Goal: Task Accomplishment & Management: Use online tool/utility

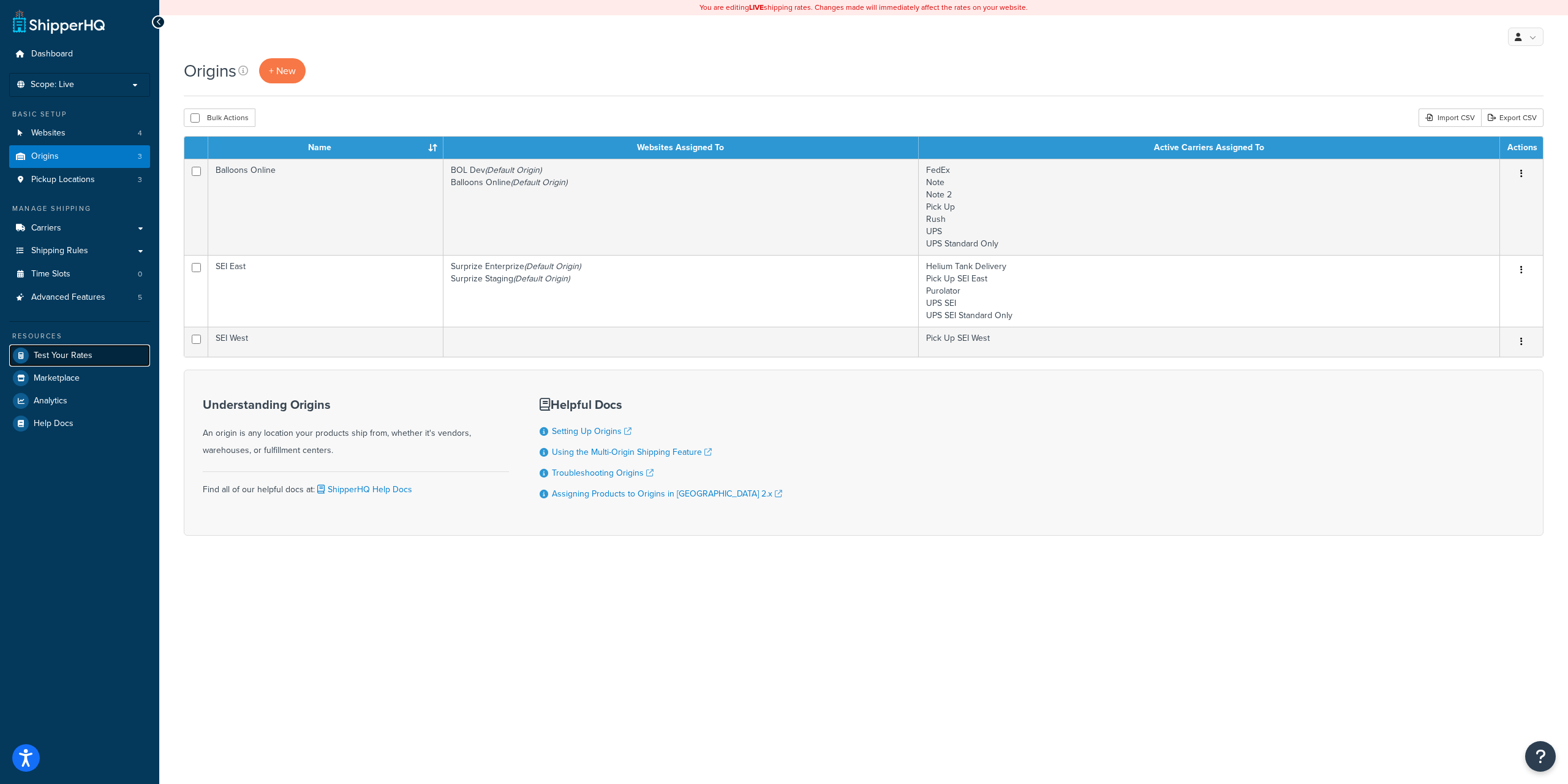
click at [70, 350] on span "Test Your Rates" at bounding box center [64, 356] width 59 height 11
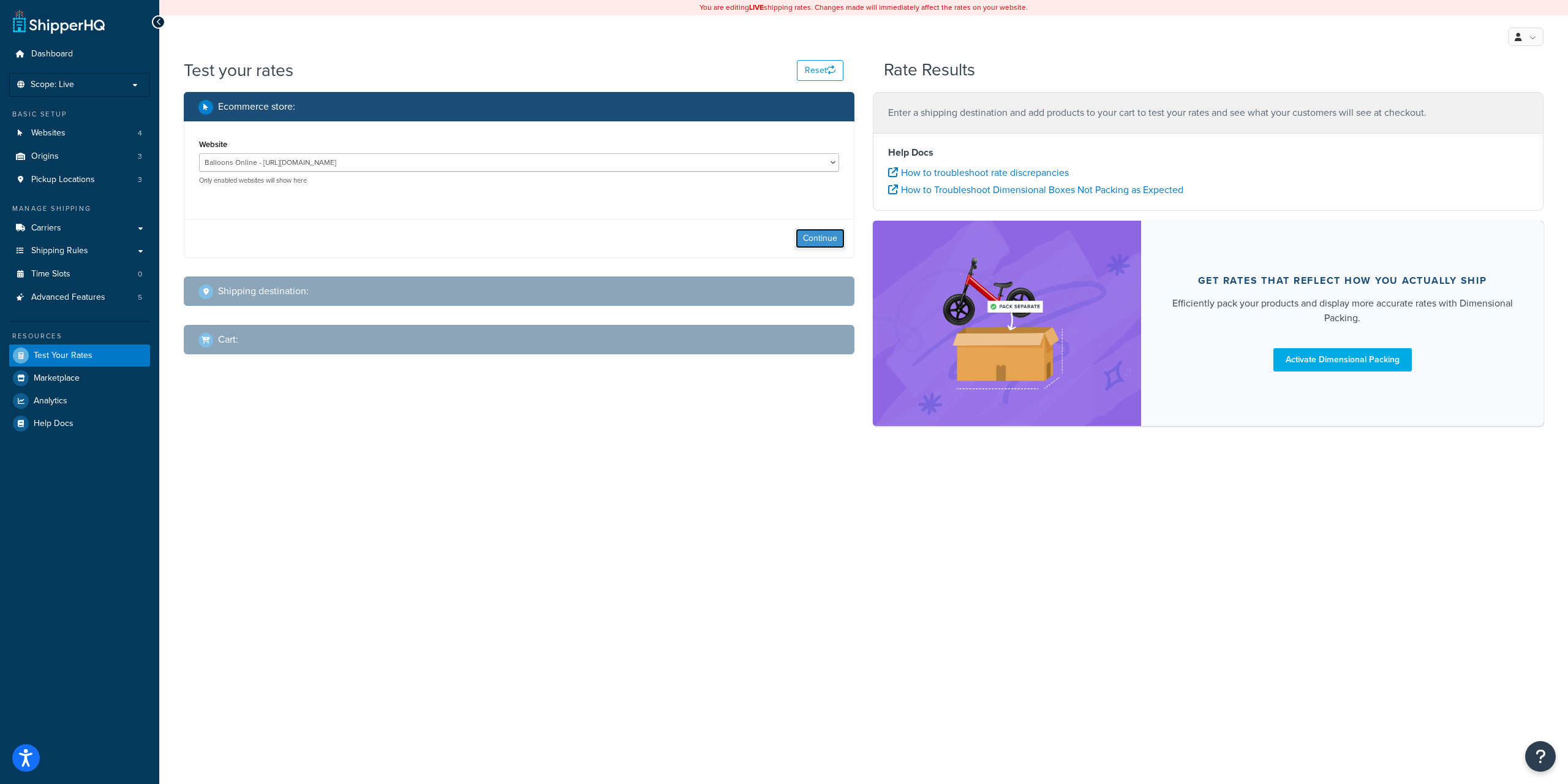
click at [822, 235] on button "Continue" at bounding box center [820, 238] width 49 height 20
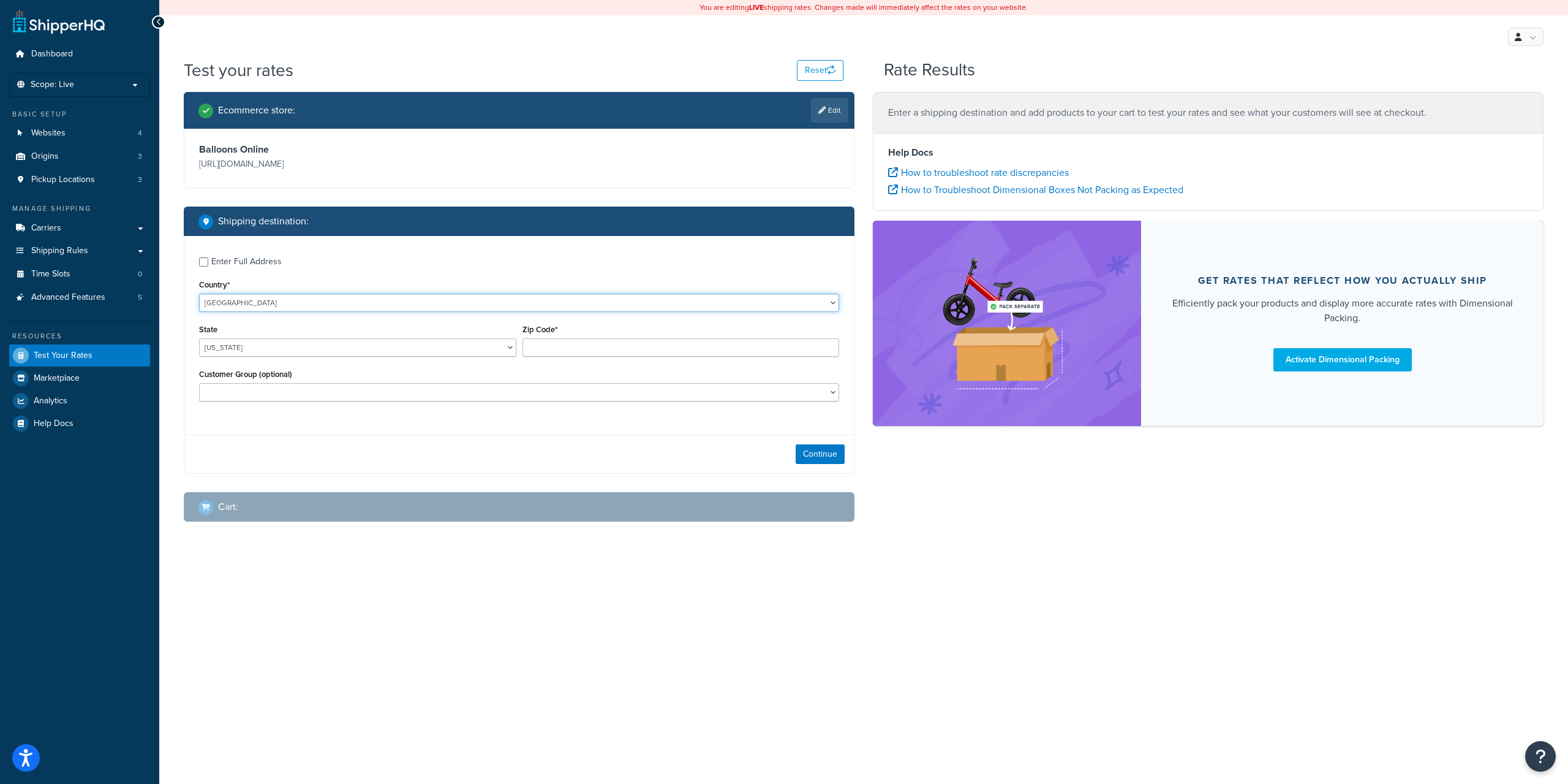
click at [396, 302] on select "United States United Kingdom Afghanistan Åland Islands Albania Algeria American…" at bounding box center [519, 303] width 640 height 18
select select "CA"
click at [199, 294] on select "United States United Kingdom Afghanistan Åland Islands Albania Algeria American…" at bounding box center [519, 303] width 640 height 18
click at [315, 350] on select "Alberta British Columbia Manitoba New Brunswick Newfoundland and Labrador North…" at bounding box center [358, 347] width 318 height 18
select select "QC"
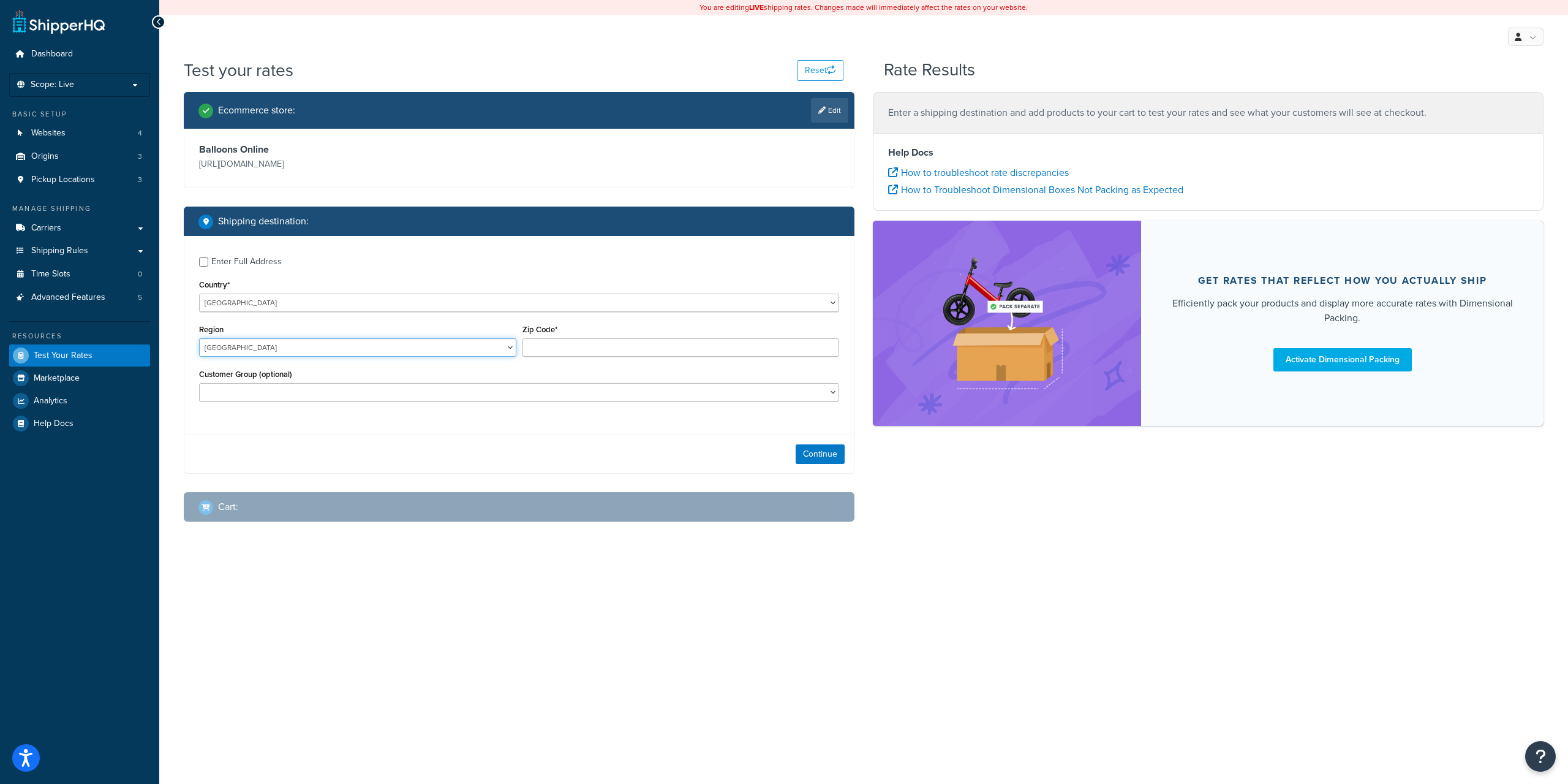
click at [199, 338] on select "Alberta British Columbia Manitoba New Brunswick Newfoundland and Labrador North…" at bounding box center [358, 347] width 318 height 18
click at [564, 346] on input "Zip Code*" at bounding box center [682, 347] width 318 height 18
paste input "H2P1C7"
type input "H2P1C7"
click at [810, 450] on button "Continue" at bounding box center [820, 454] width 49 height 20
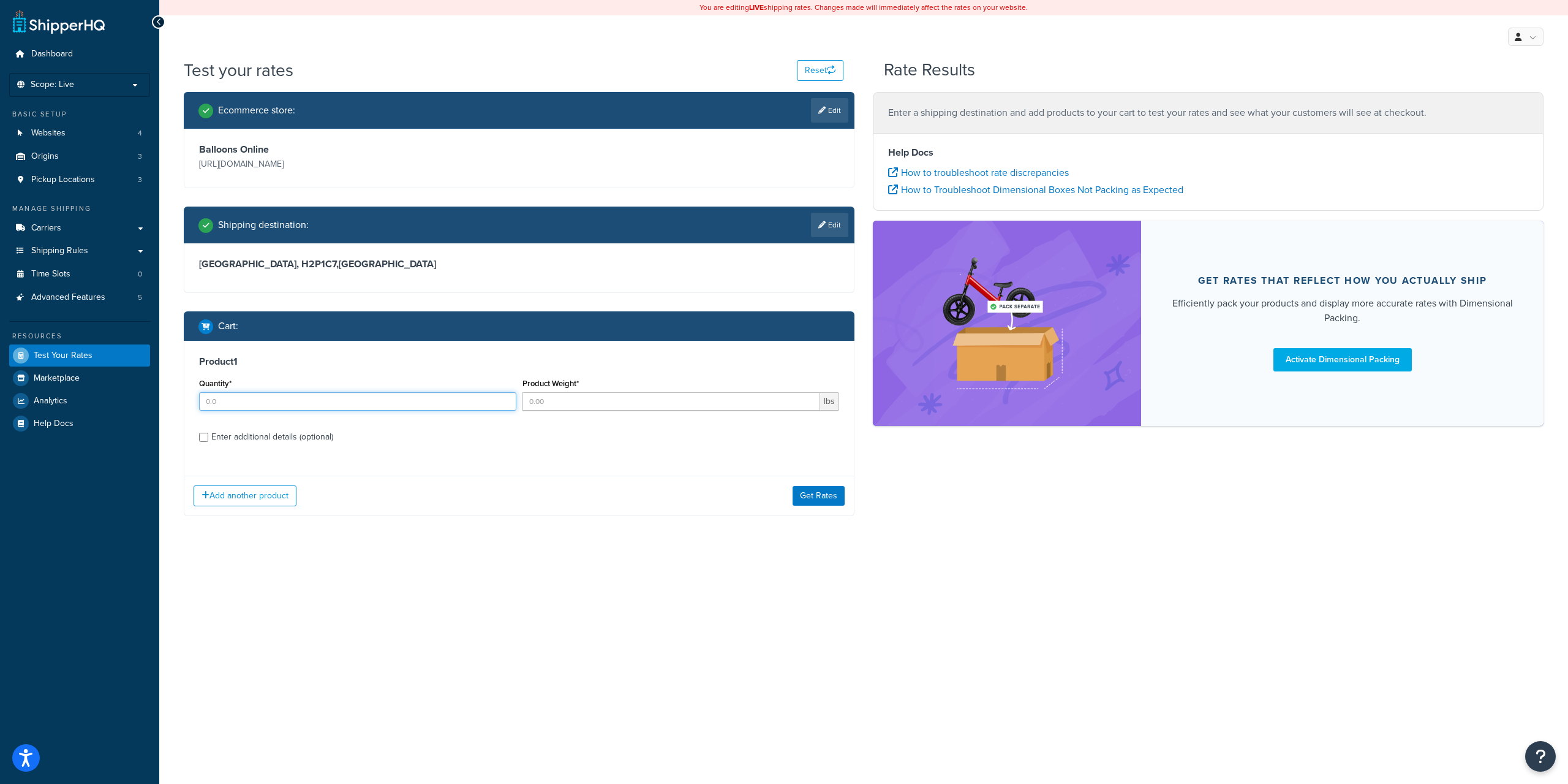
click at [436, 404] on input "Quantity*" at bounding box center [358, 401] width 318 height 18
type input "1"
type input "8"
click at [803, 493] on button "Get Rates" at bounding box center [818, 496] width 52 height 20
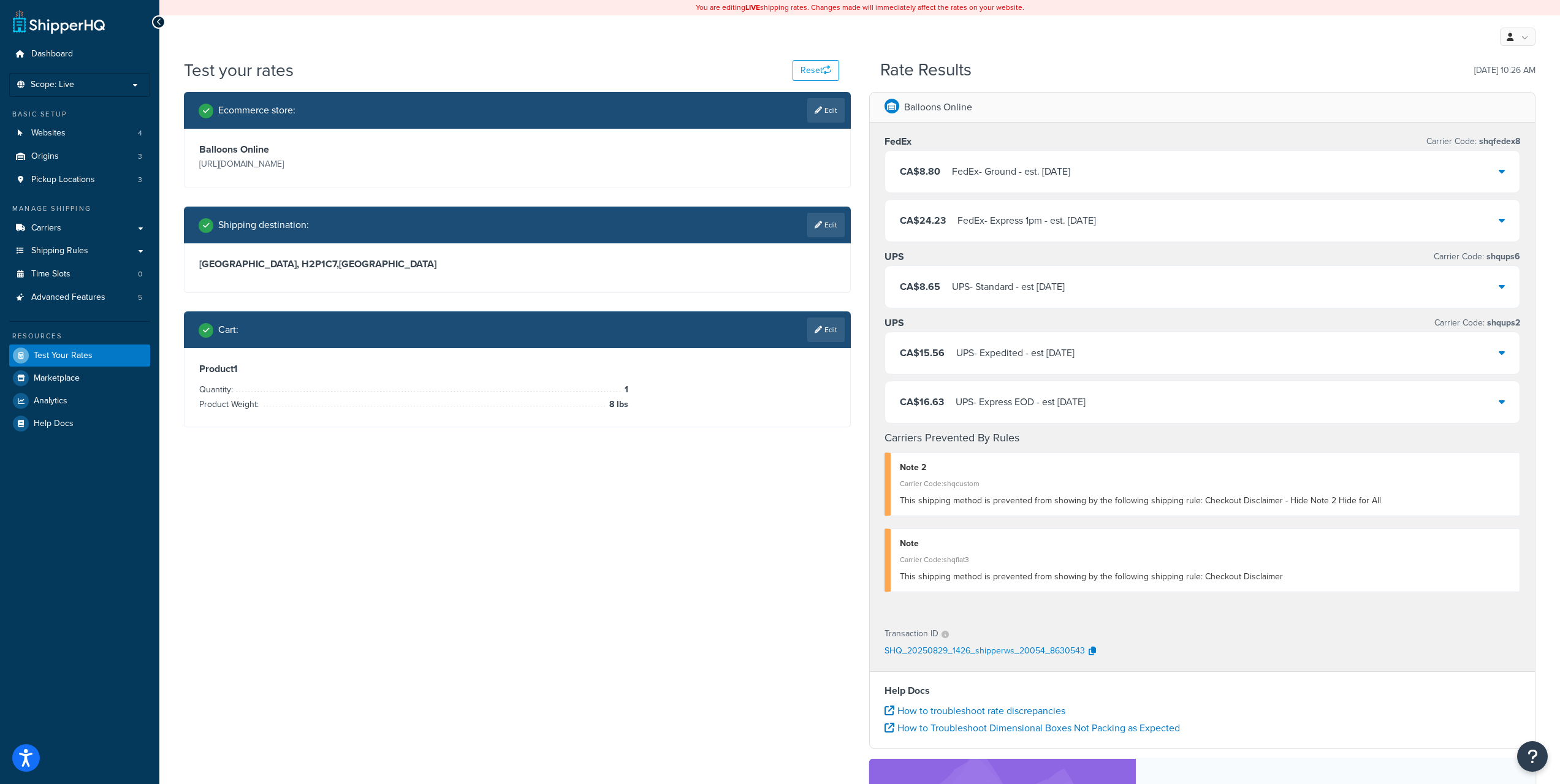
click at [1065, 288] on div "UPS - Standard - est Tue, Sep 2" at bounding box center [1008, 287] width 113 height 17
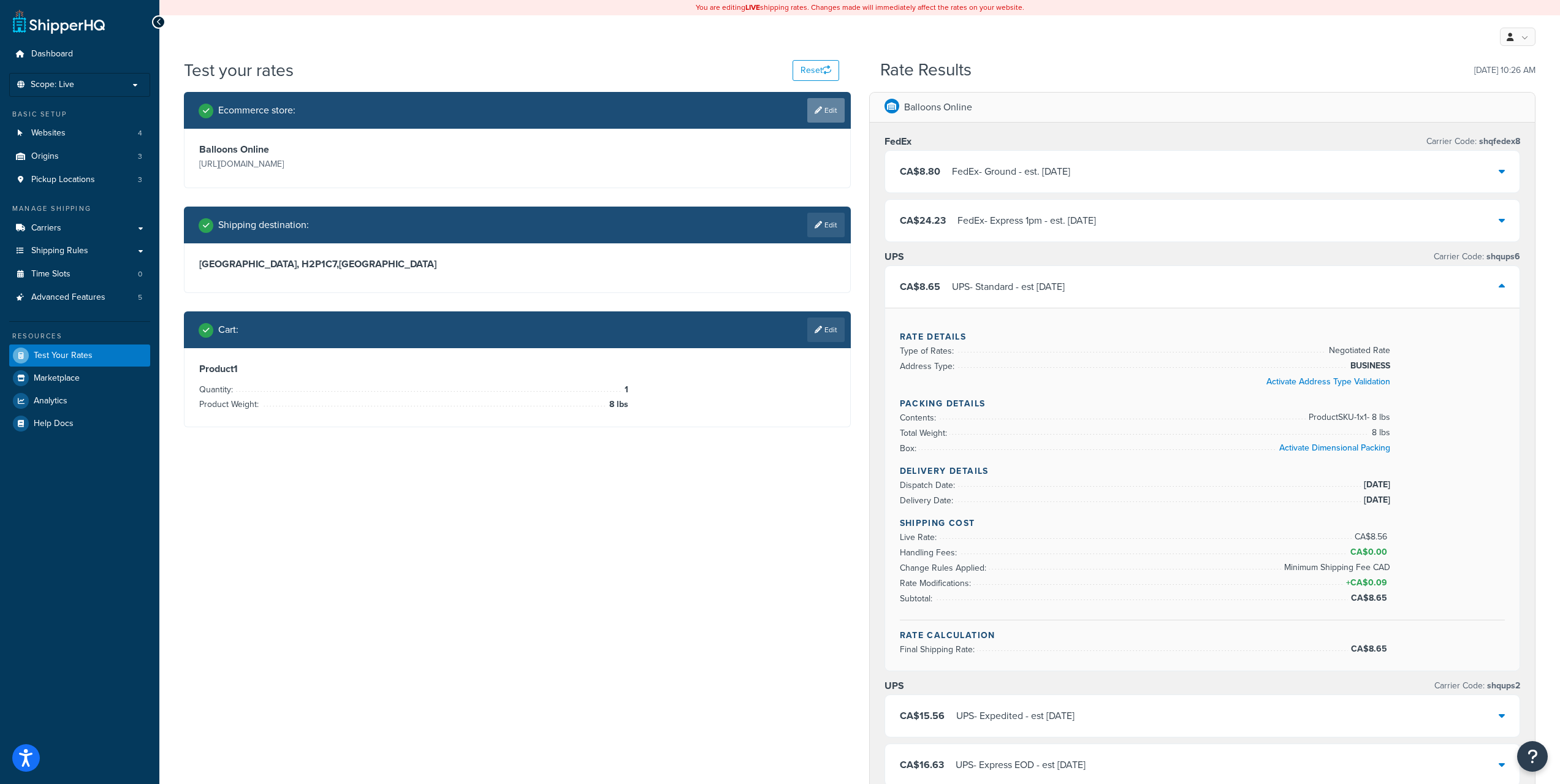
click at [818, 108] on icon at bounding box center [818, 110] width 8 height 8
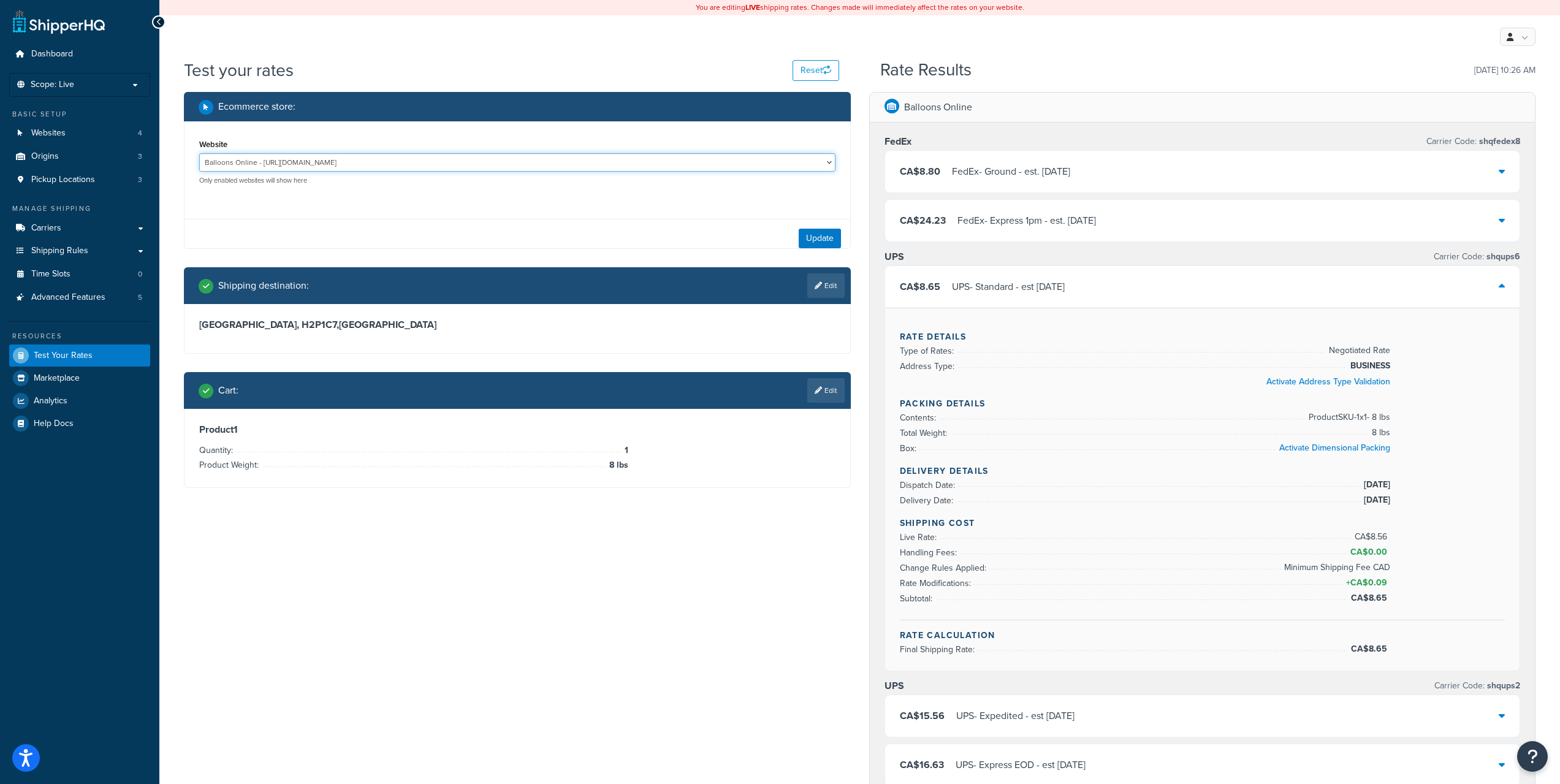
click at [308, 160] on select "Balloons Online - http://balloons.online/ BOL Dev - https://devballoons.brsw.io…" at bounding box center [517, 162] width 637 height 18
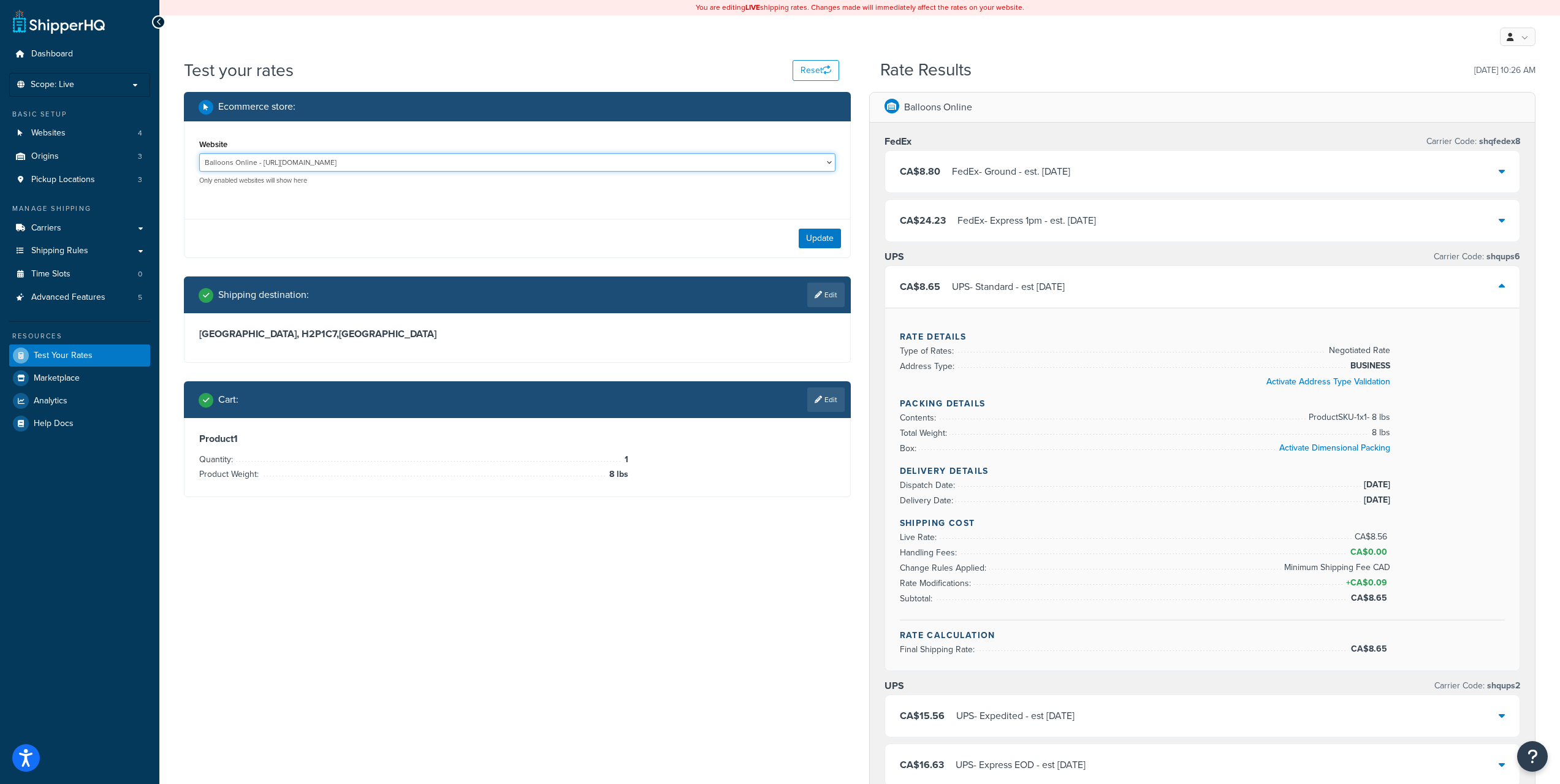
select select "993e08818c807f87adeae98b962999b4"
click at [199, 153] on select "Balloons Online - http://balloons.online/ BOL Dev - https://devballoons.brsw.io…" at bounding box center [517, 162] width 637 height 18
click at [832, 237] on button "Update" at bounding box center [820, 238] width 42 height 20
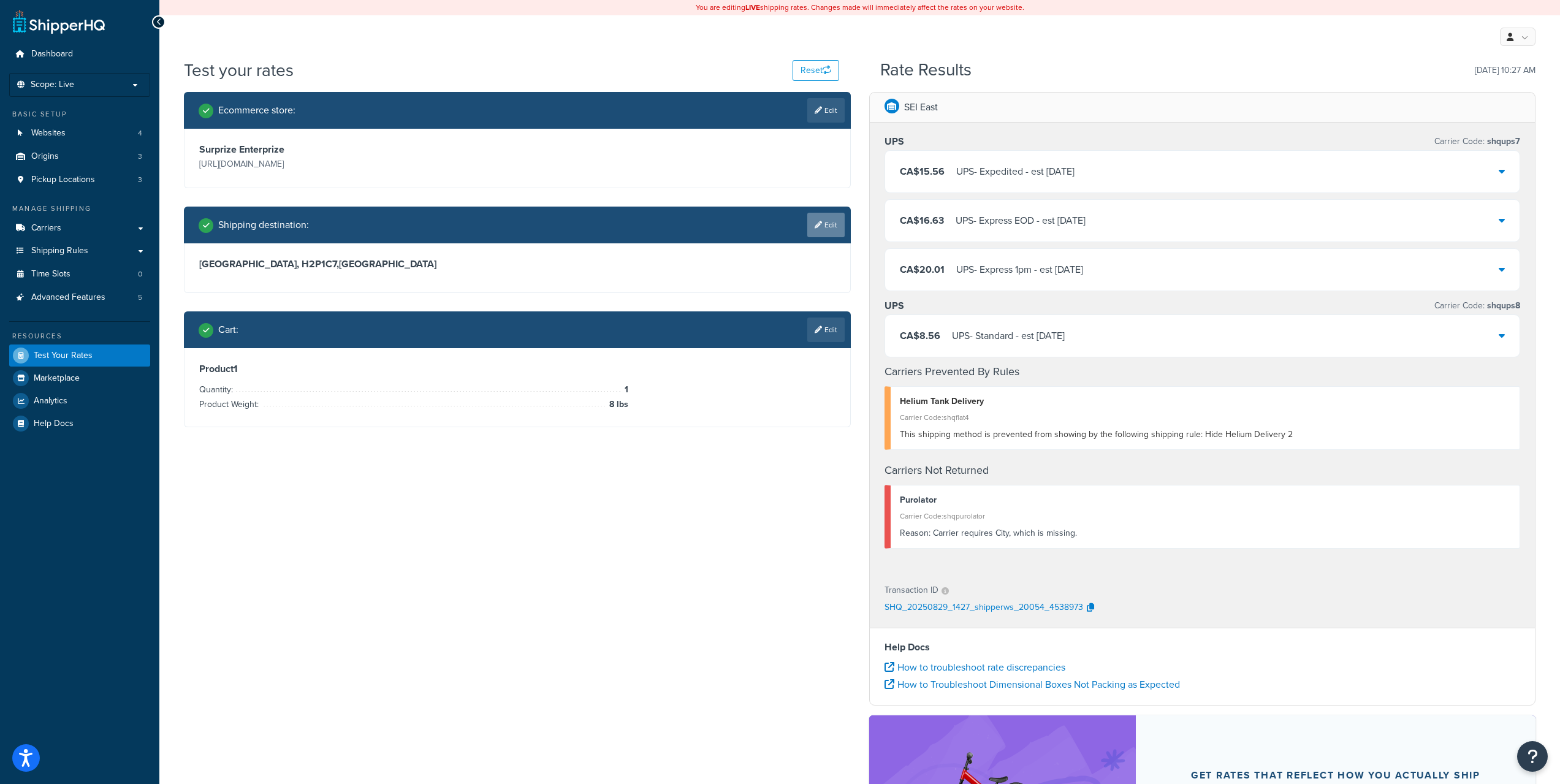
click at [823, 227] on link "Edit" at bounding box center [826, 225] width 37 height 24
select select "CA"
select select "QC"
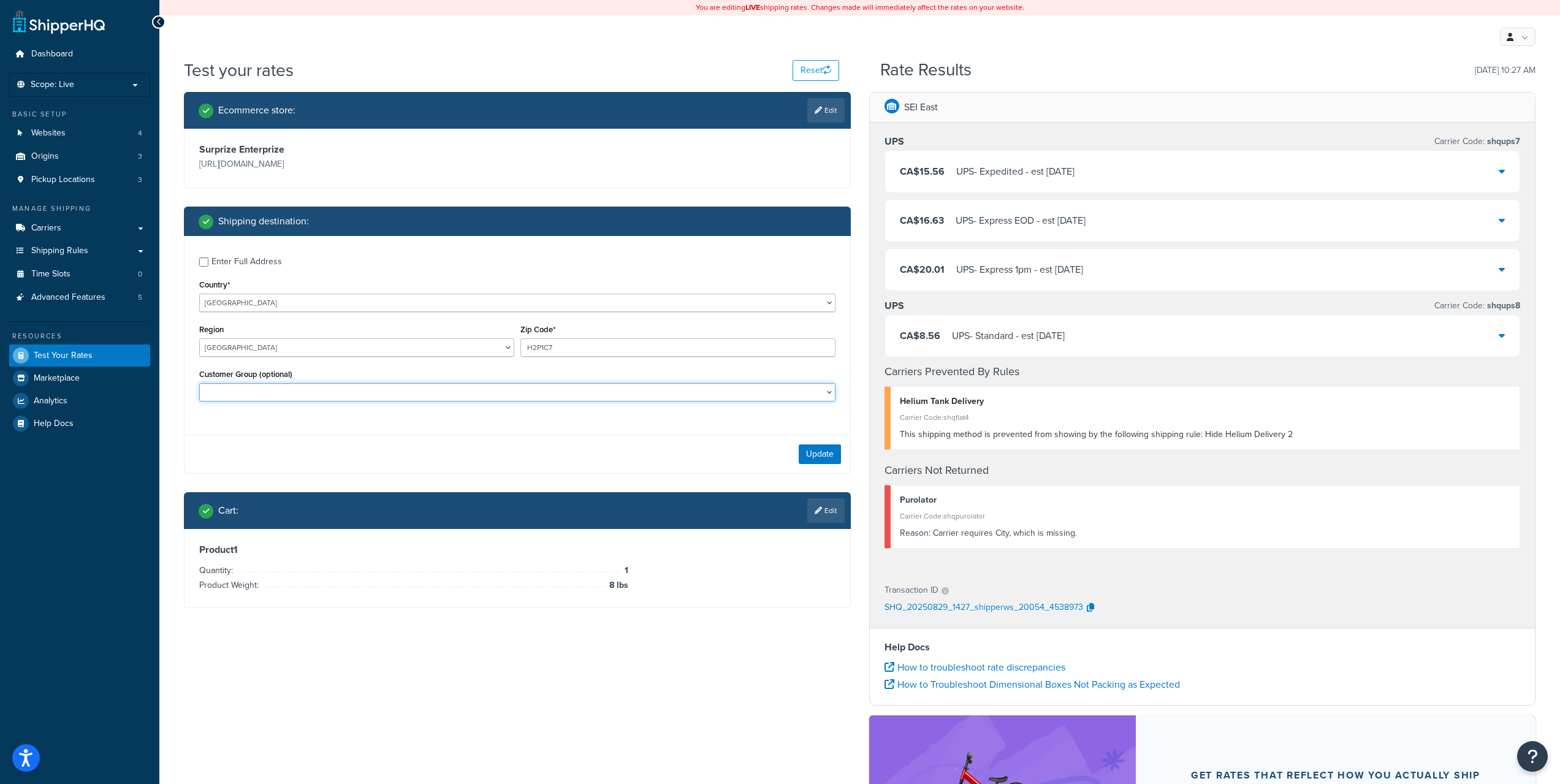
click at [533, 393] on select "Buck or Two Canadian Tire Distributor General Great Canadian Great Canadian - B…" at bounding box center [517, 392] width 637 height 18
click at [250, 260] on div "Enter Full Address" at bounding box center [246, 261] width 70 height 17
click at [208, 260] on input "Enter Full Address" at bounding box center [204, 262] width 9 height 9
checkbox input "true"
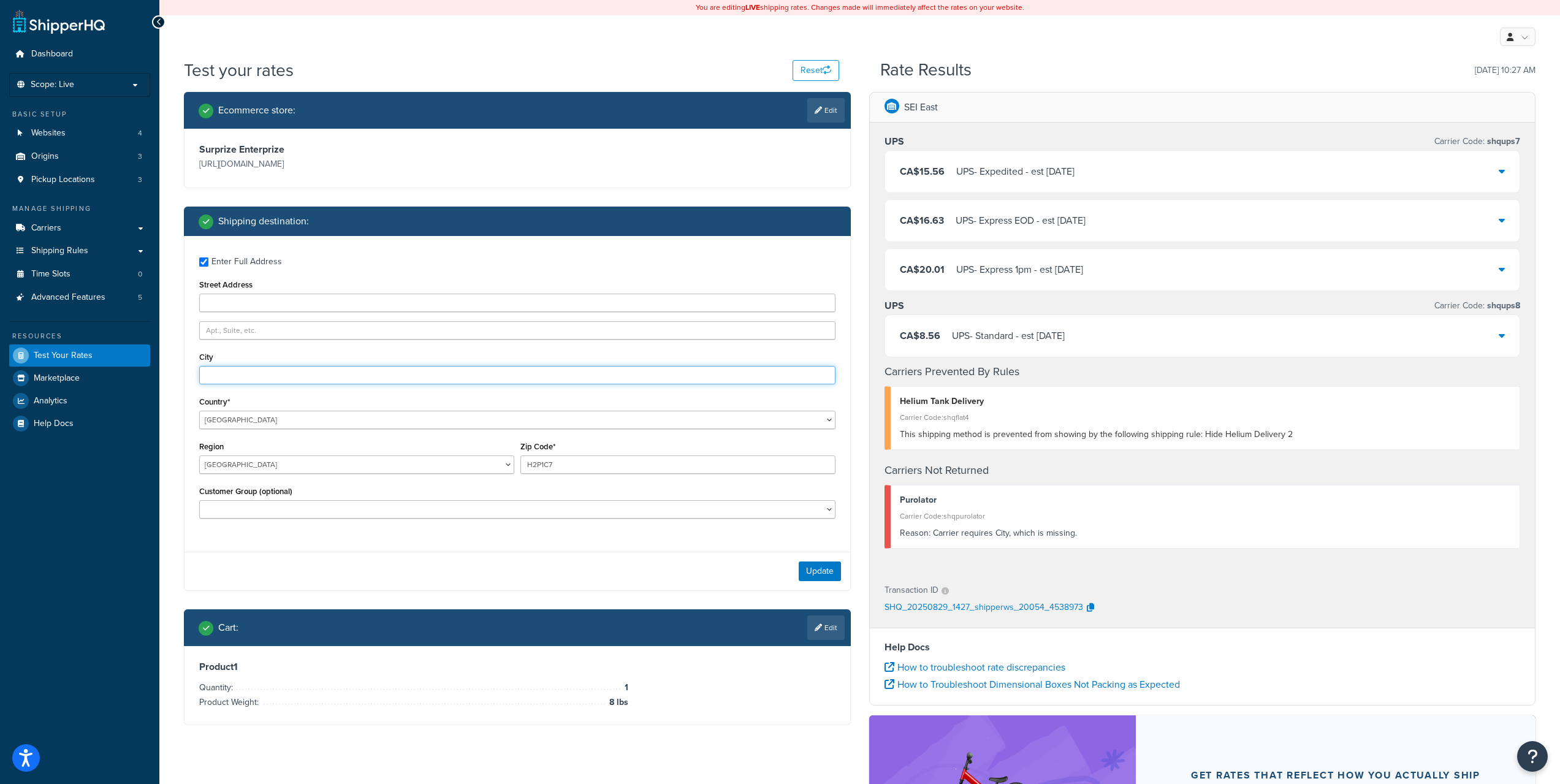
click at [318, 371] on input "City" at bounding box center [517, 375] width 637 height 18
paste input "MONTREAL"
type input "MONTREAL"
click at [815, 574] on button "Update" at bounding box center [820, 571] width 42 height 20
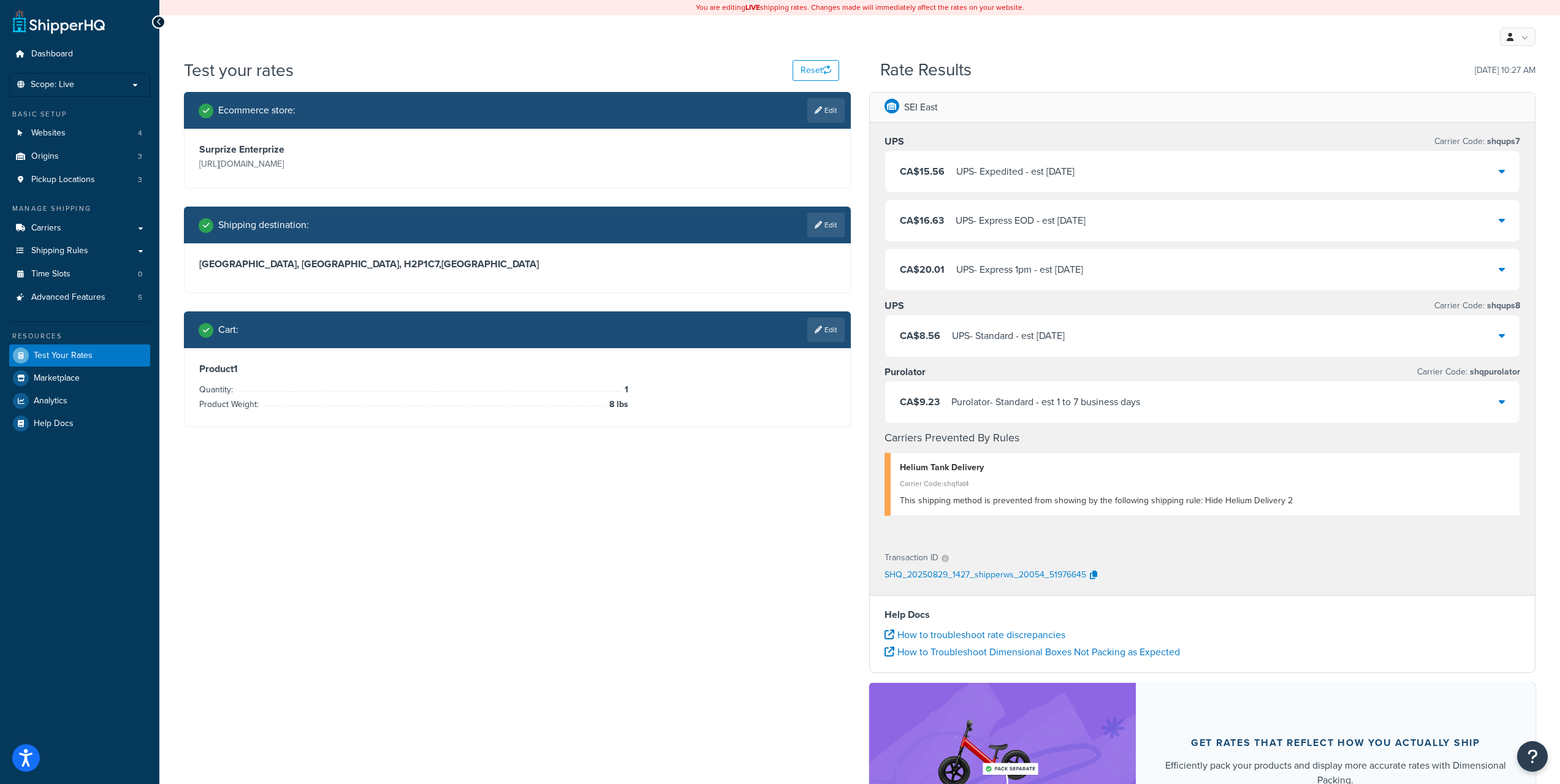
click at [1191, 403] on div "CA$9.23 Purolator - Standard - est 1 to 7 business days" at bounding box center [1202, 402] width 635 height 42
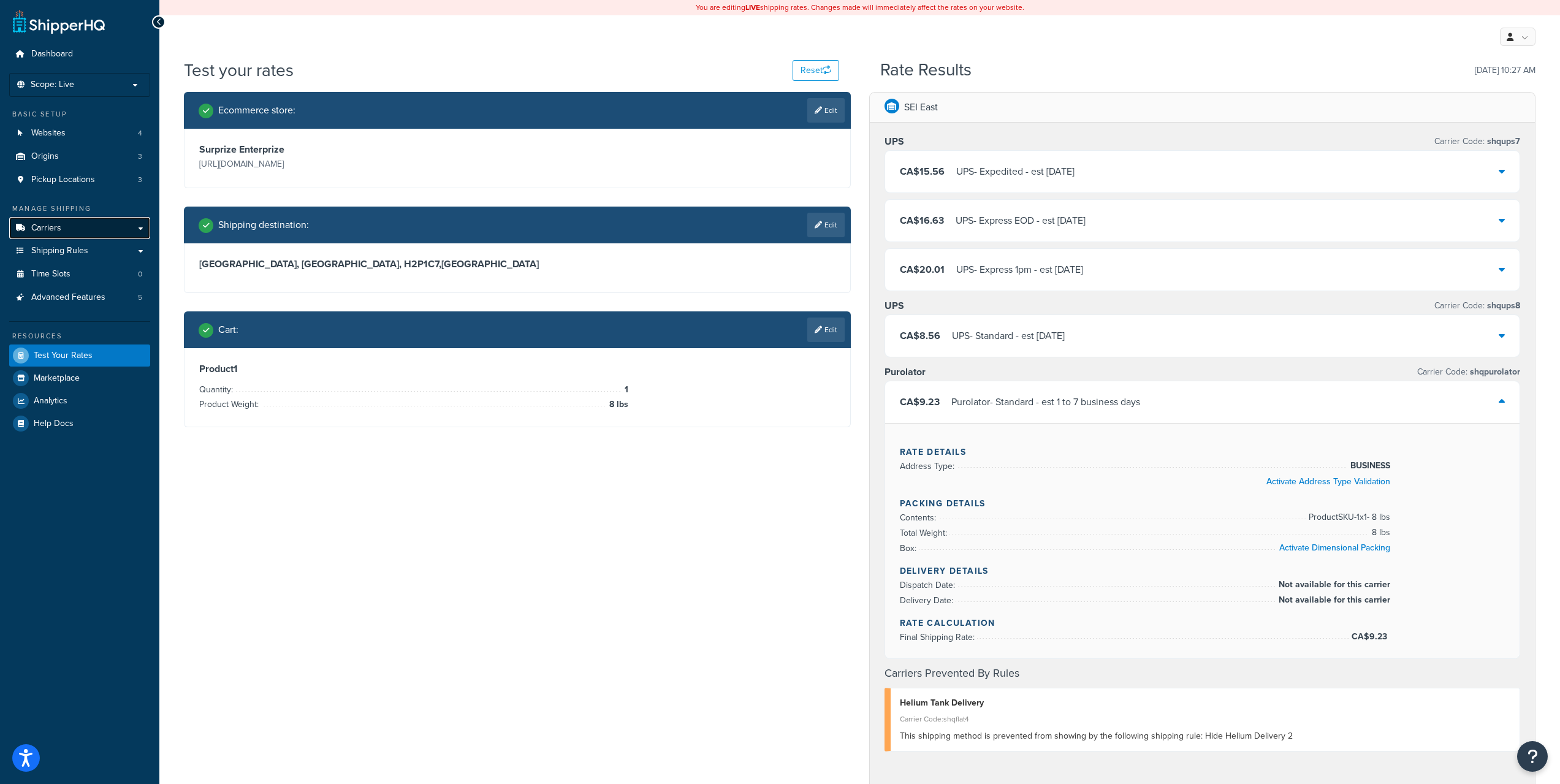
click at [67, 229] on link "Carriers" at bounding box center [79, 229] width 141 height 23
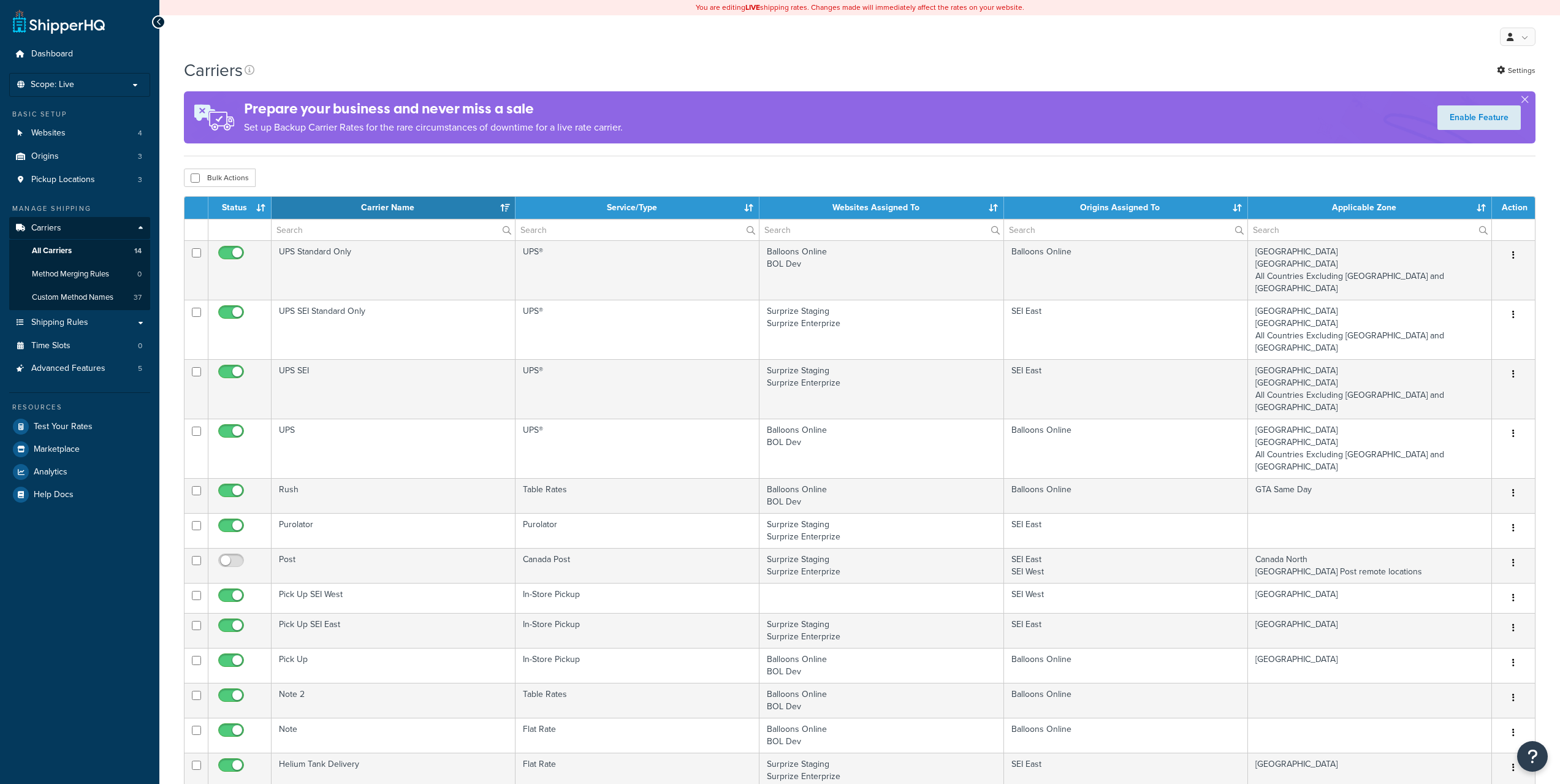
select select "15"
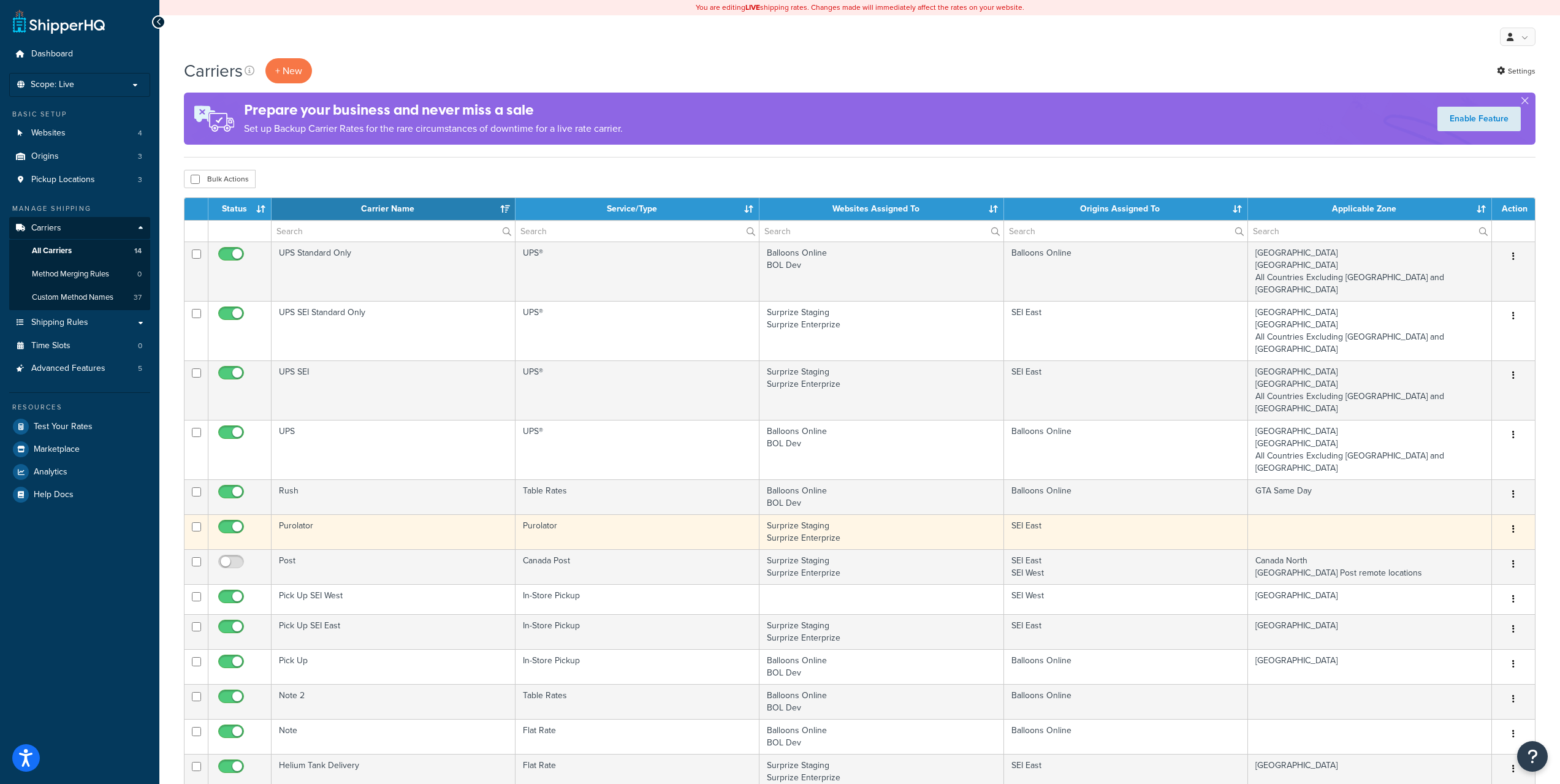
click at [1504, 520] on div "Edit Duplicate Delete" at bounding box center [1513, 530] width 28 height 20
click at [1517, 520] on button "button" at bounding box center [1513, 530] width 17 height 20
click at [1471, 498] on link "Edit" at bounding box center [1464, 504] width 97 height 25
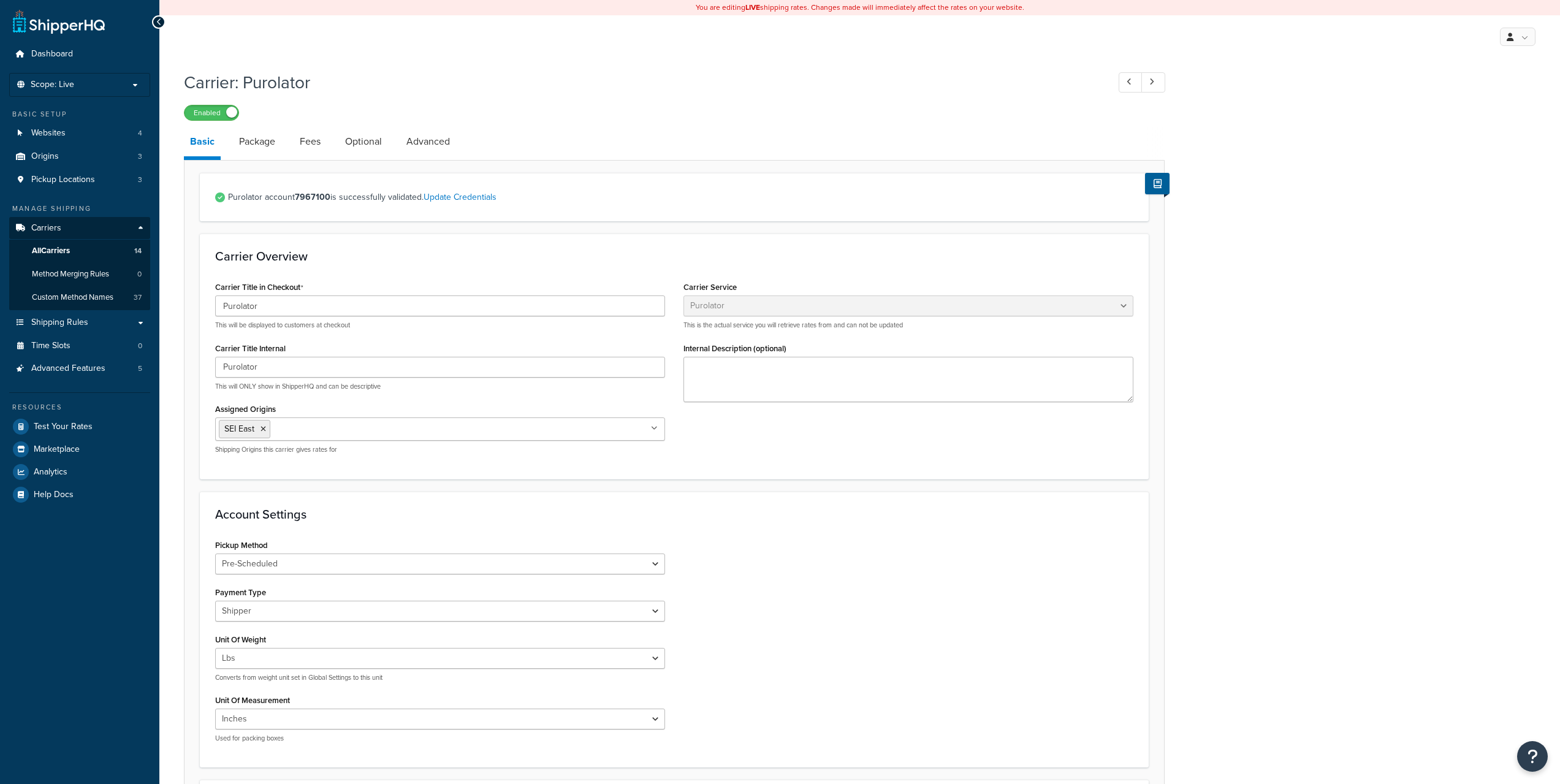
select select "purolator"
select select "PRE_SCHEDULED"
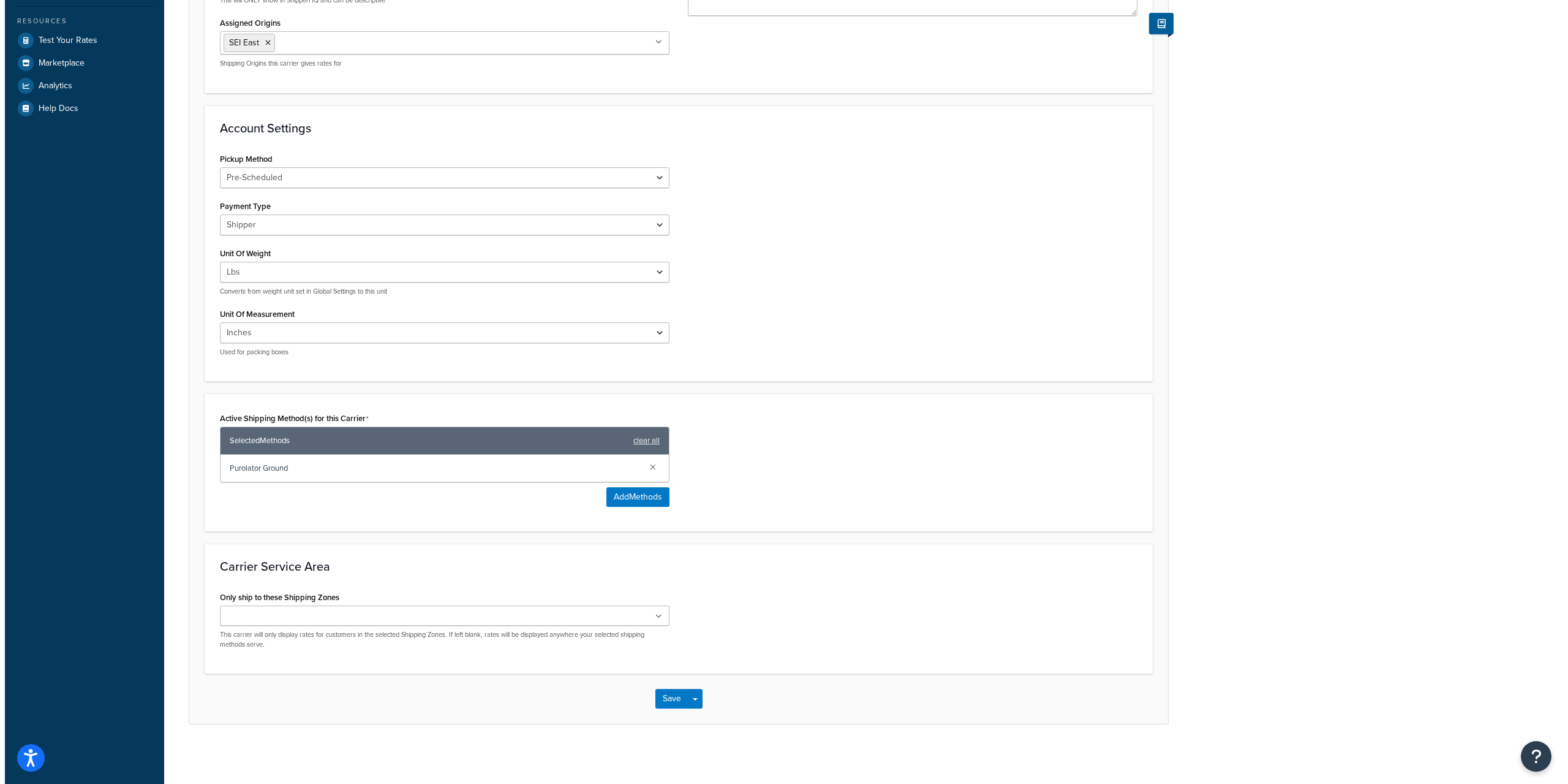
scroll to position [388, 0]
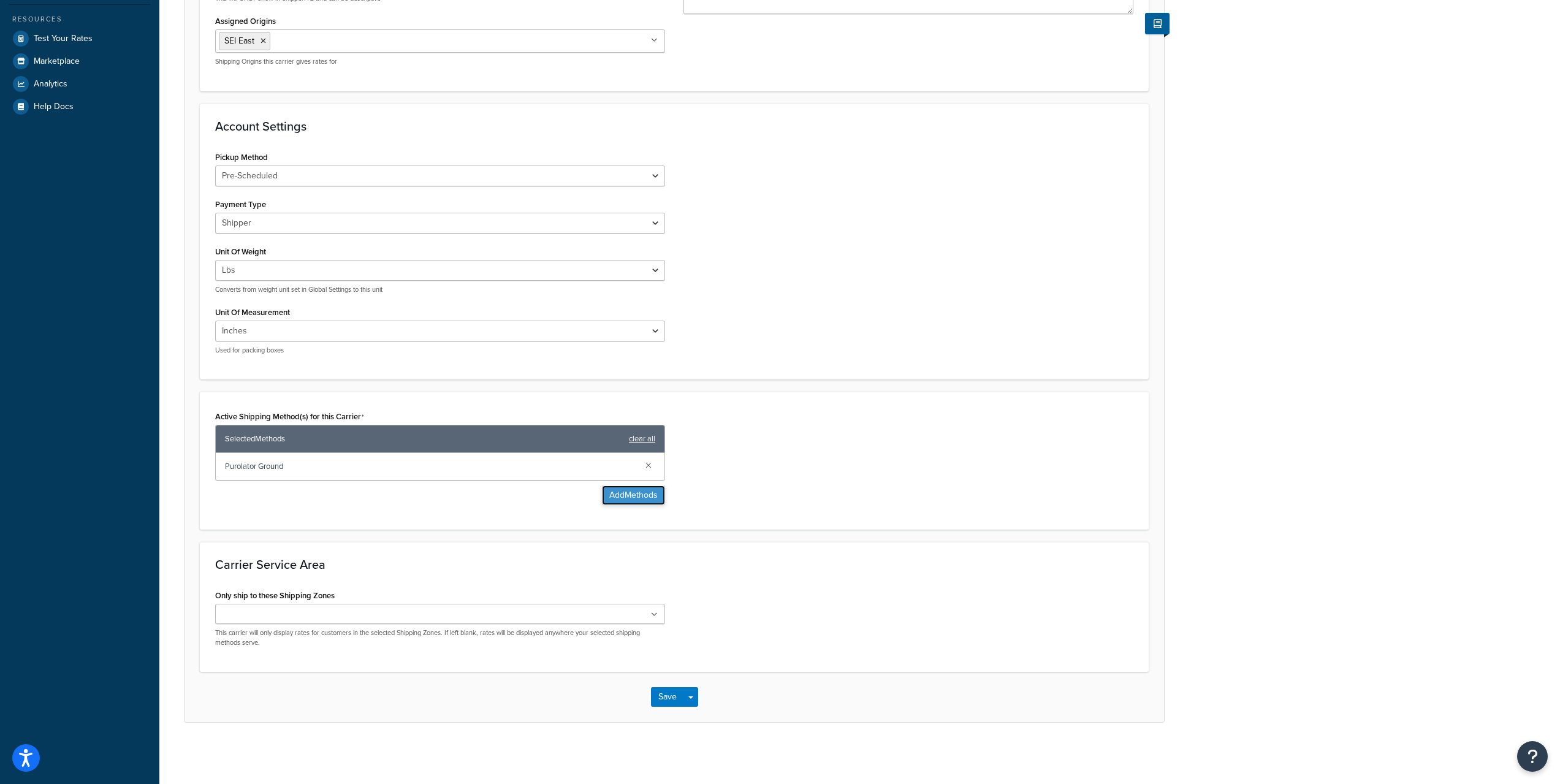
click at [649, 503] on button "Add Methods" at bounding box center [633, 495] width 63 height 20
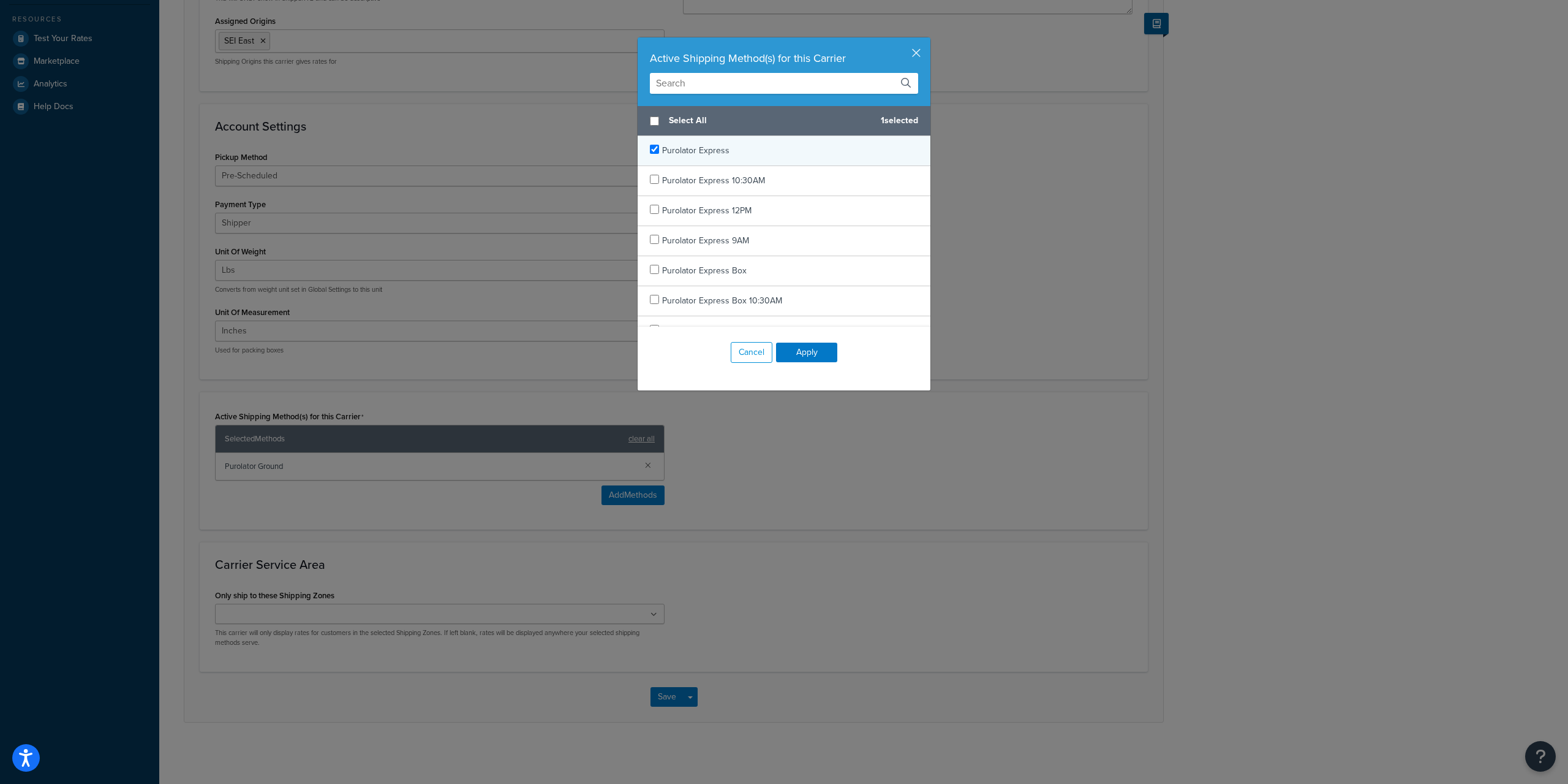
checkbox input "true"
click at [717, 150] on span "Purolator Express" at bounding box center [695, 150] width 67 height 13
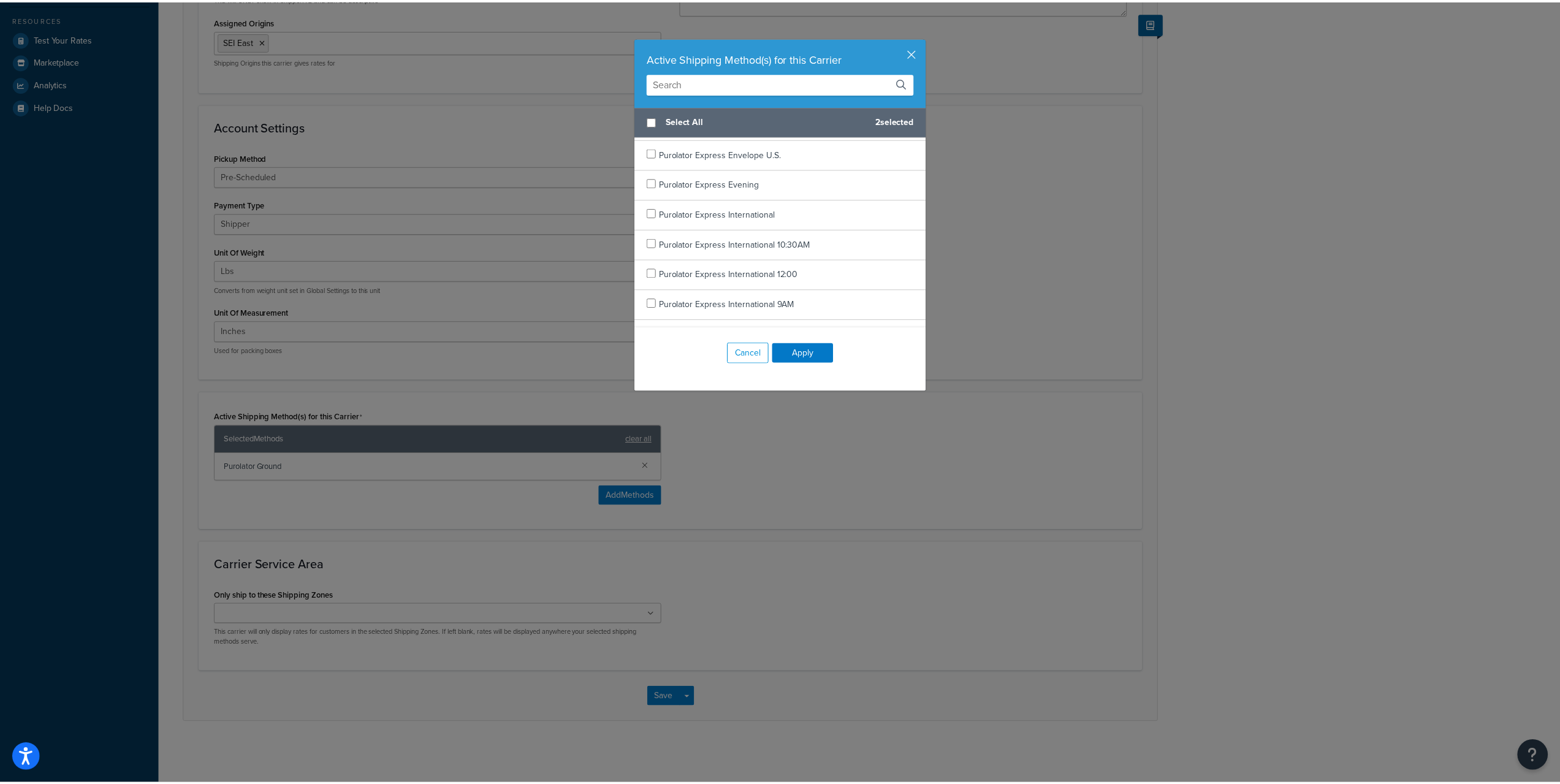
scroll to position [511, 0]
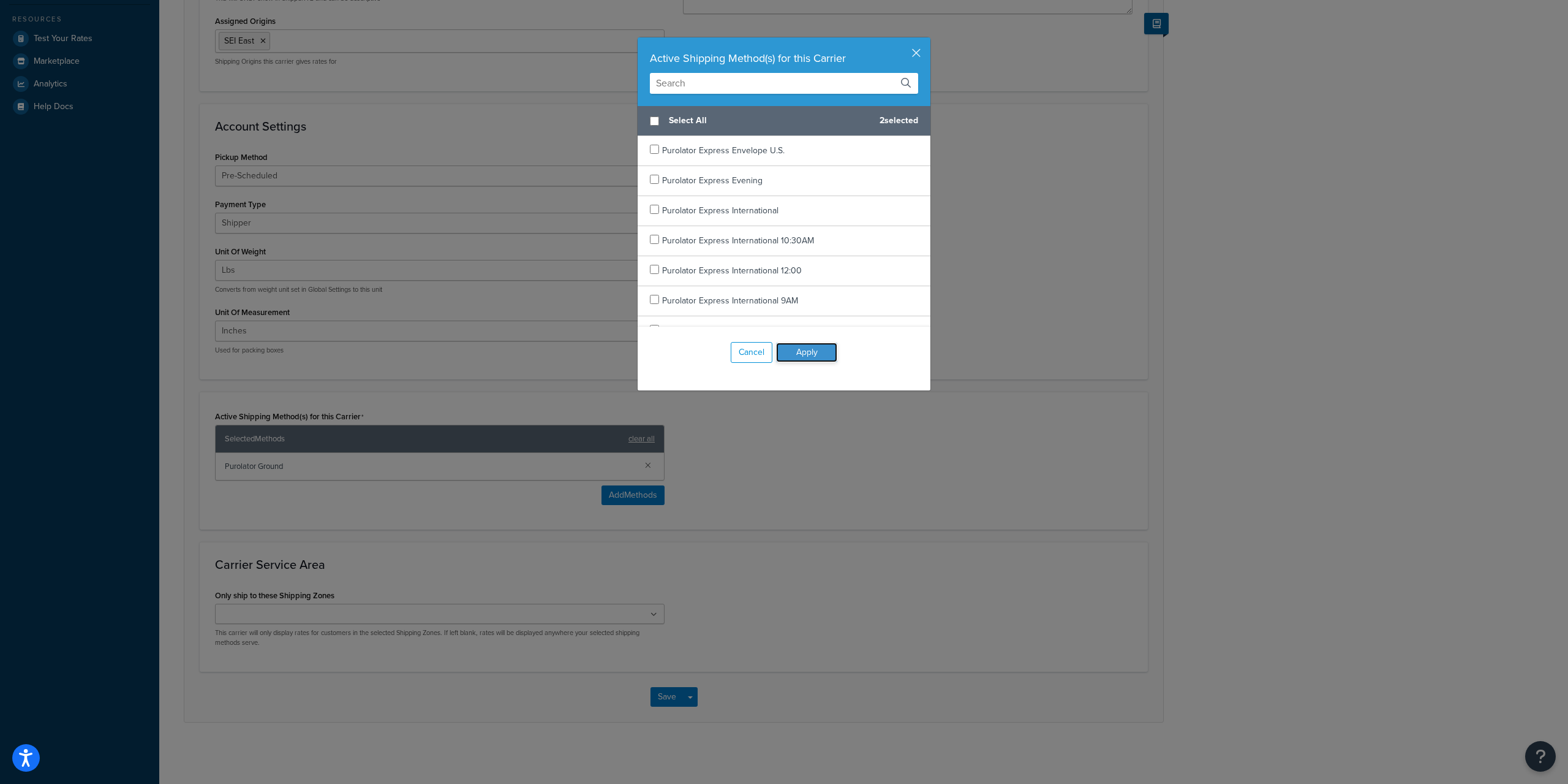
click at [813, 347] on button "Apply" at bounding box center [806, 353] width 61 height 20
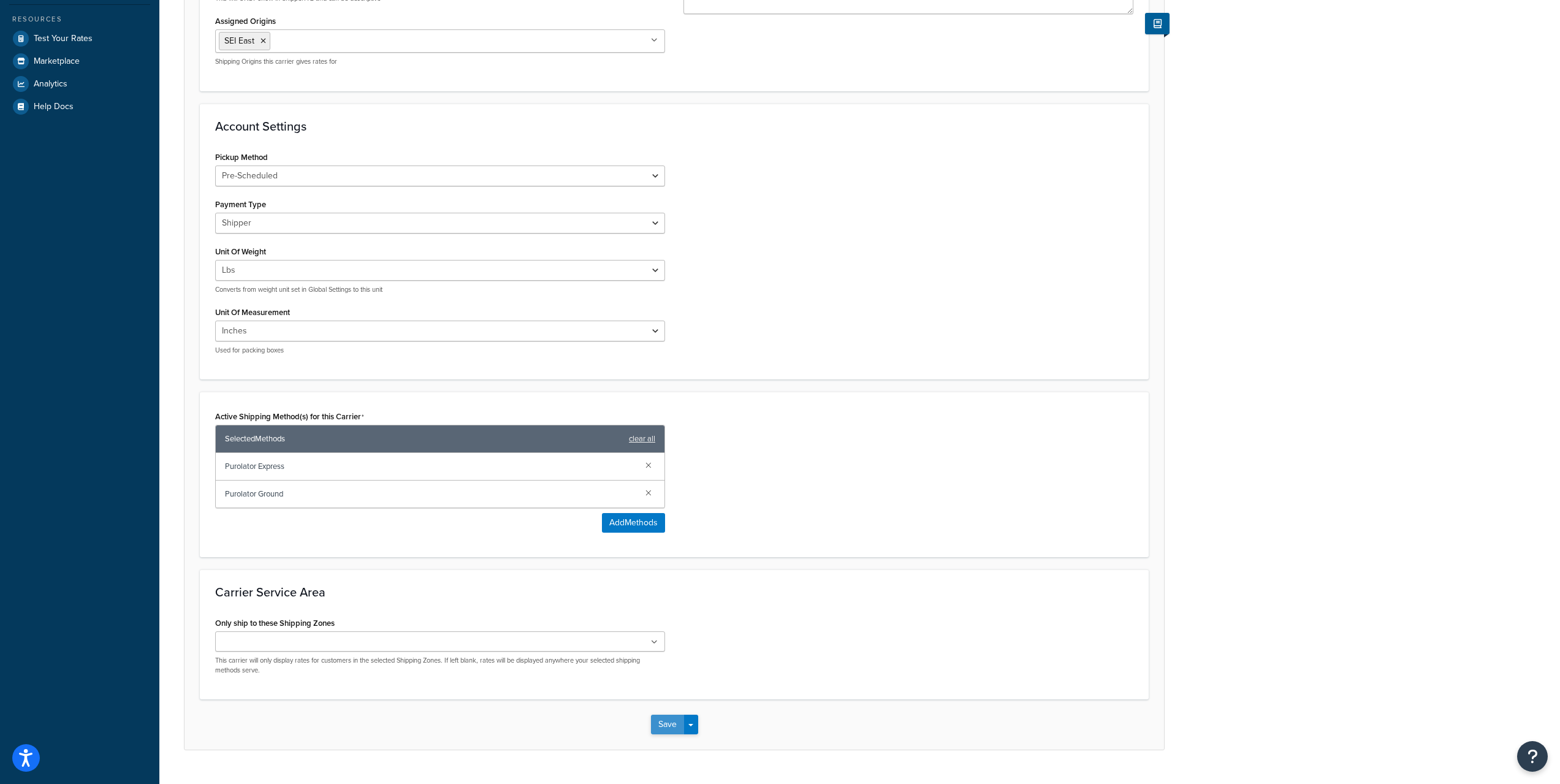
click at [671, 726] on button "Save" at bounding box center [668, 724] width 33 height 20
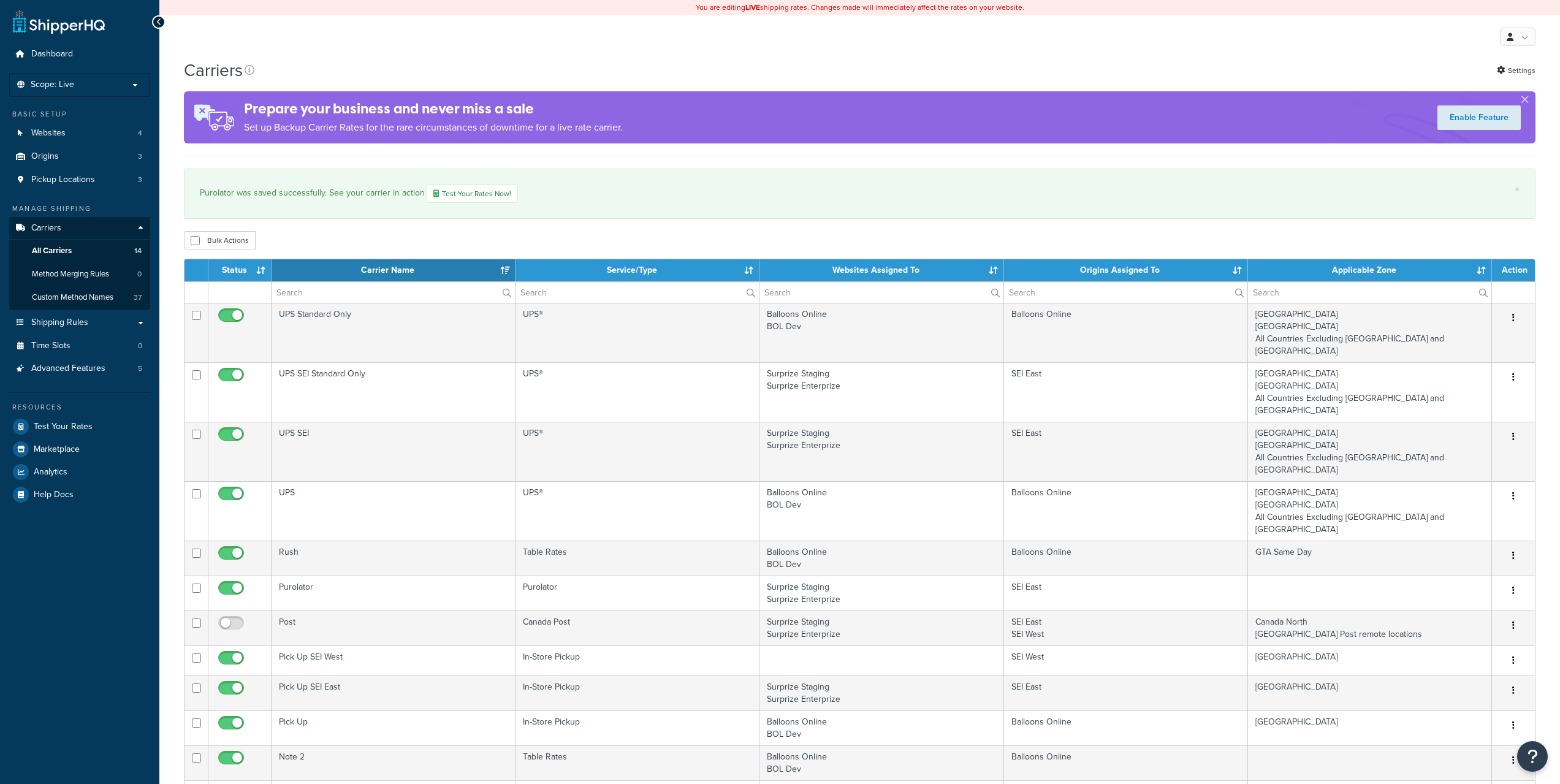
select select "15"
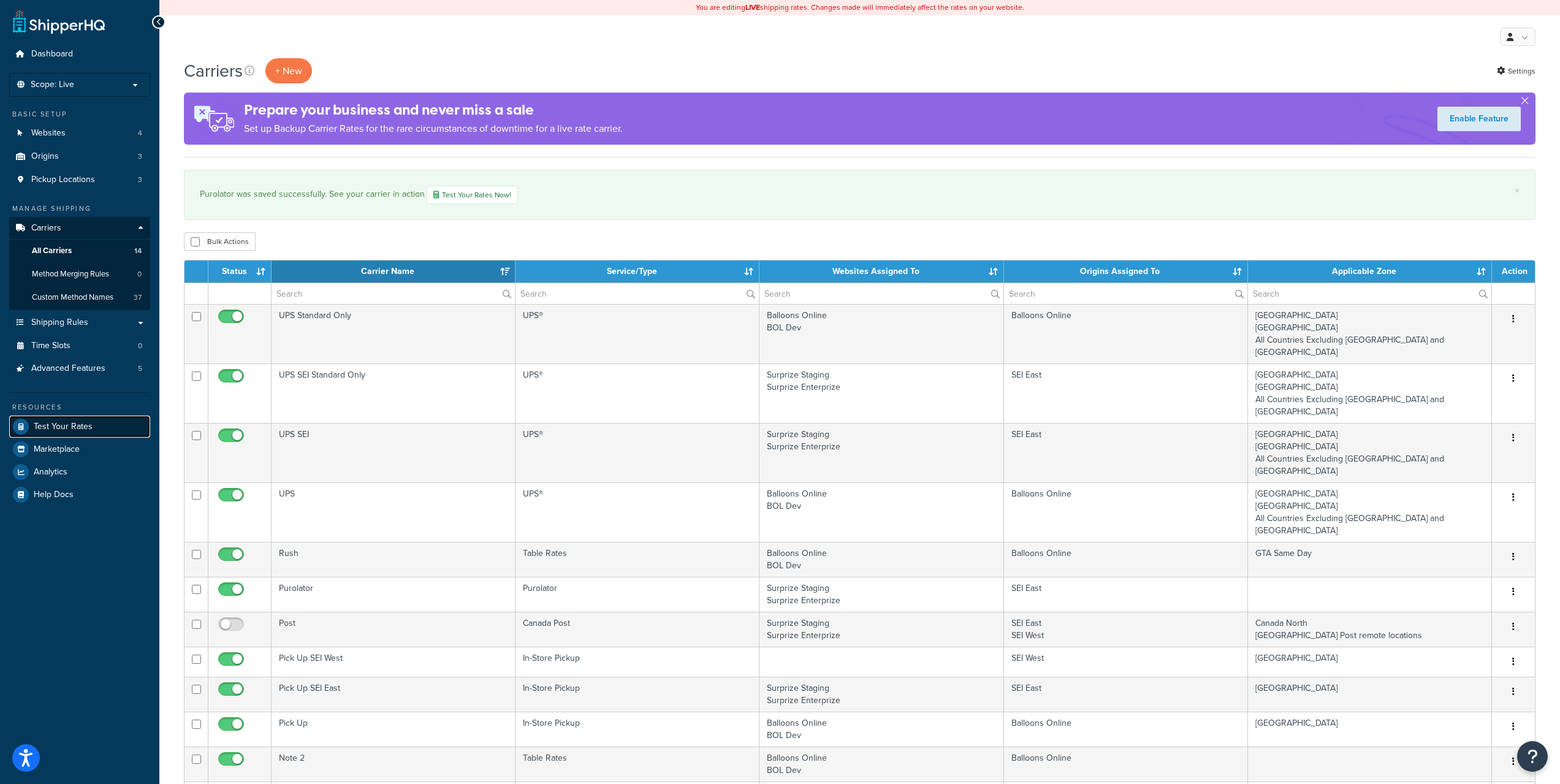
click at [63, 416] on link "Test Your Rates" at bounding box center [79, 426] width 141 height 22
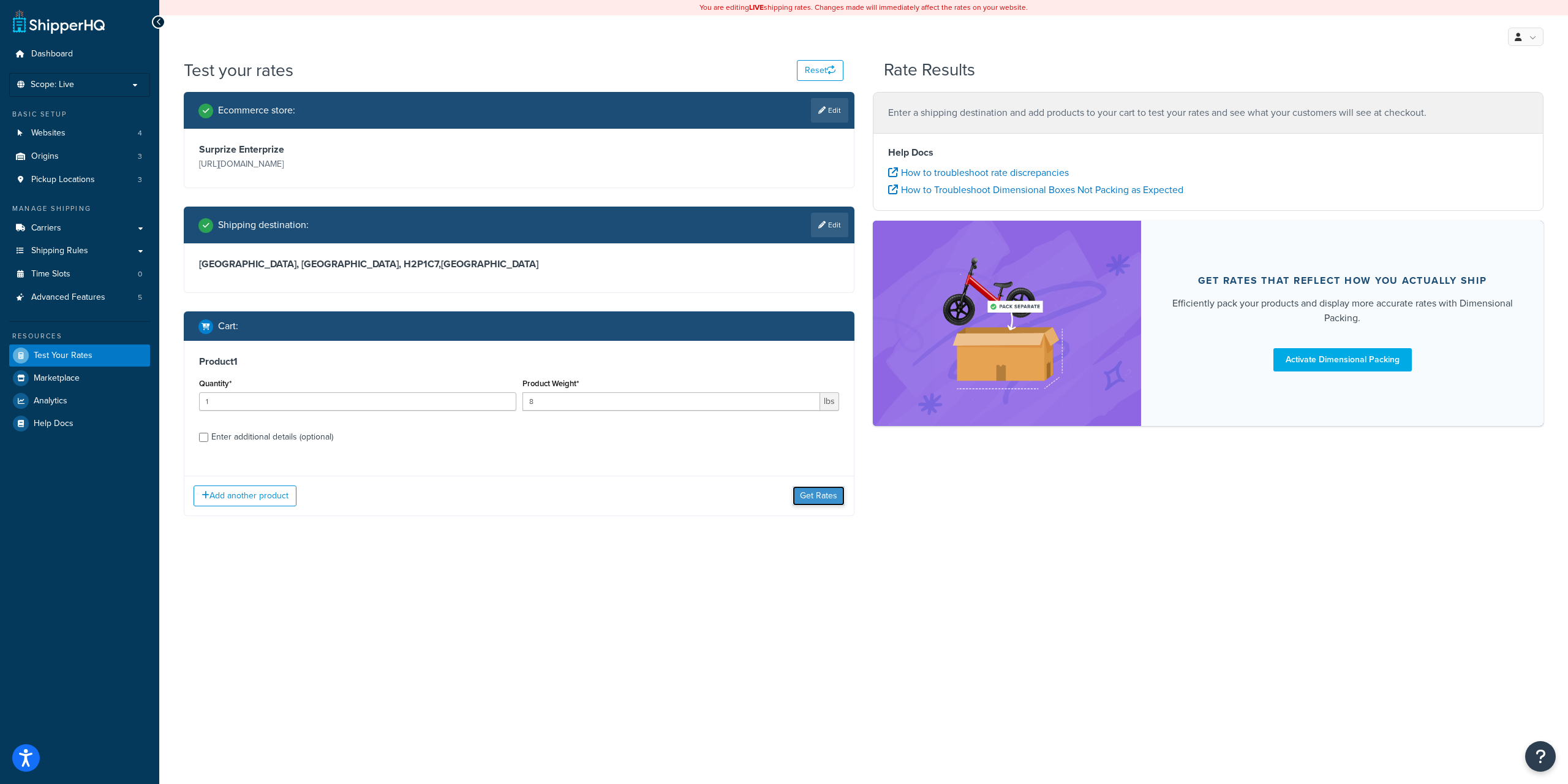
click at [818, 499] on button "Get Rates" at bounding box center [818, 496] width 52 height 20
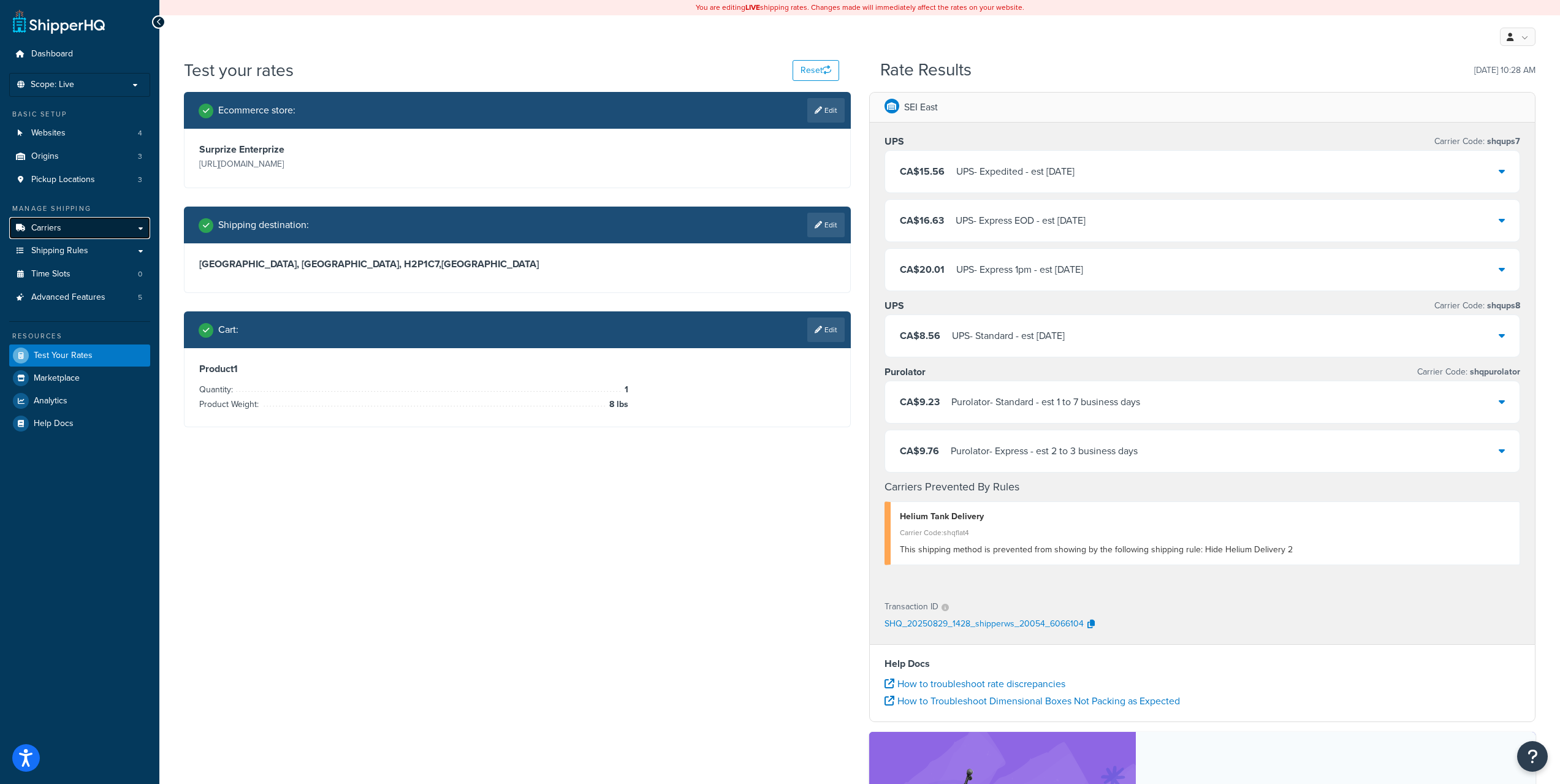
click at [76, 226] on link "Carriers" at bounding box center [79, 229] width 141 height 23
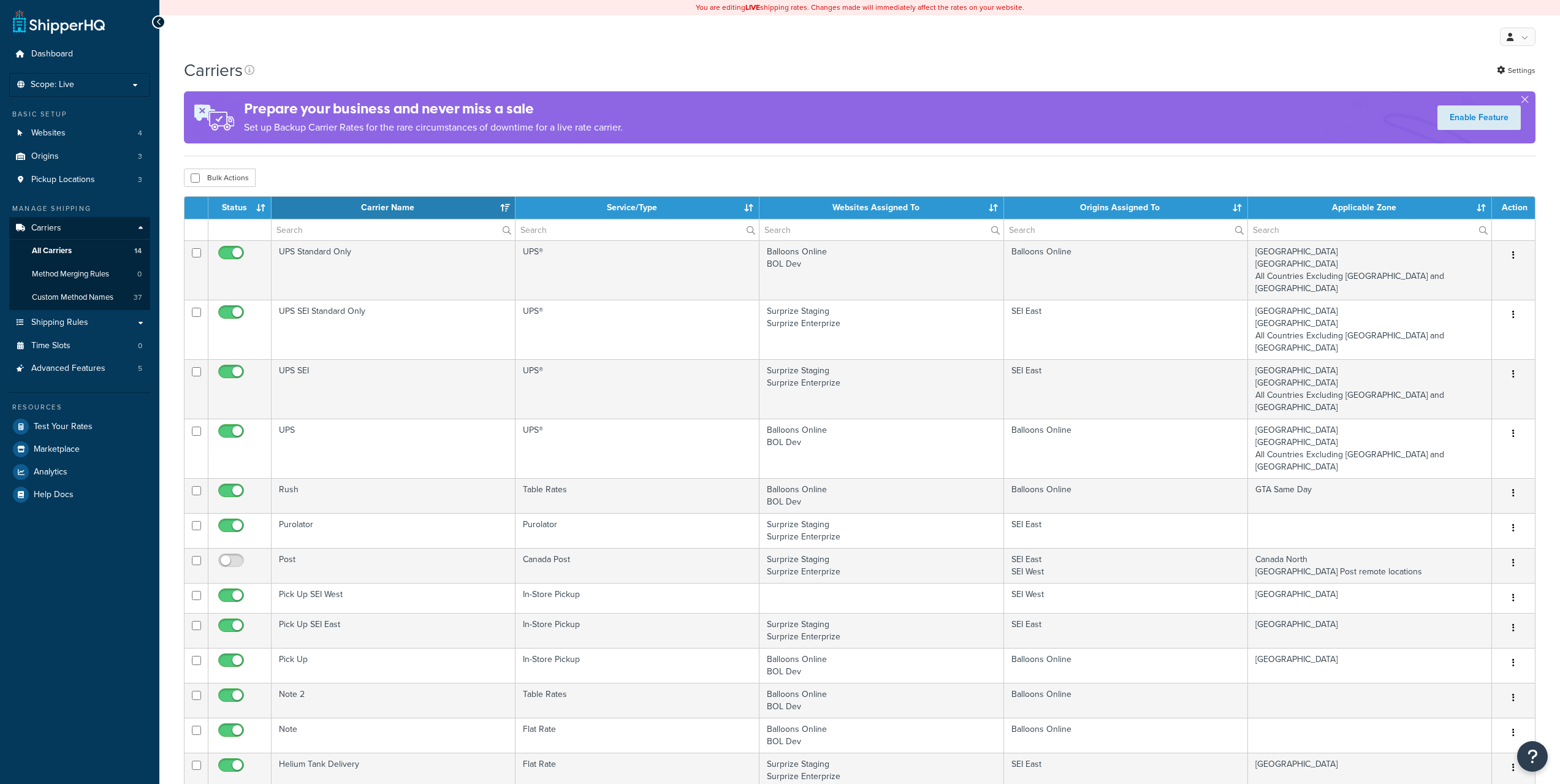
select select "15"
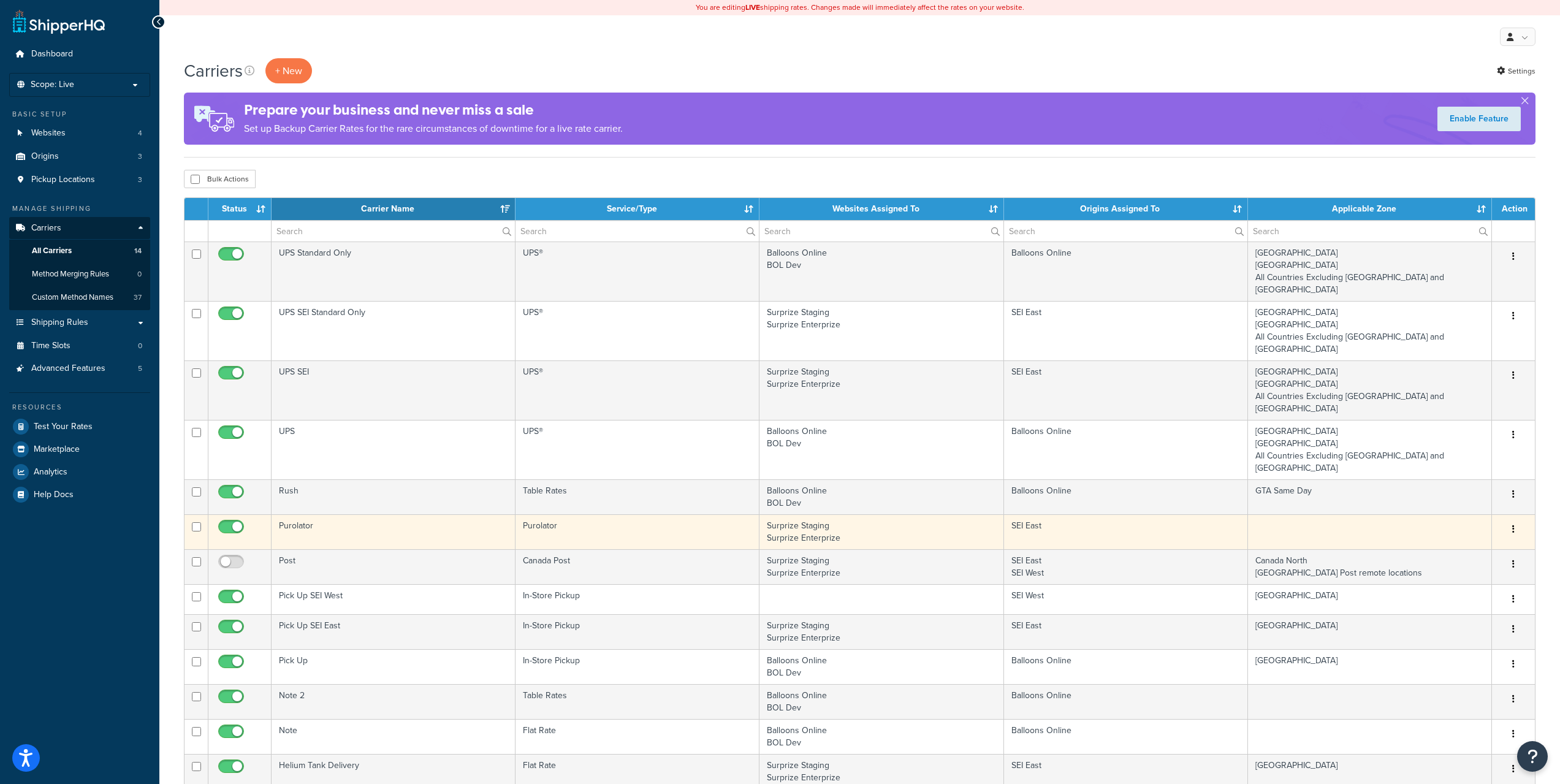
click at [1514, 520] on button "button" at bounding box center [1513, 530] width 17 height 20
click at [1476, 500] on link "Edit" at bounding box center [1464, 504] width 97 height 25
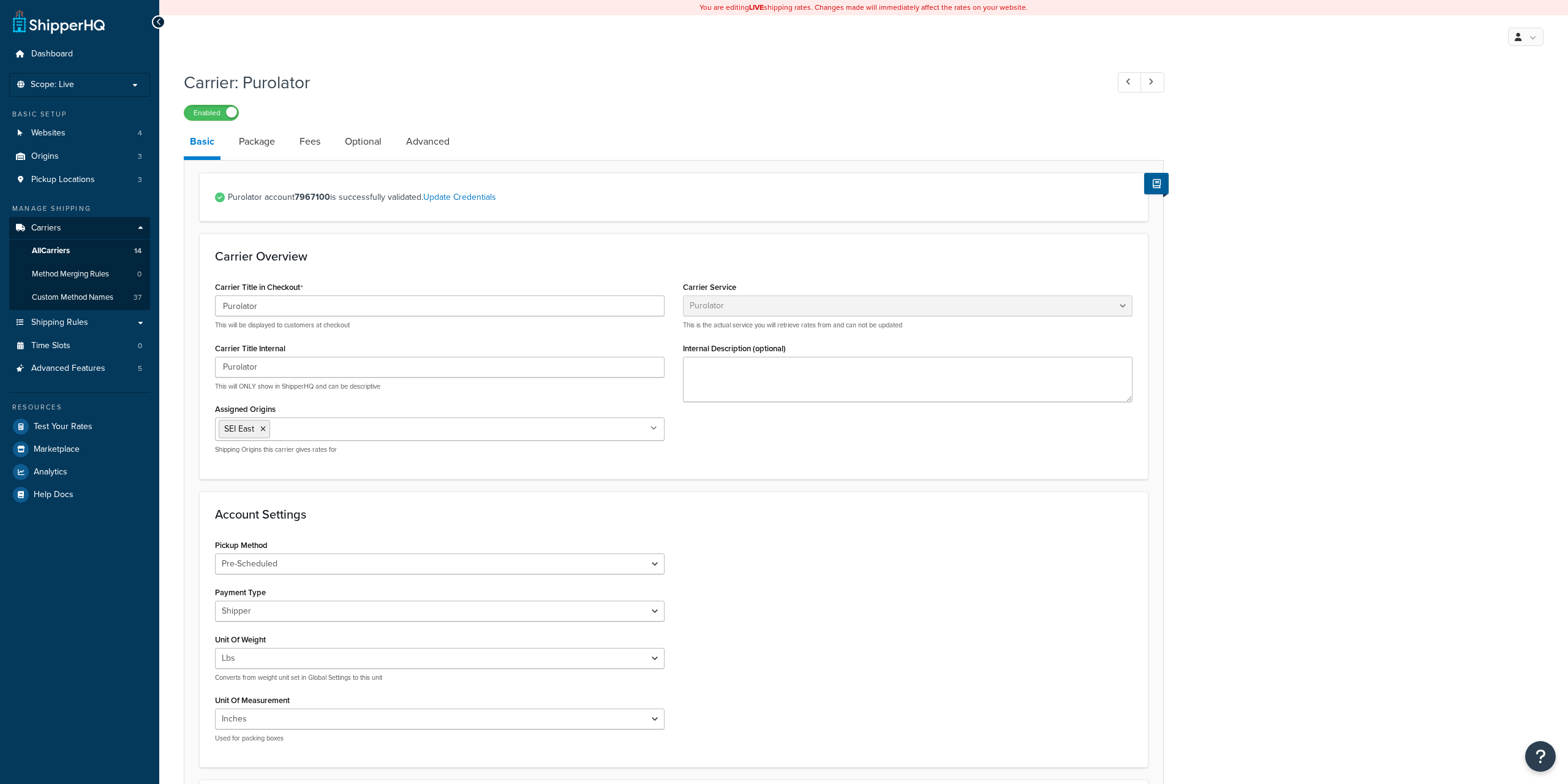
select select "purolator"
select select "PRE_SCHEDULED"
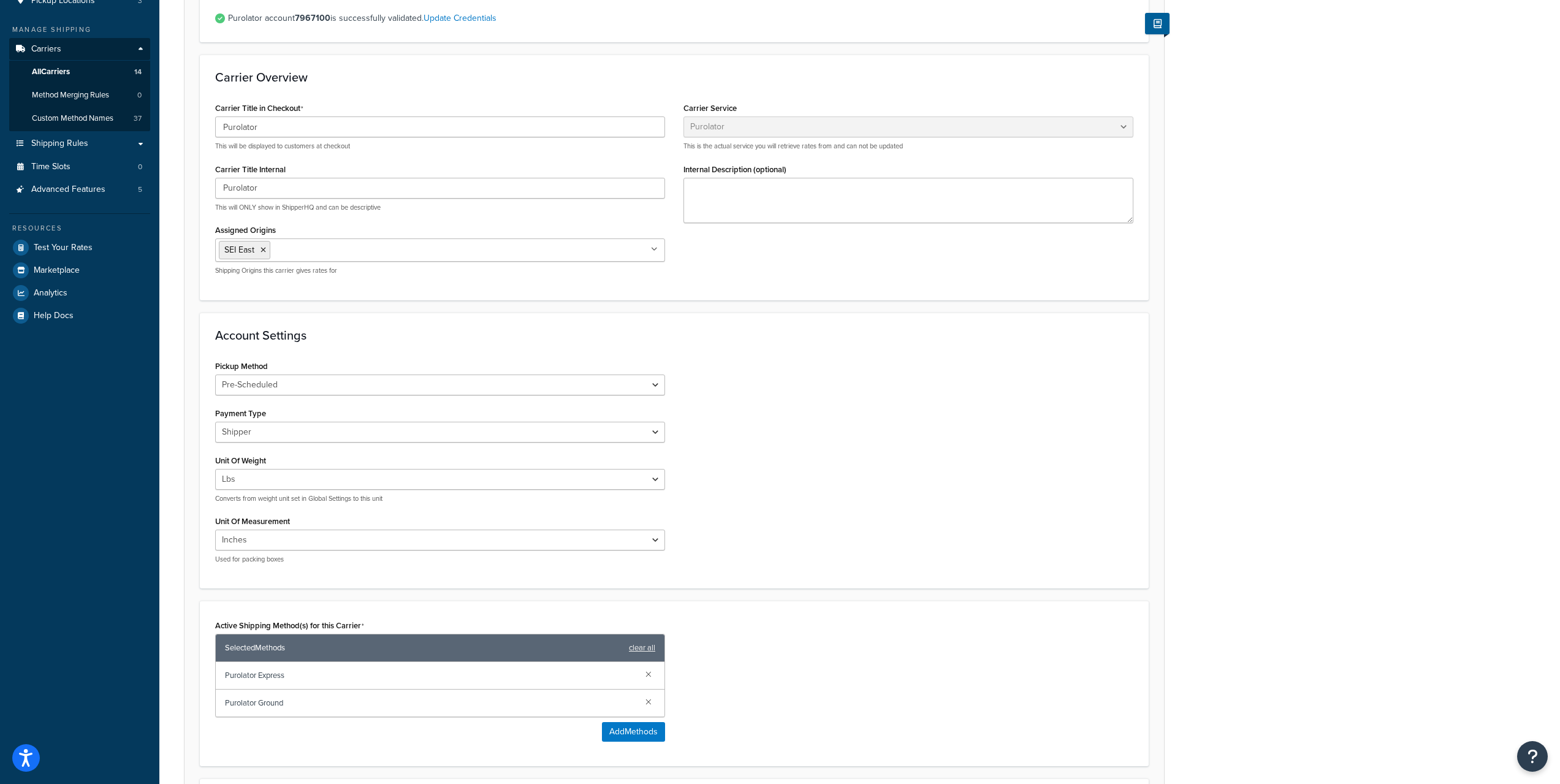
scroll to position [415, 0]
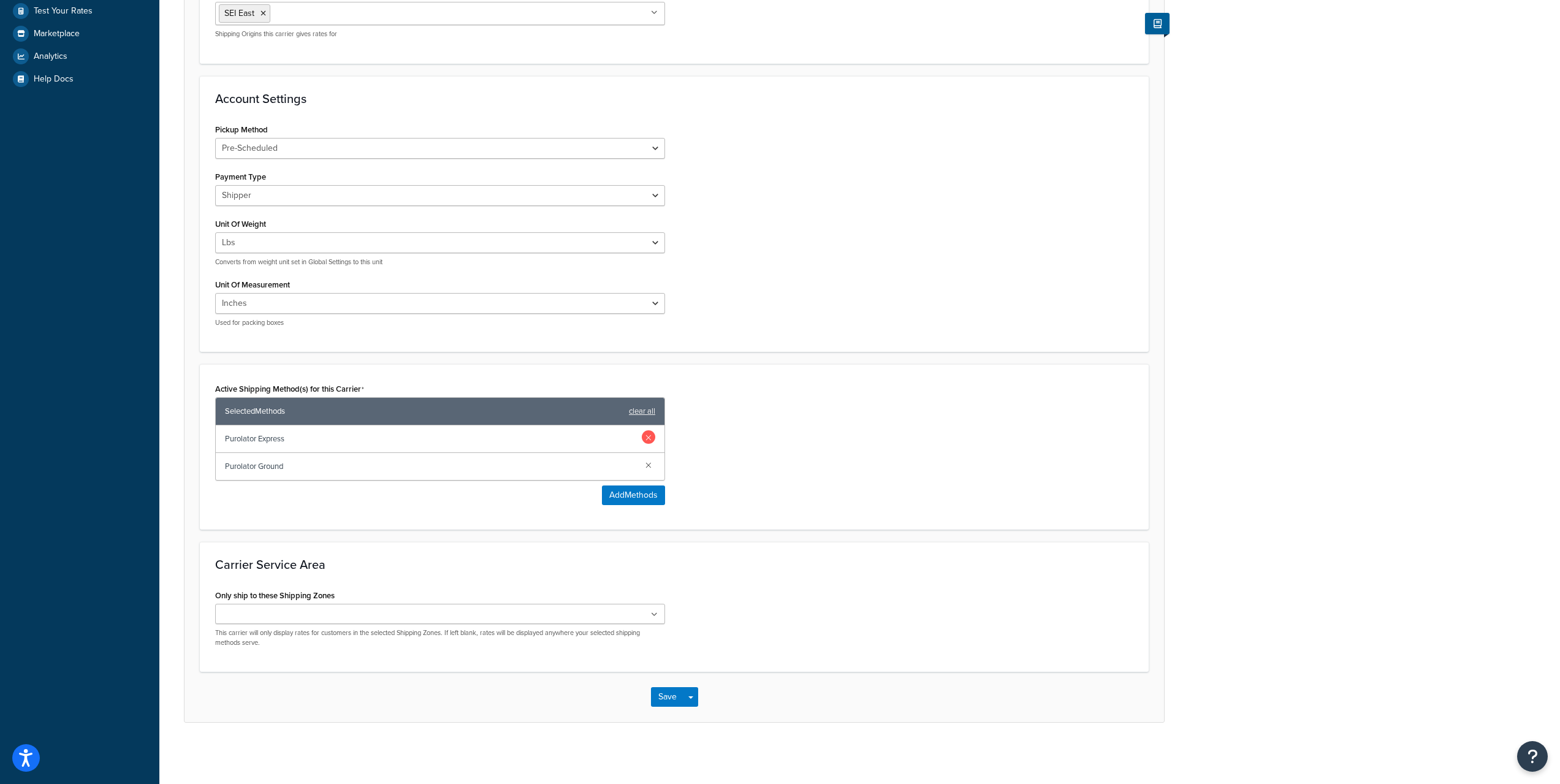
click at [650, 433] on link at bounding box center [649, 437] width 14 height 14
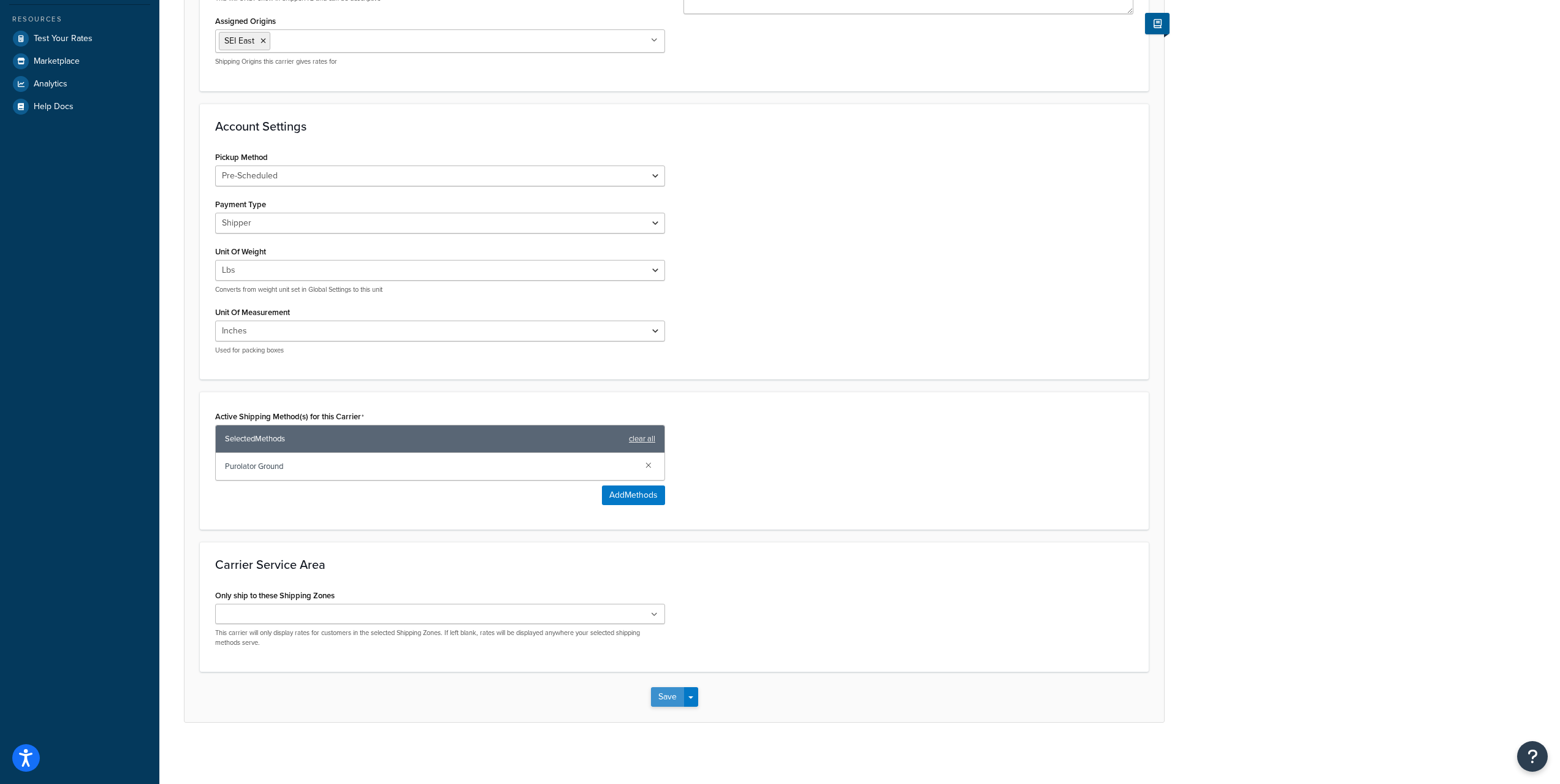
click at [662, 693] on button "Save" at bounding box center [668, 697] width 33 height 20
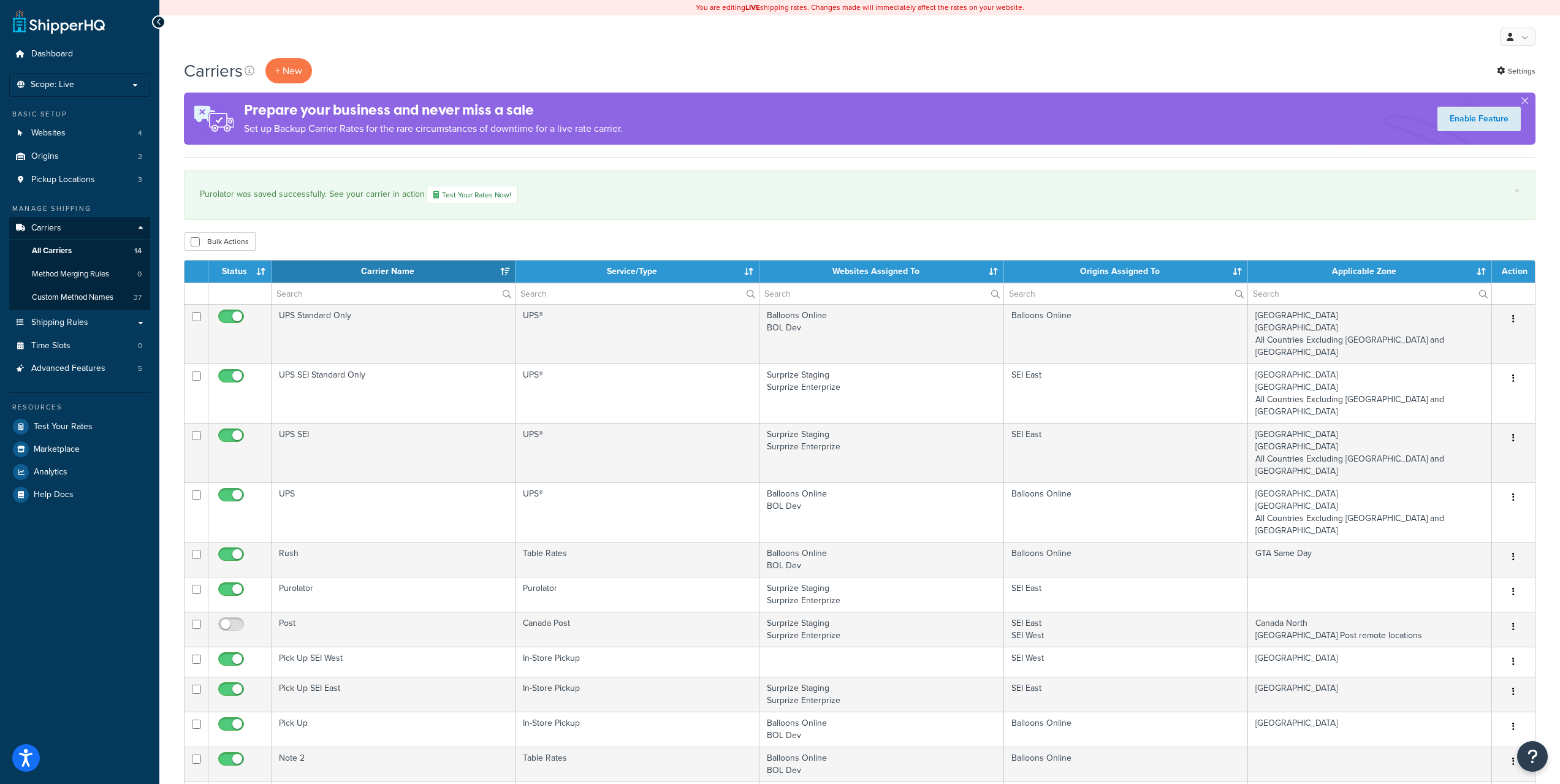
select select "15"
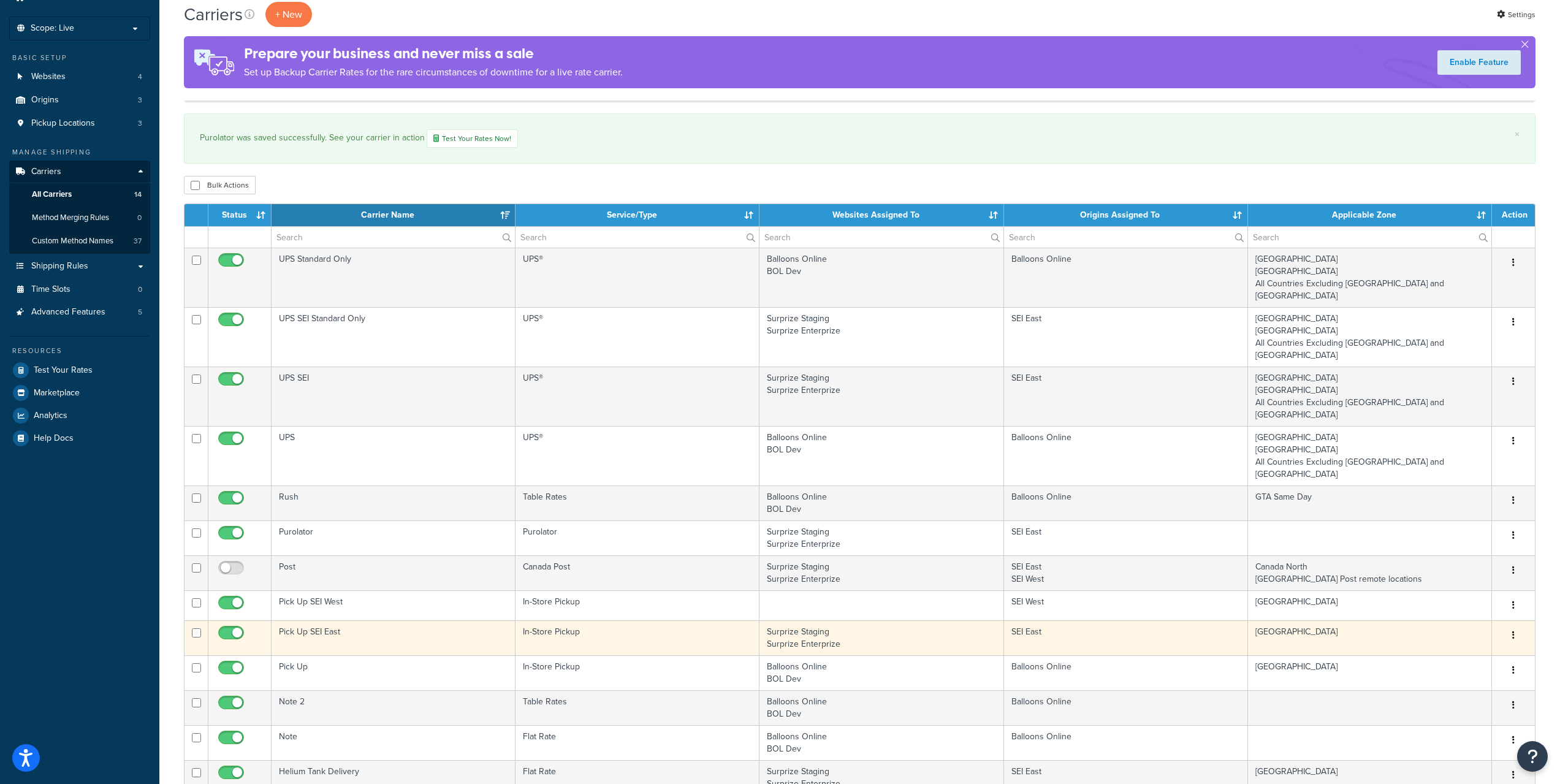
scroll to position [204, 0]
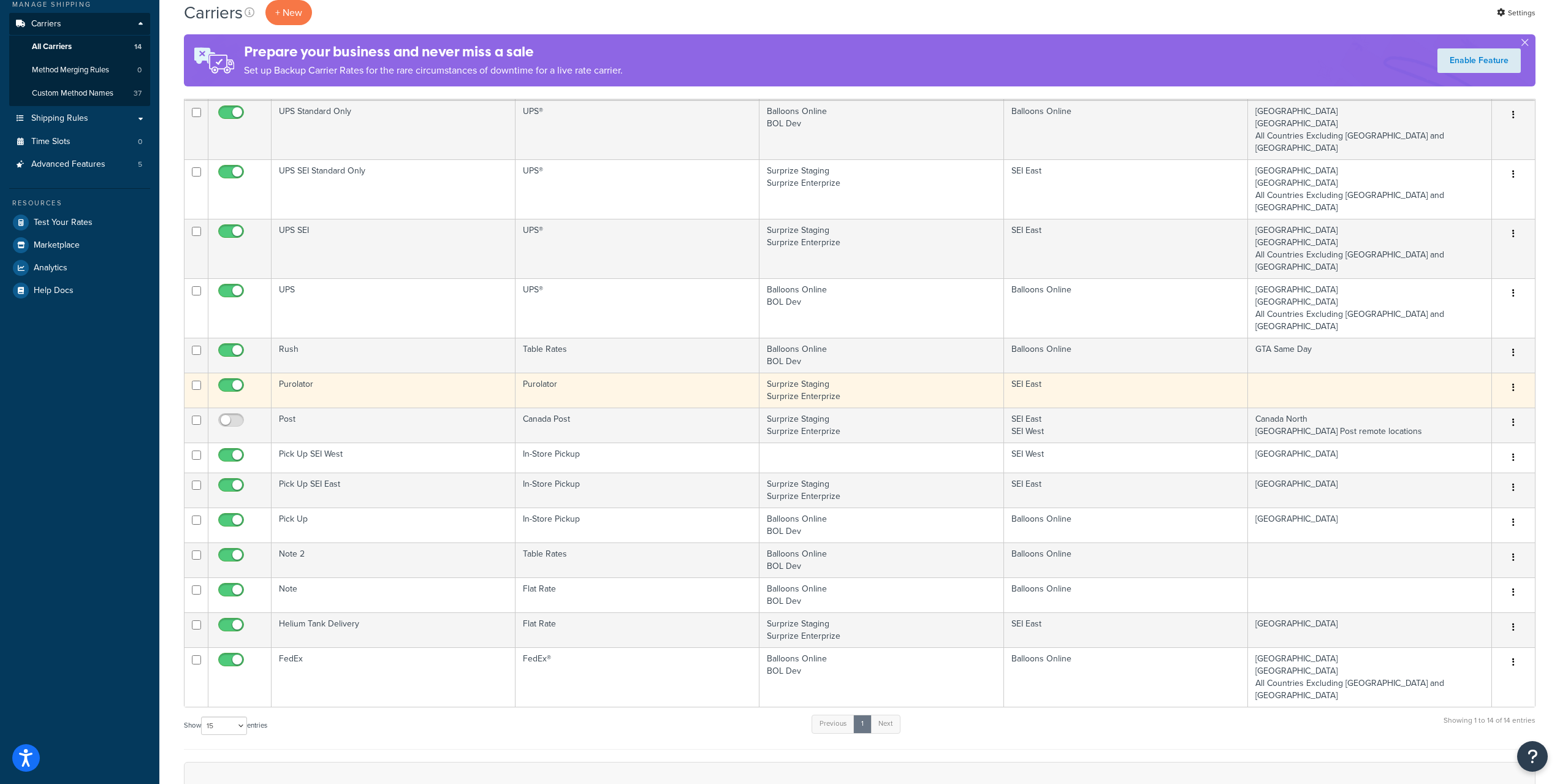
click at [1508, 378] on button "button" at bounding box center [1513, 388] width 17 height 20
click at [1468, 358] on link "Edit" at bounding box center [1464, 362] width 97 height 25
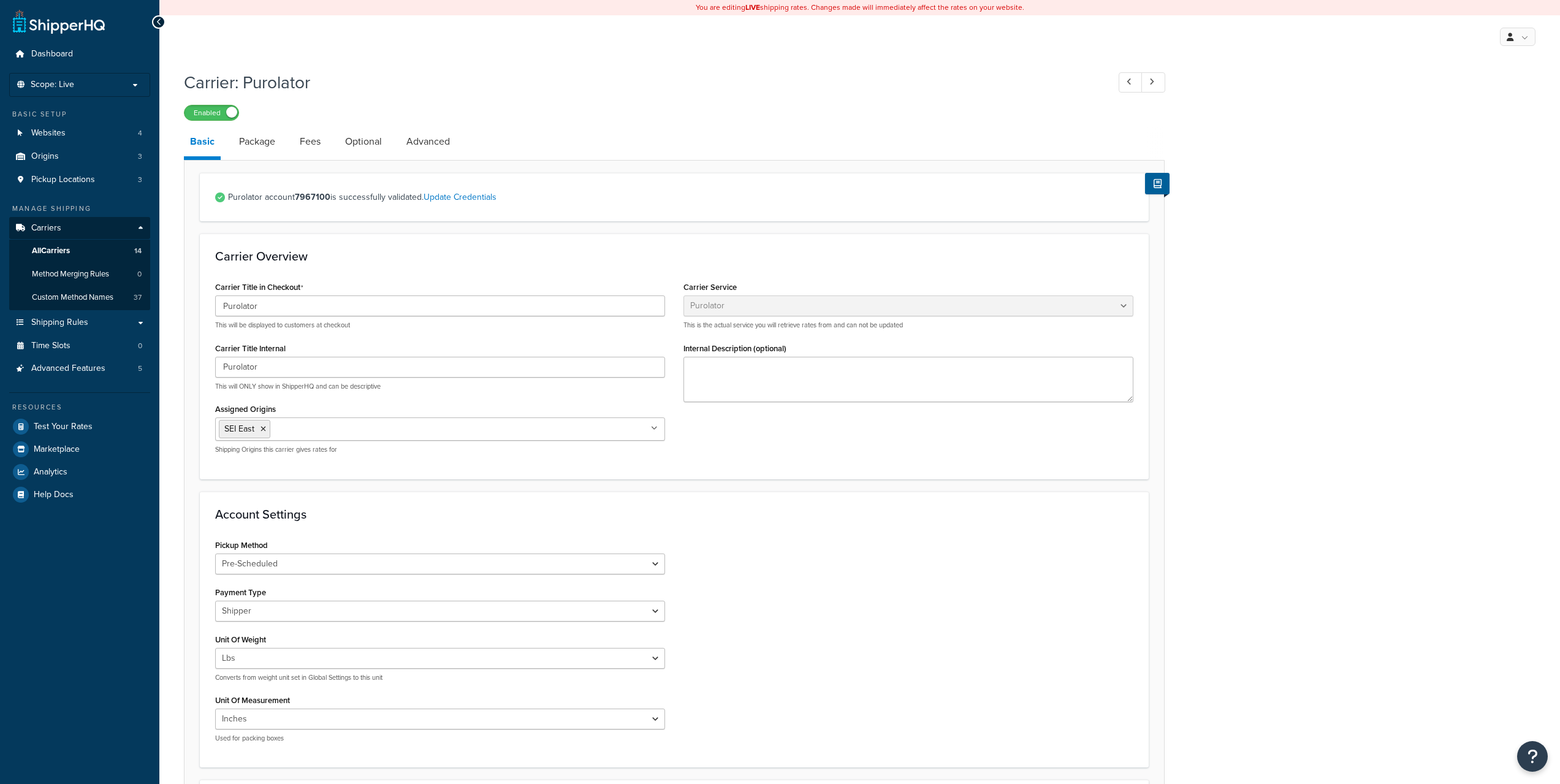
select select "purolator"
select select "PRE_SCHEDULED"
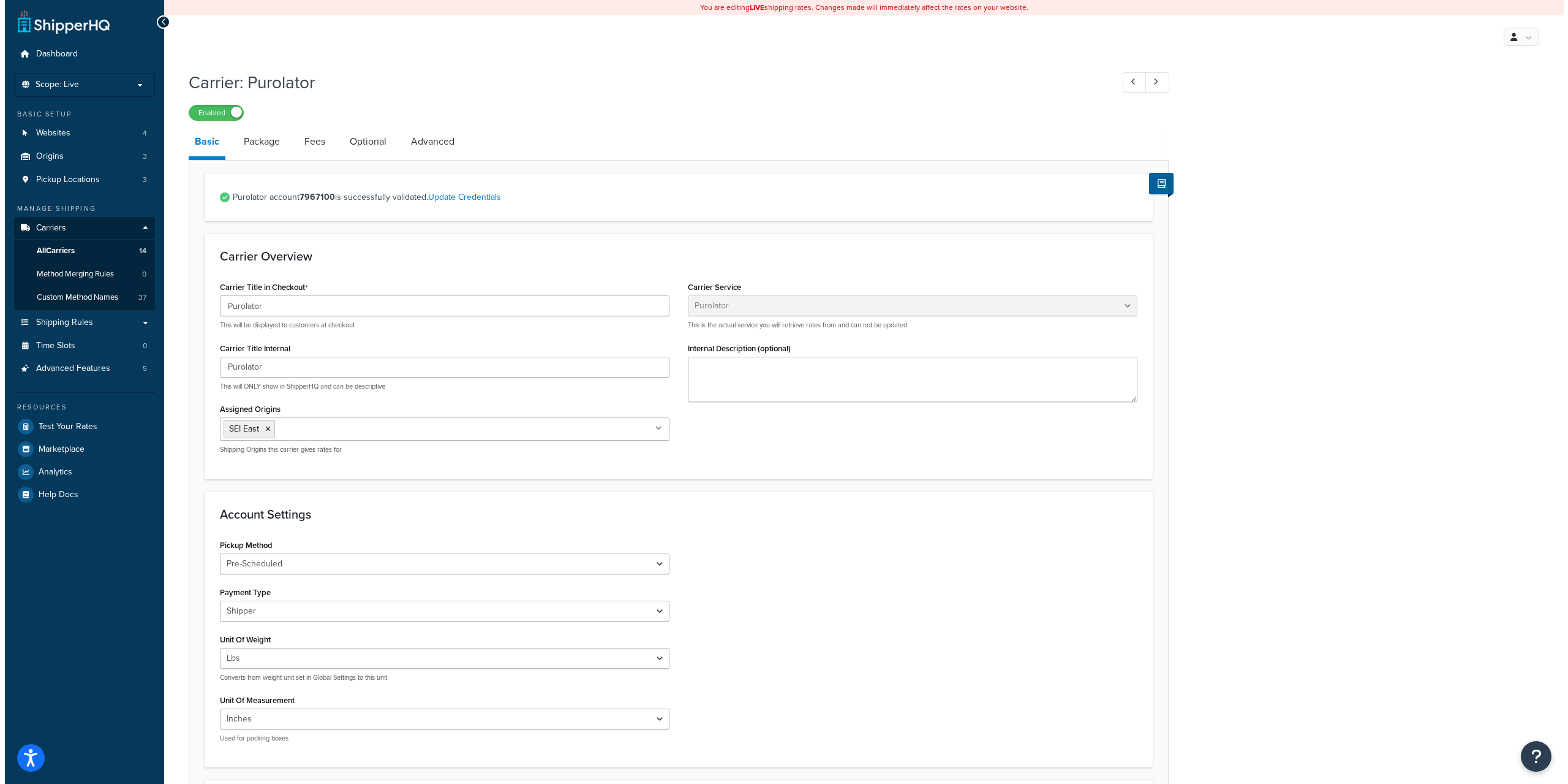
scroll to position [388, 0]
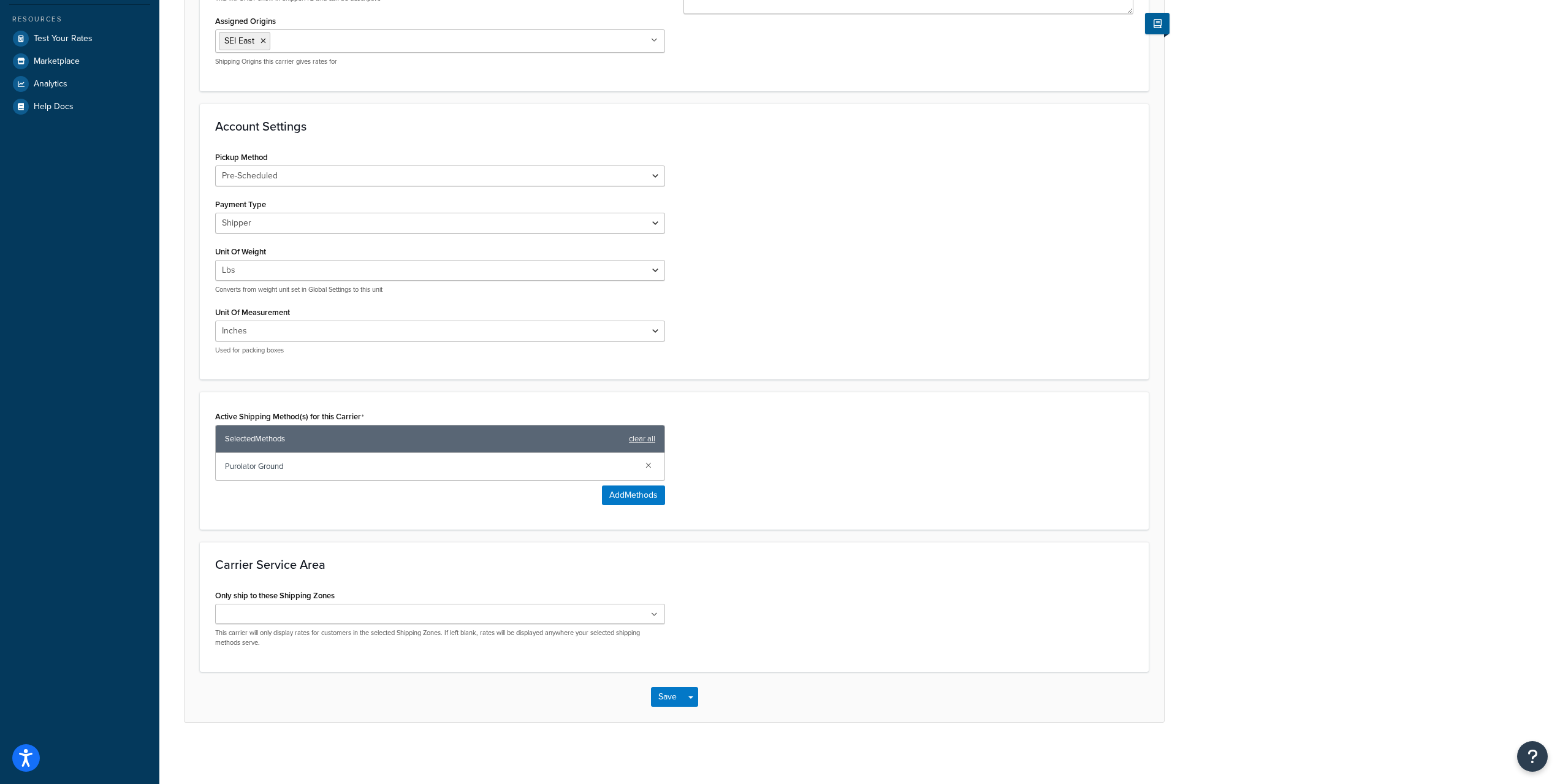
click at [627, 484] on div "Active Shipping Method(s) for this Carrier Selected Methods clear all Purolator…" at bounding box center [440, 456] width 450 height 98
click at [622, 492] on button "Add Methods" at bounding box center [633, 495] width 63 height 20
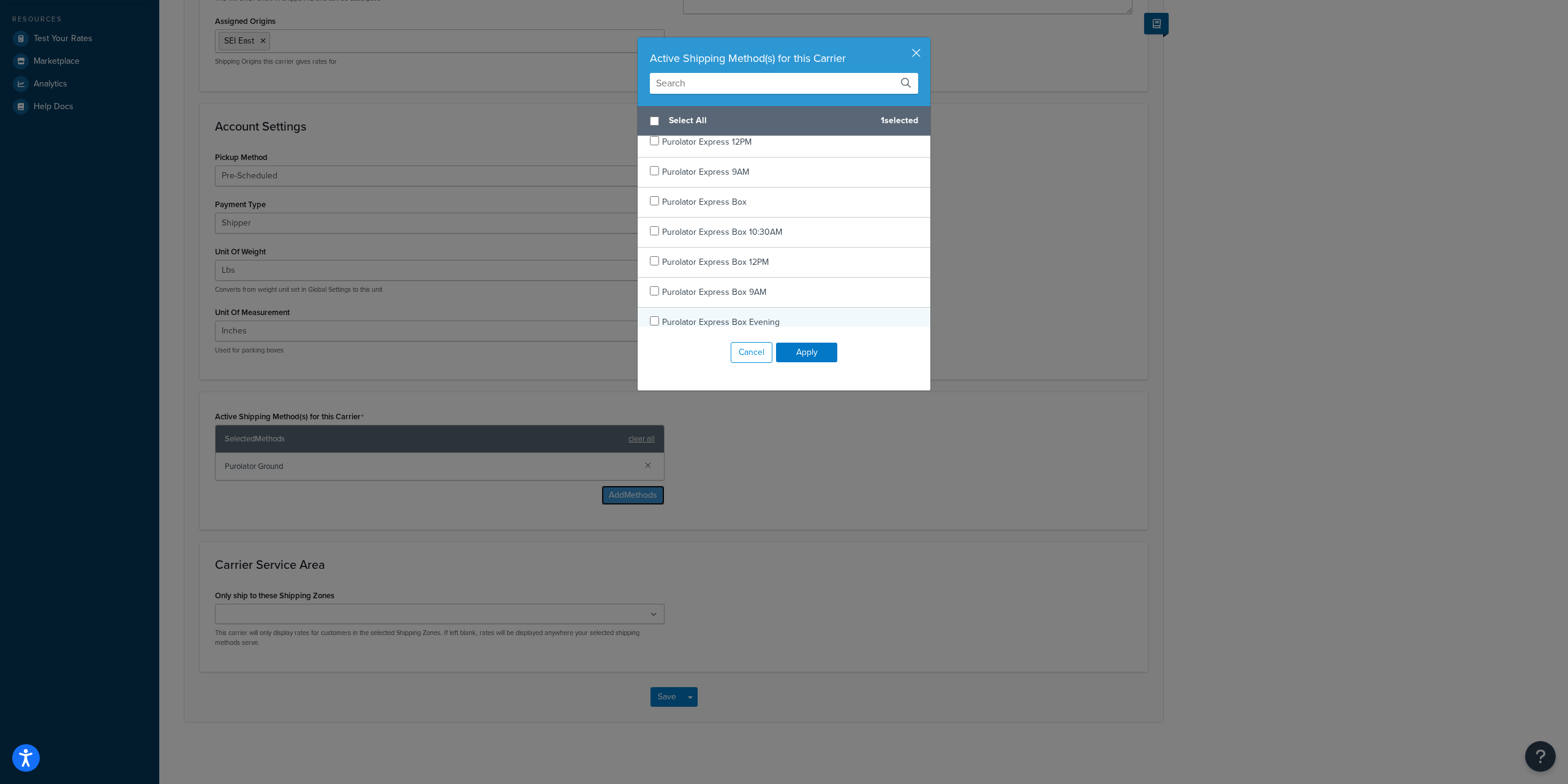
scroll to position [0, 0]
checkbox input "true"
click at [790, 181] on div "Purolator Express 10:30AM" at bounding box center [784, 181] width 293 height 30
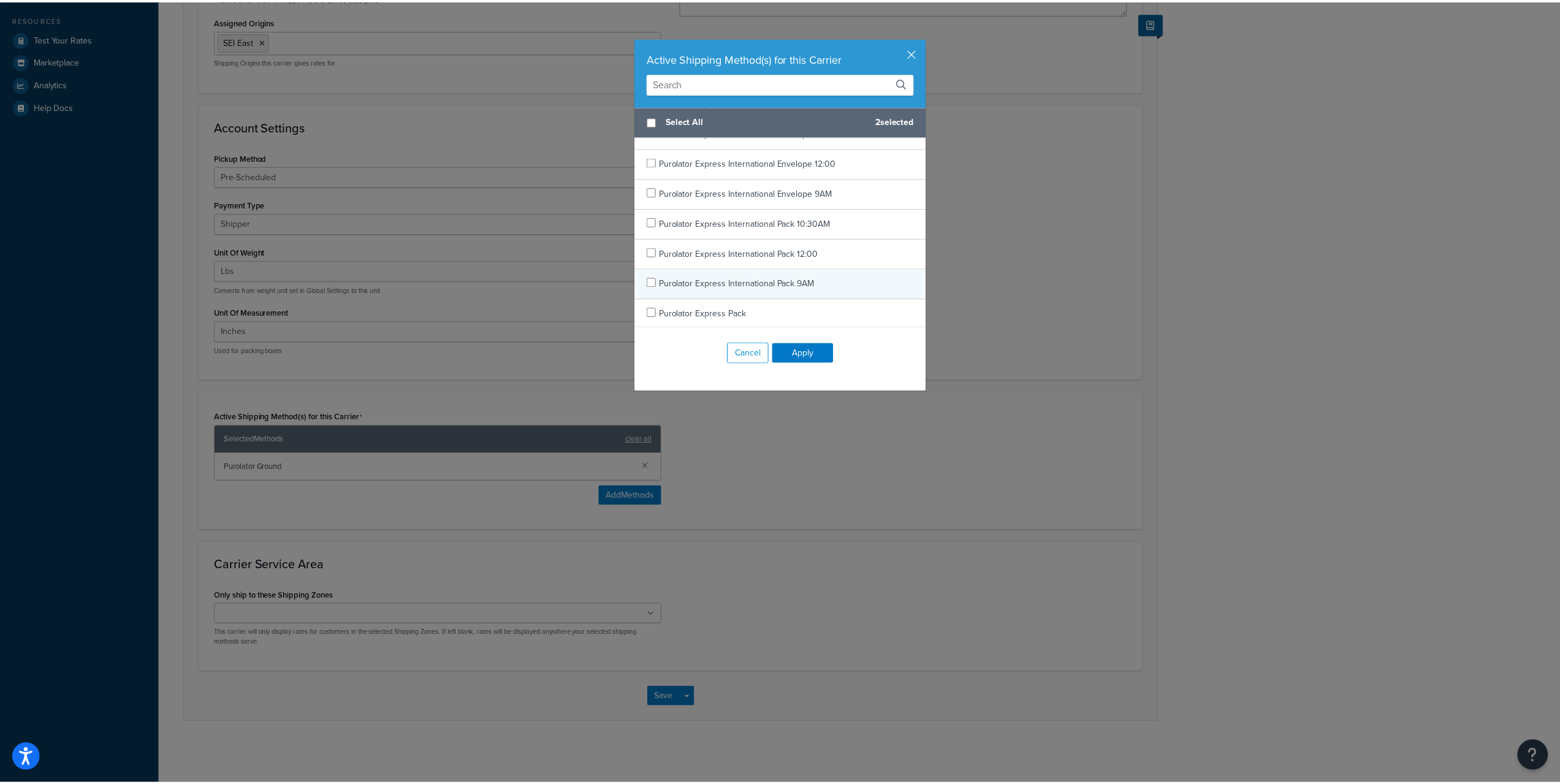
scroll to position [817, 0]
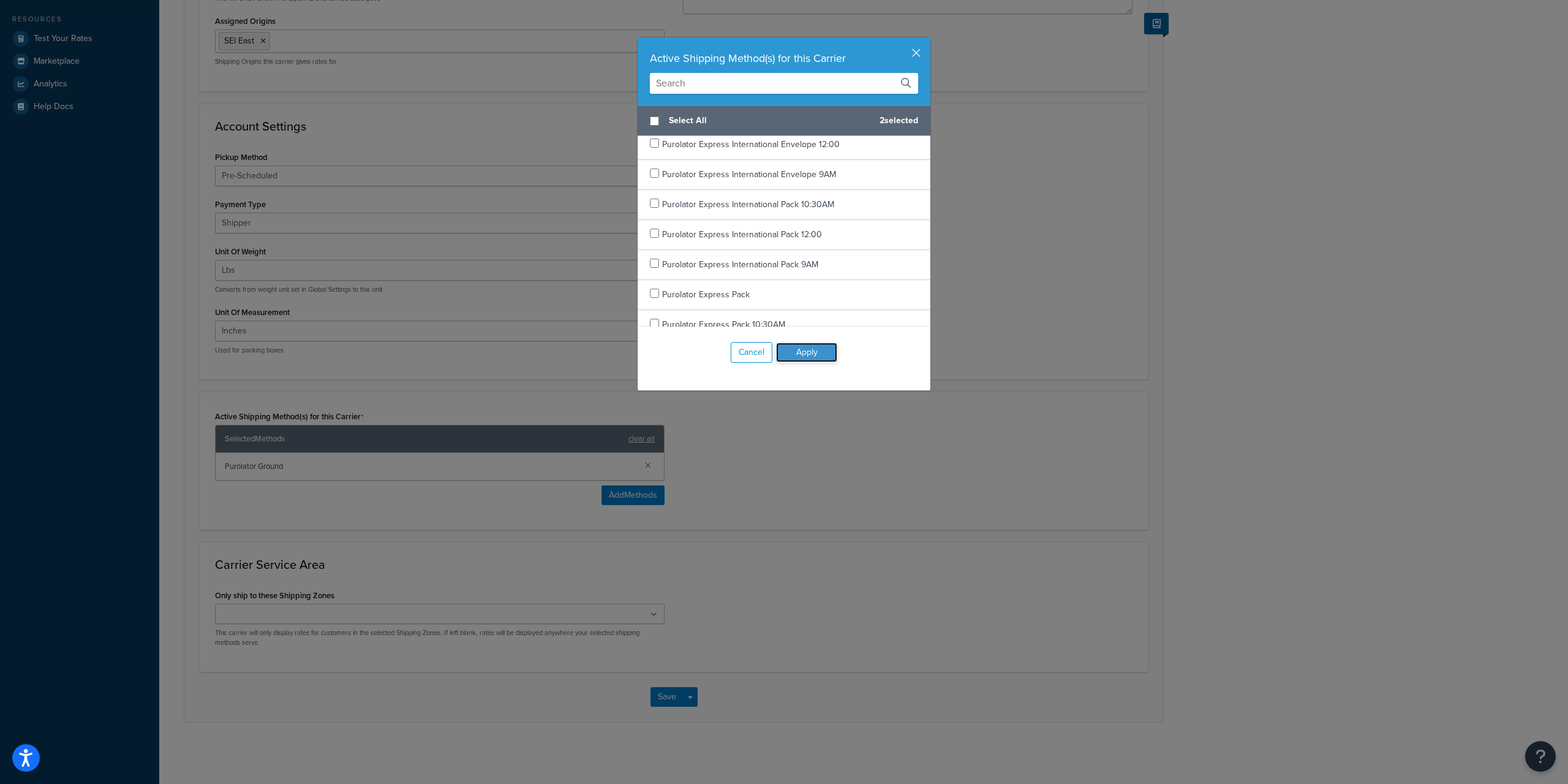
click at [822, 352] on button "Apply" at bounding box center [806, 353] width 61 height 20
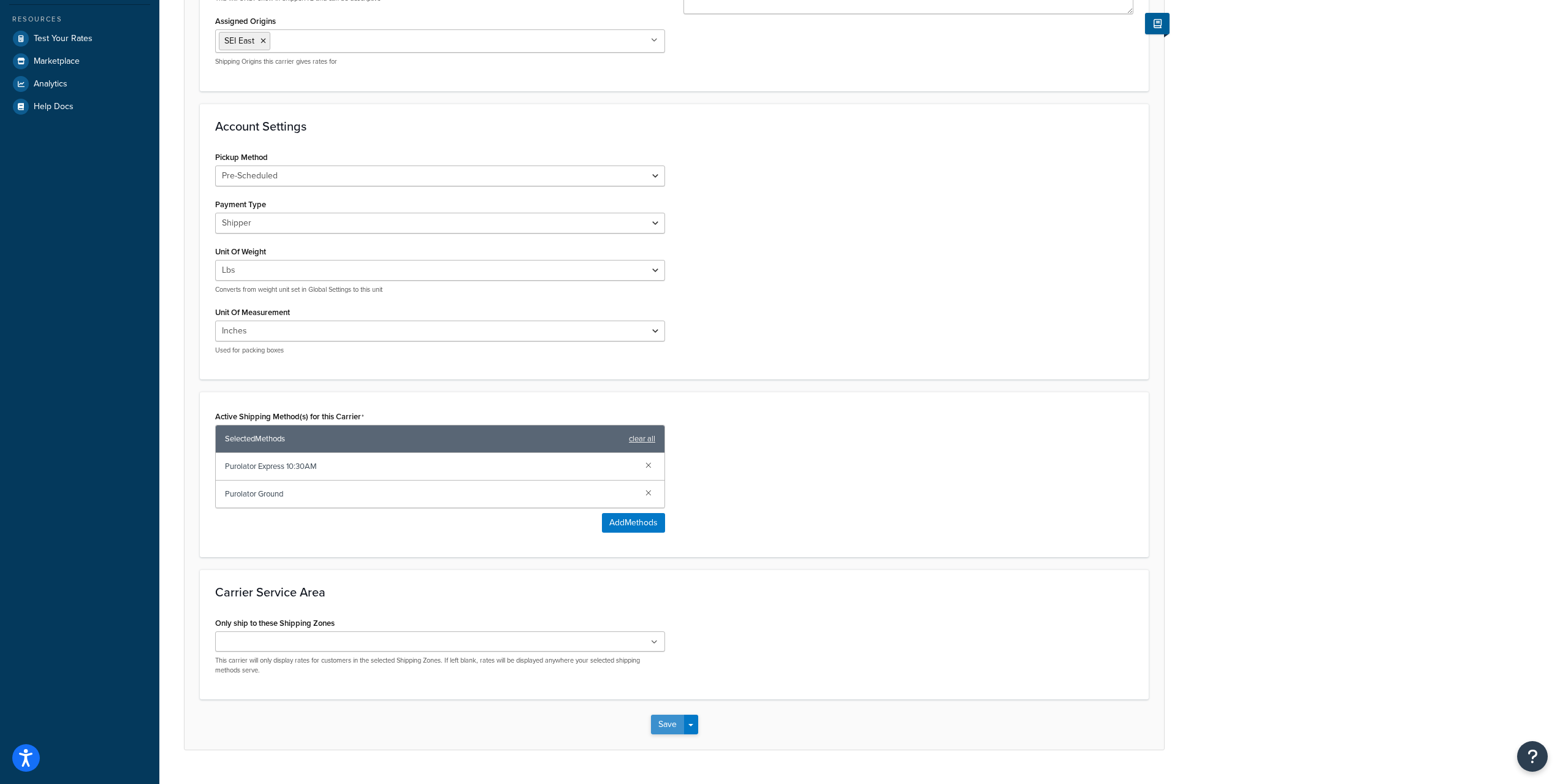
click at [671, 723] on button "Save" at bounding box center [668, 724] width 33 height 20
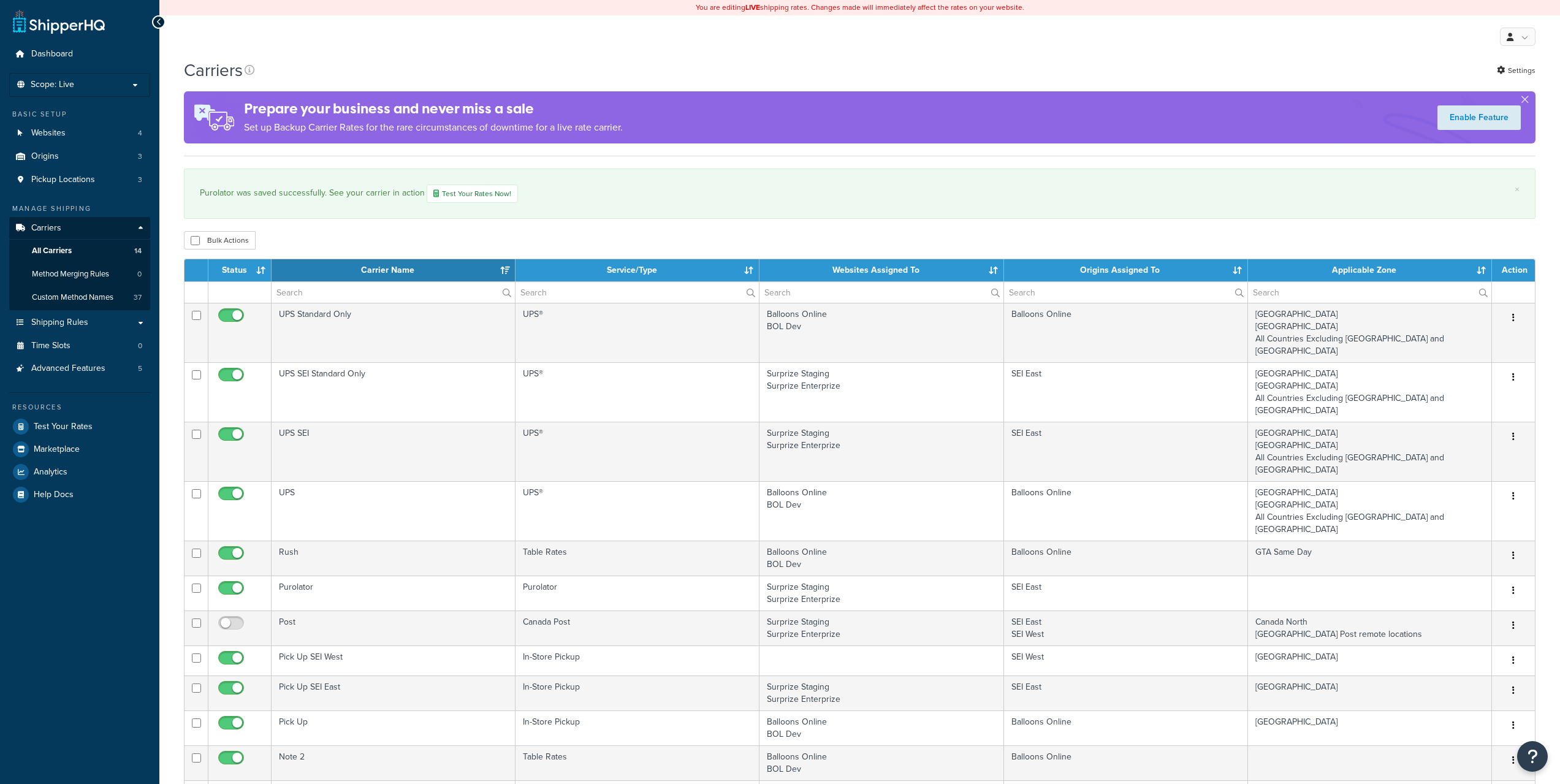
select select "15"
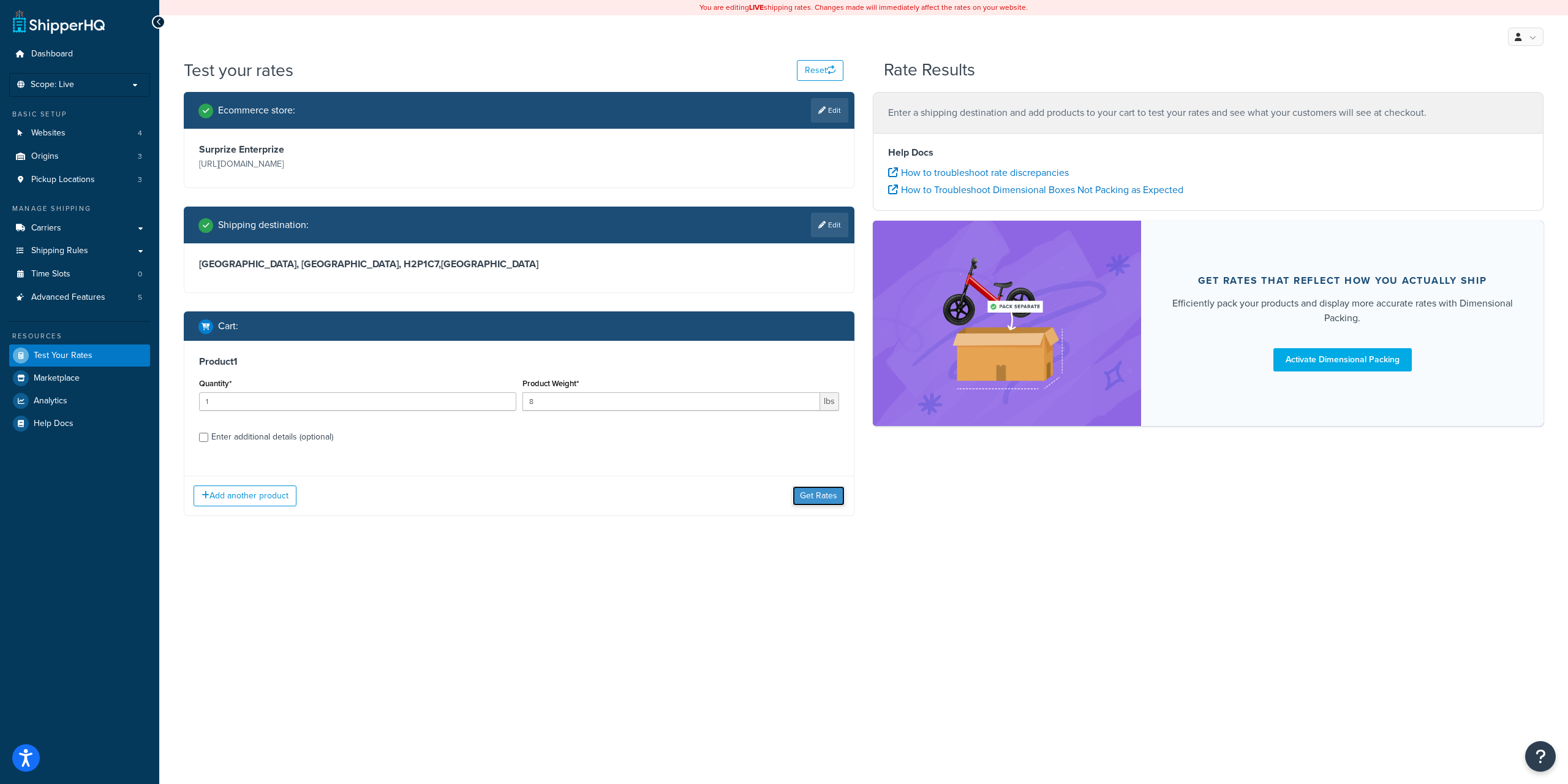
click at [808, 494] on button "Get Rates" at bounding box center [818, 496] width 52 height 20
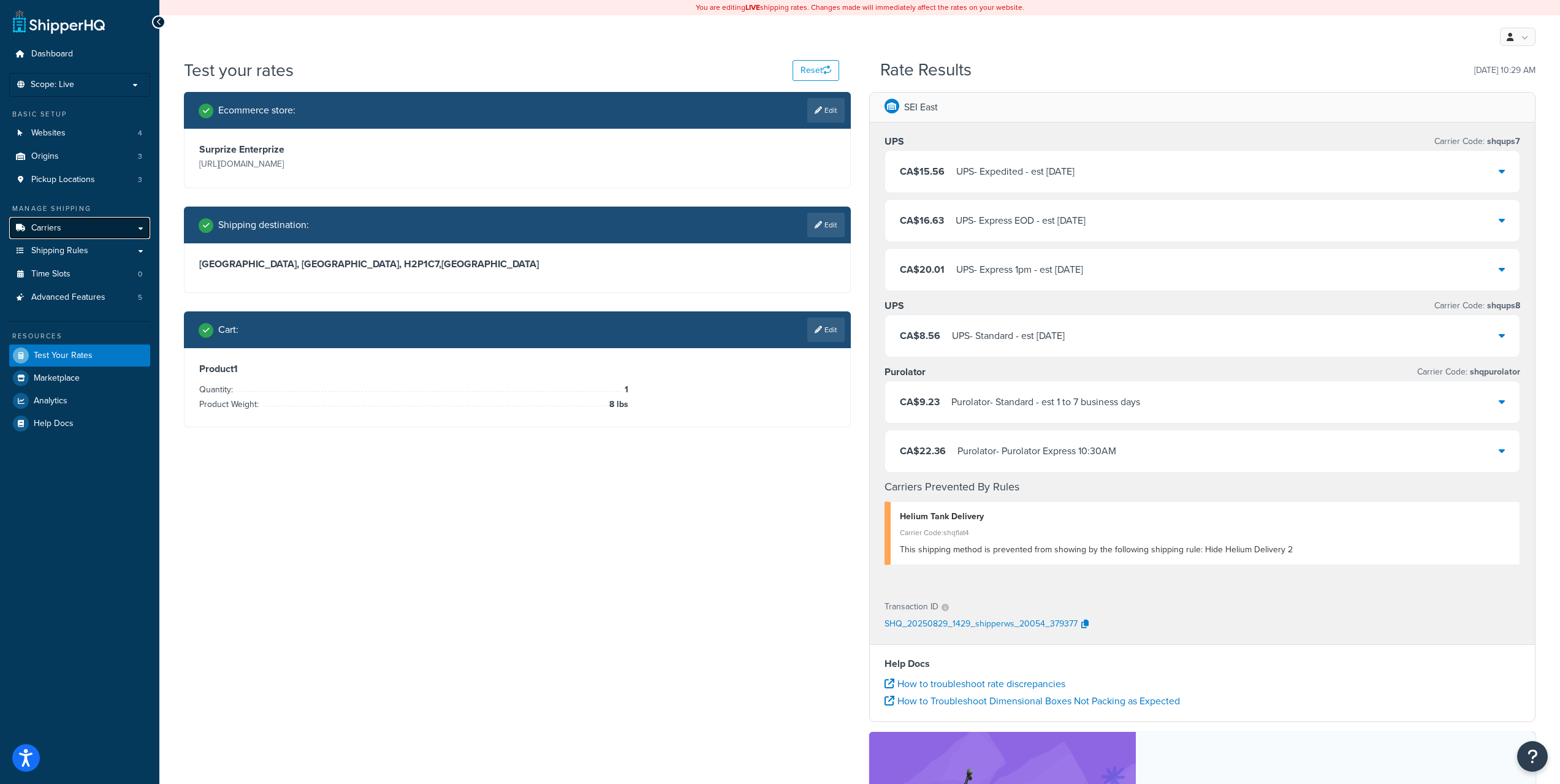
click at [86, 226] on link "Carriers" at bounding box center [79, 229] width 141 height 23
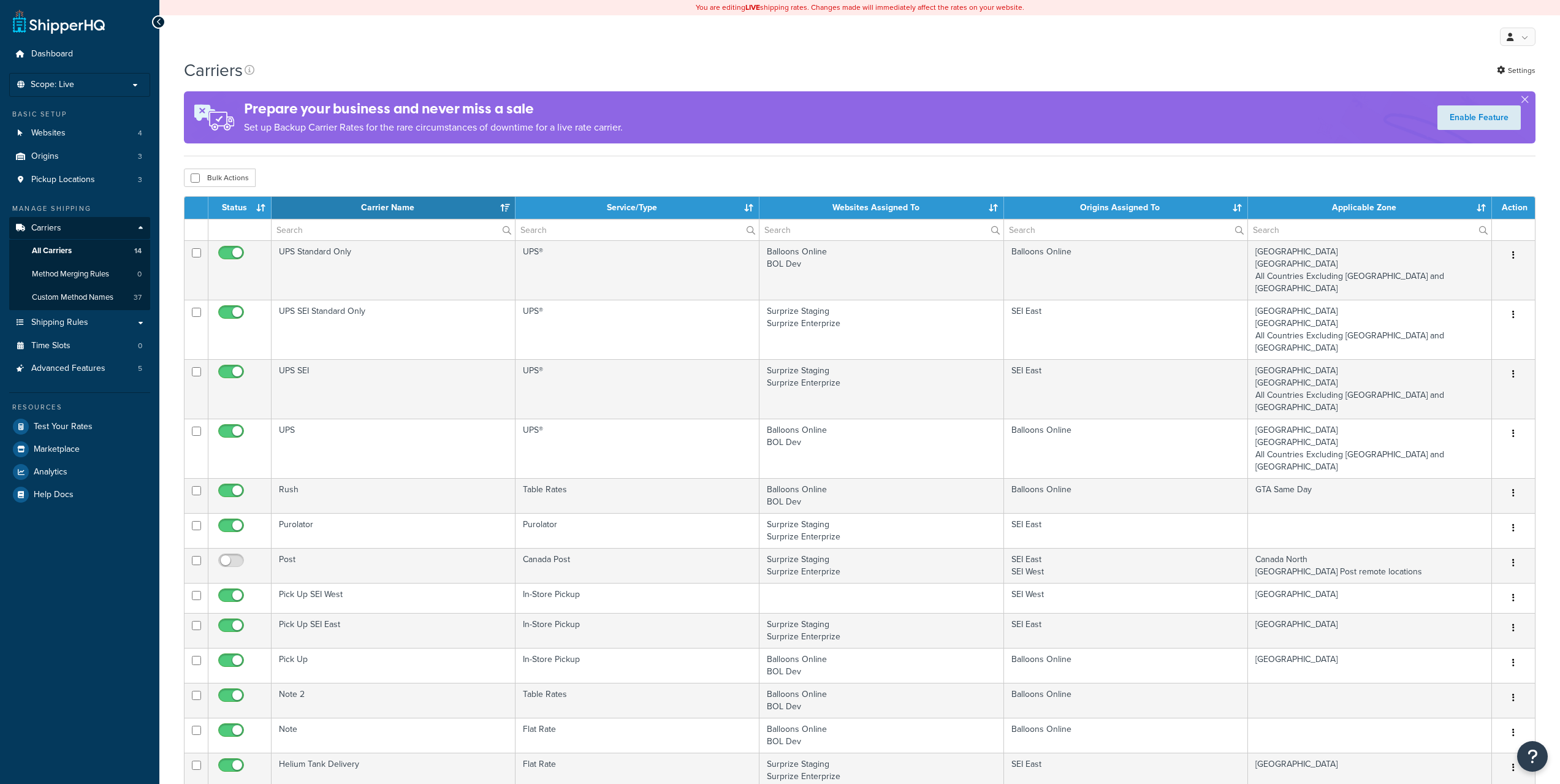
select select "15"
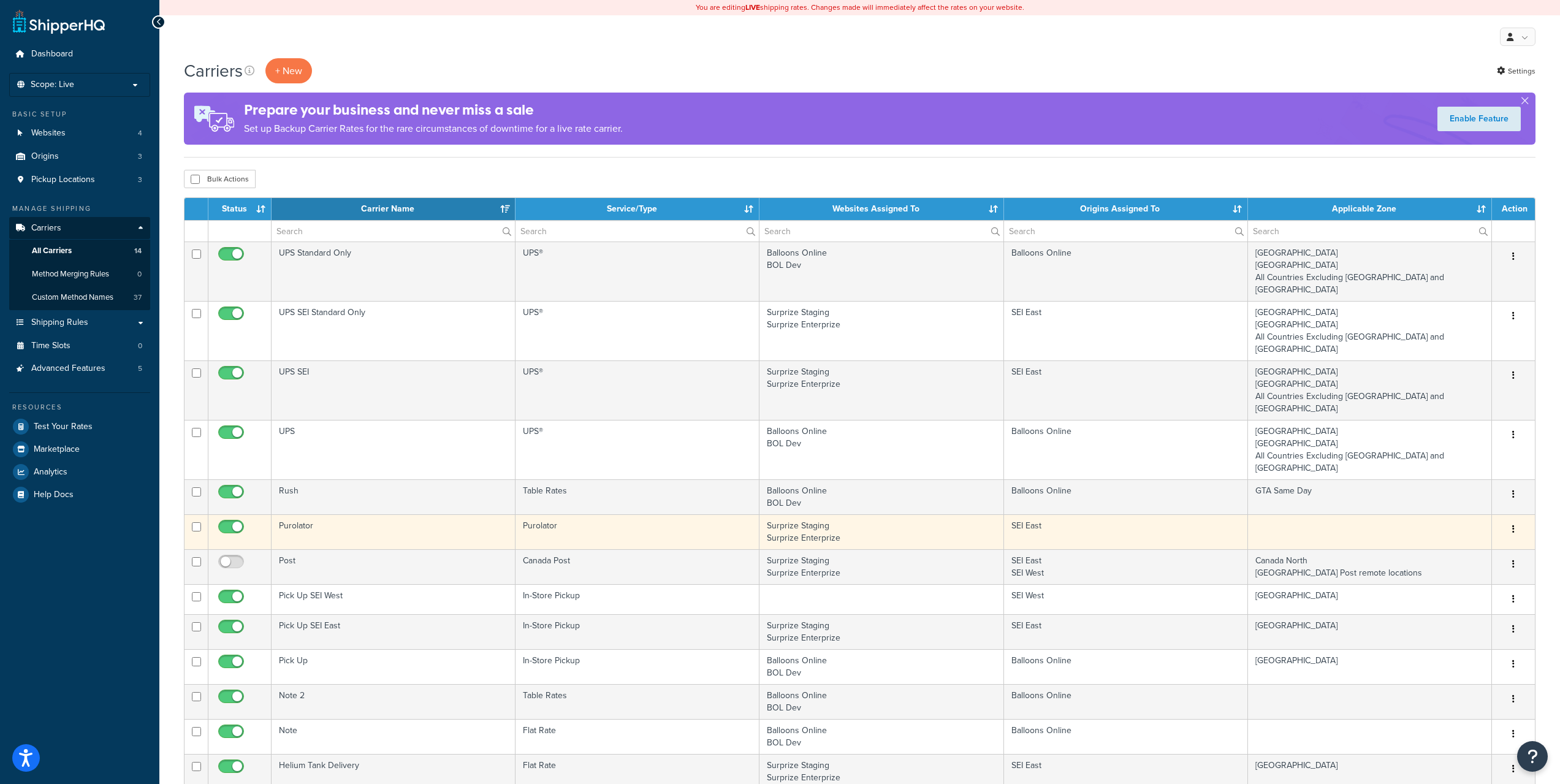
click at [1513, 524] on icon "button" at bounding box center [1513, 528] width 2 height 8
click at [1468, 498] on link "Edit" at bounding box center [1464, 504] width 97 height 25
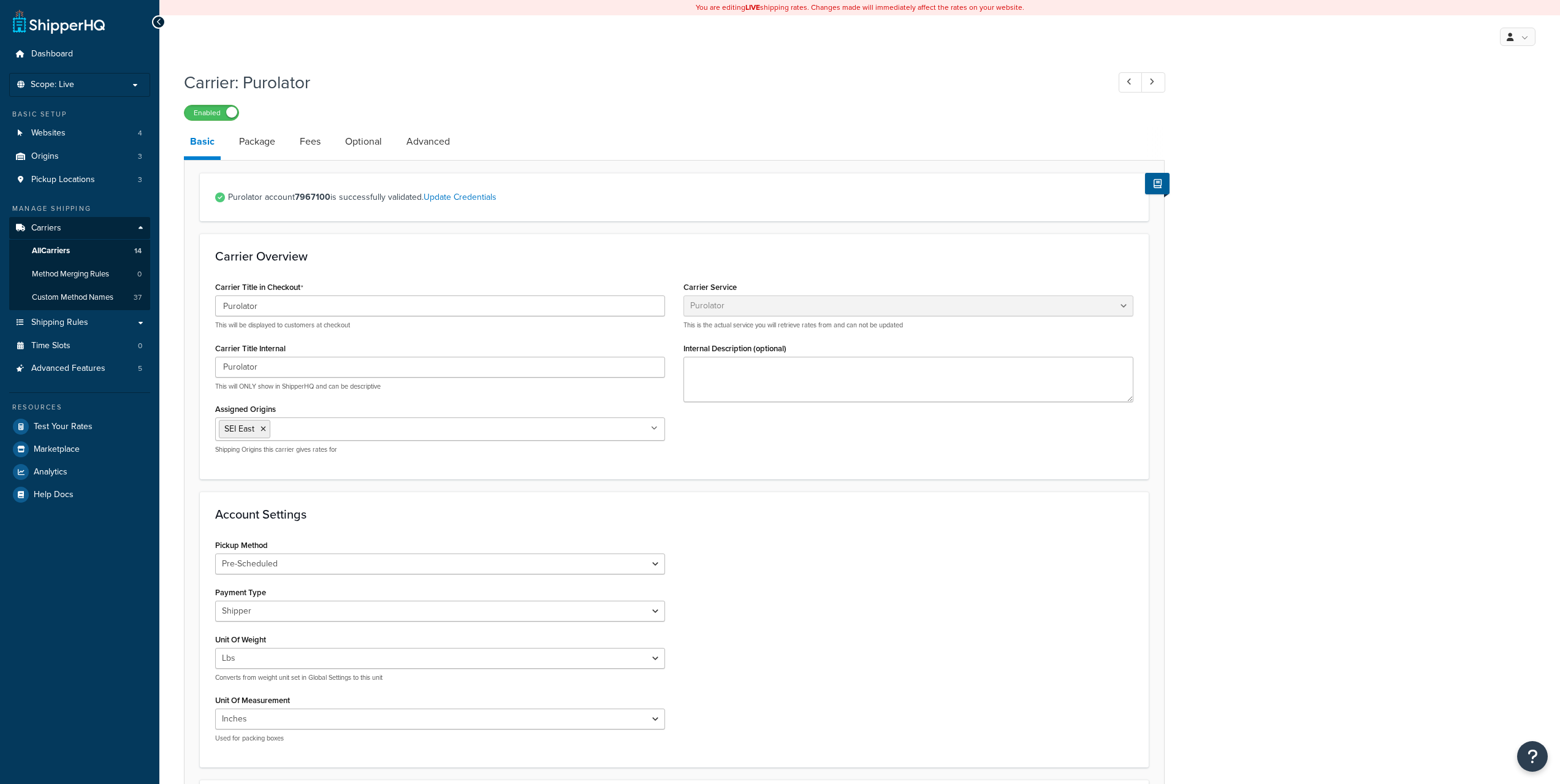
select select "purolator"
select select "PRE_SCHEDULED"
click at [66, 424] on span "Test Your Rates" at bounding box center [64, 427] width 59 height 11
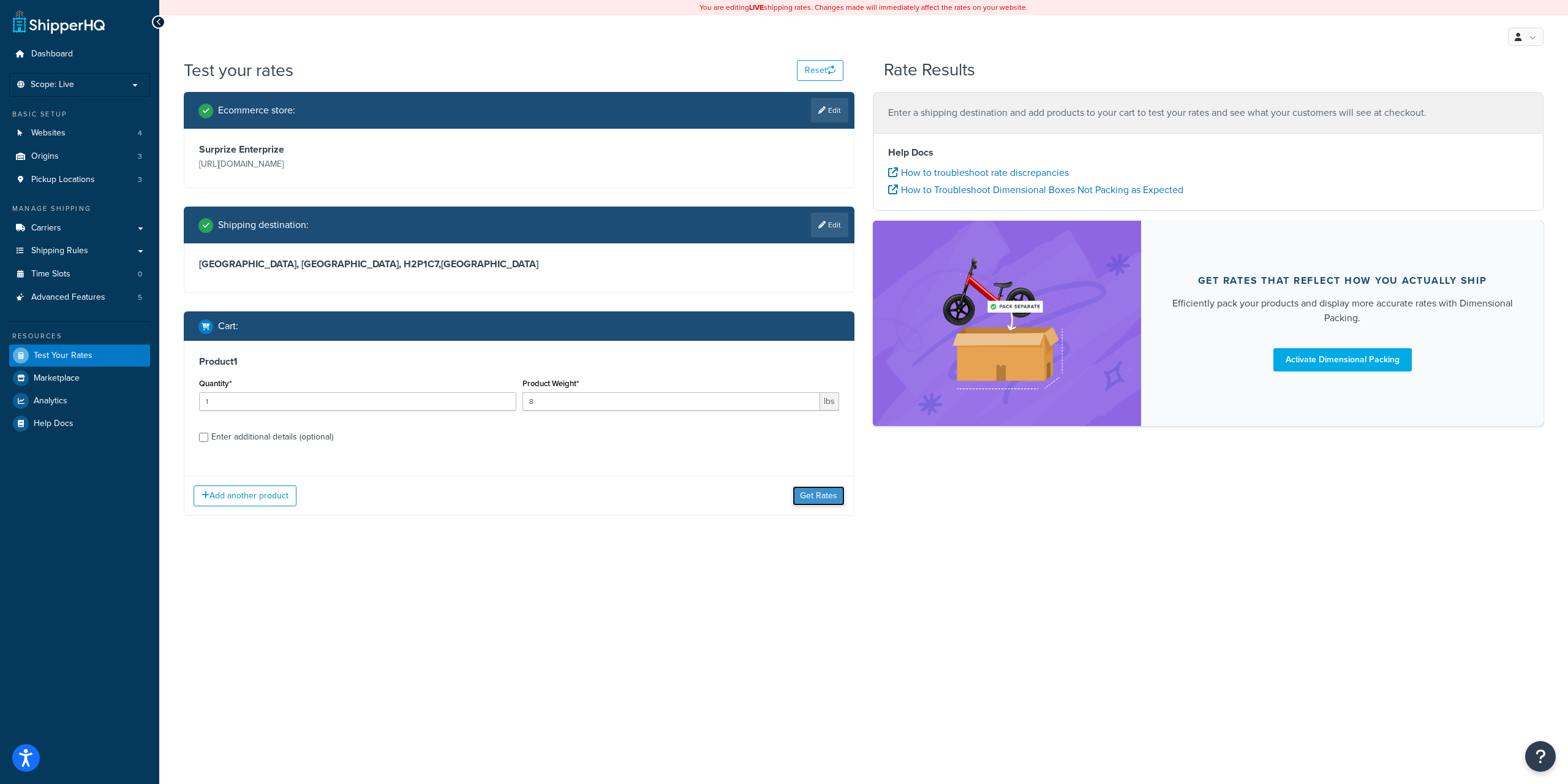
click at [805, 500] on button "Get Rates" at bounding box center [818, 496] width 52 height 20
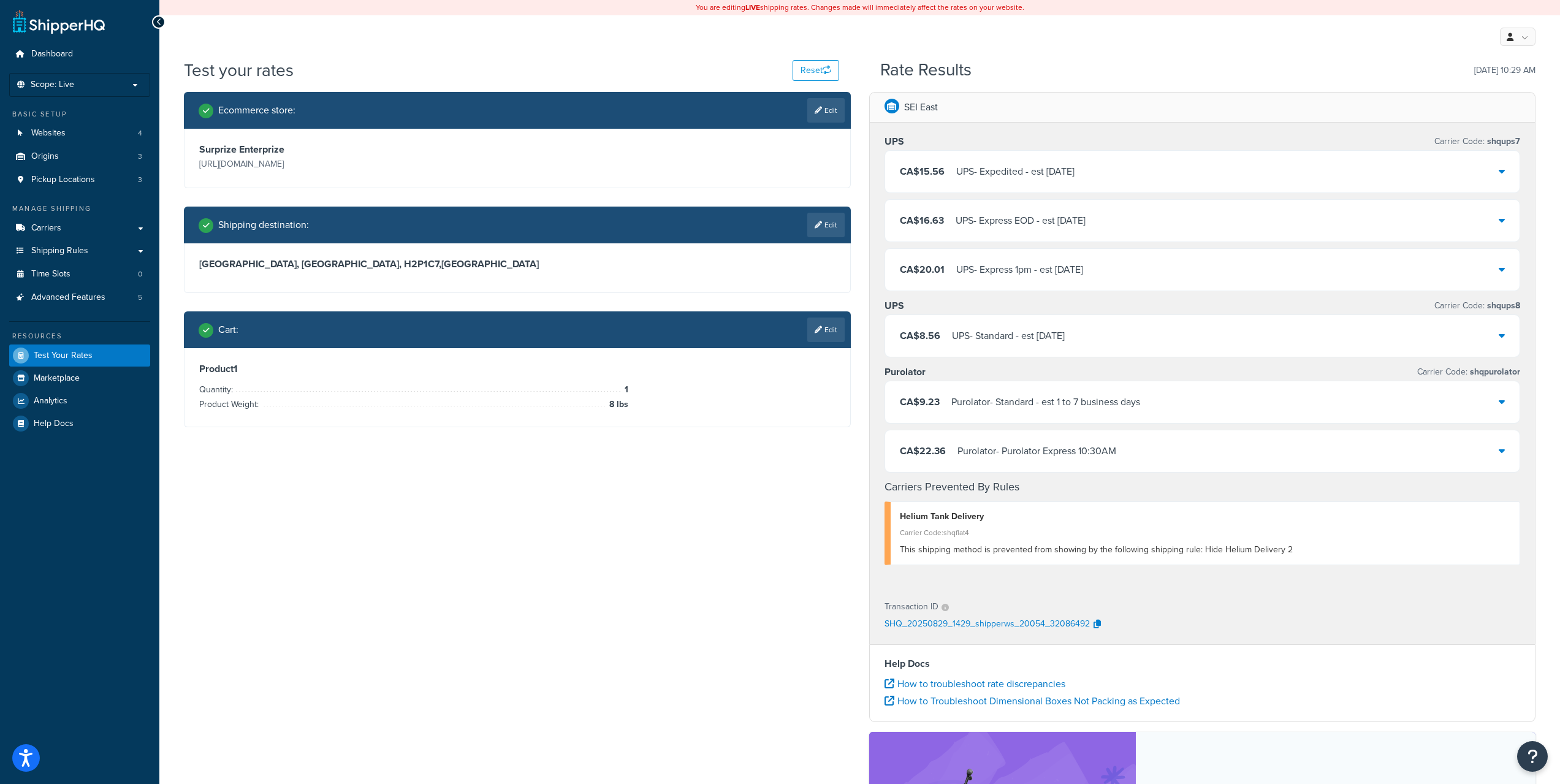
click at [1014, 441] on div "CA$22.36 Purolator - Purolator Express 10:30AM" at bounding box center [1202, 451] width 635 height 42
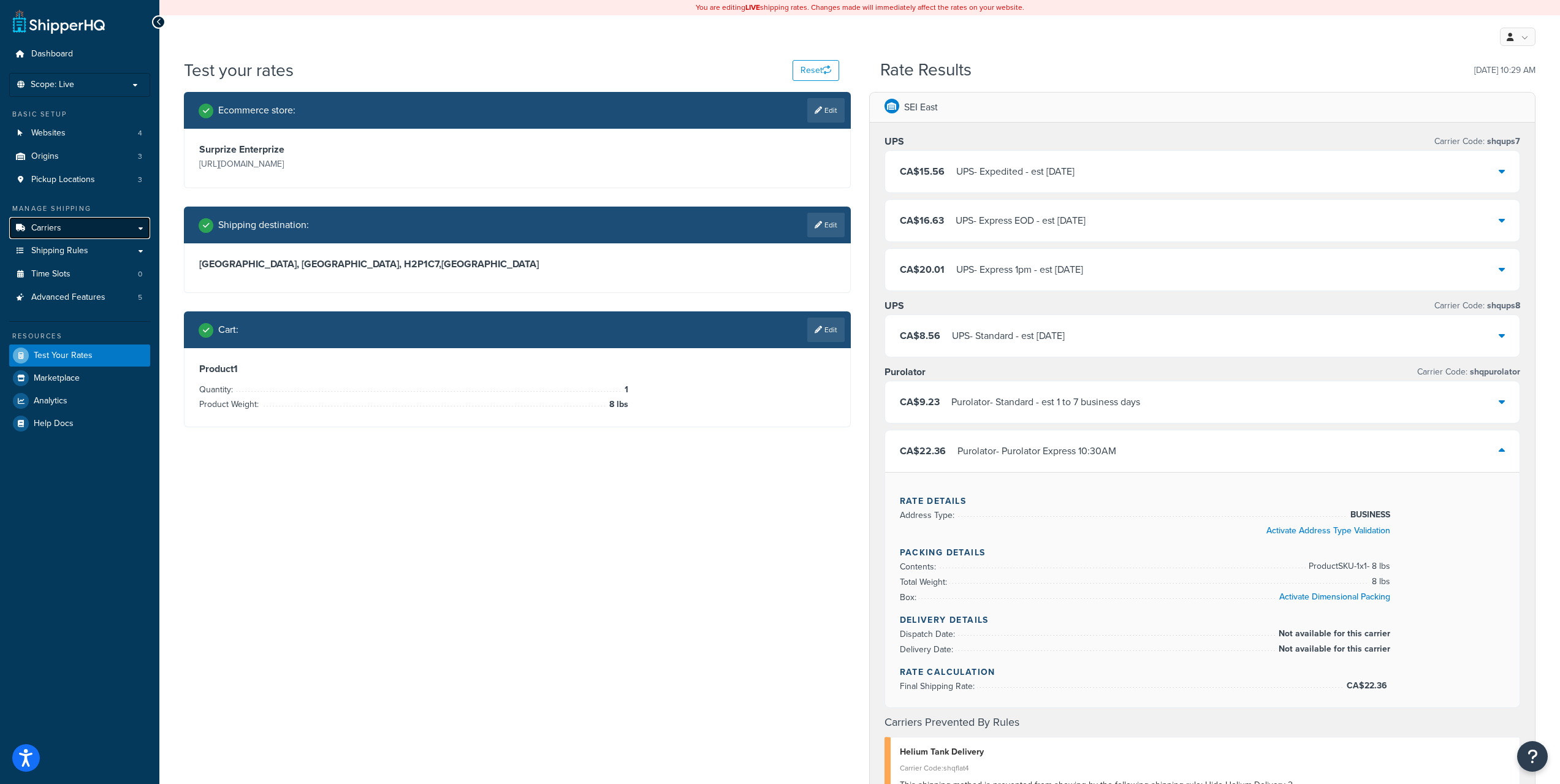
click at [92, 224] on link "Carriers" at bounding box center [79, 229] width 141 height 23
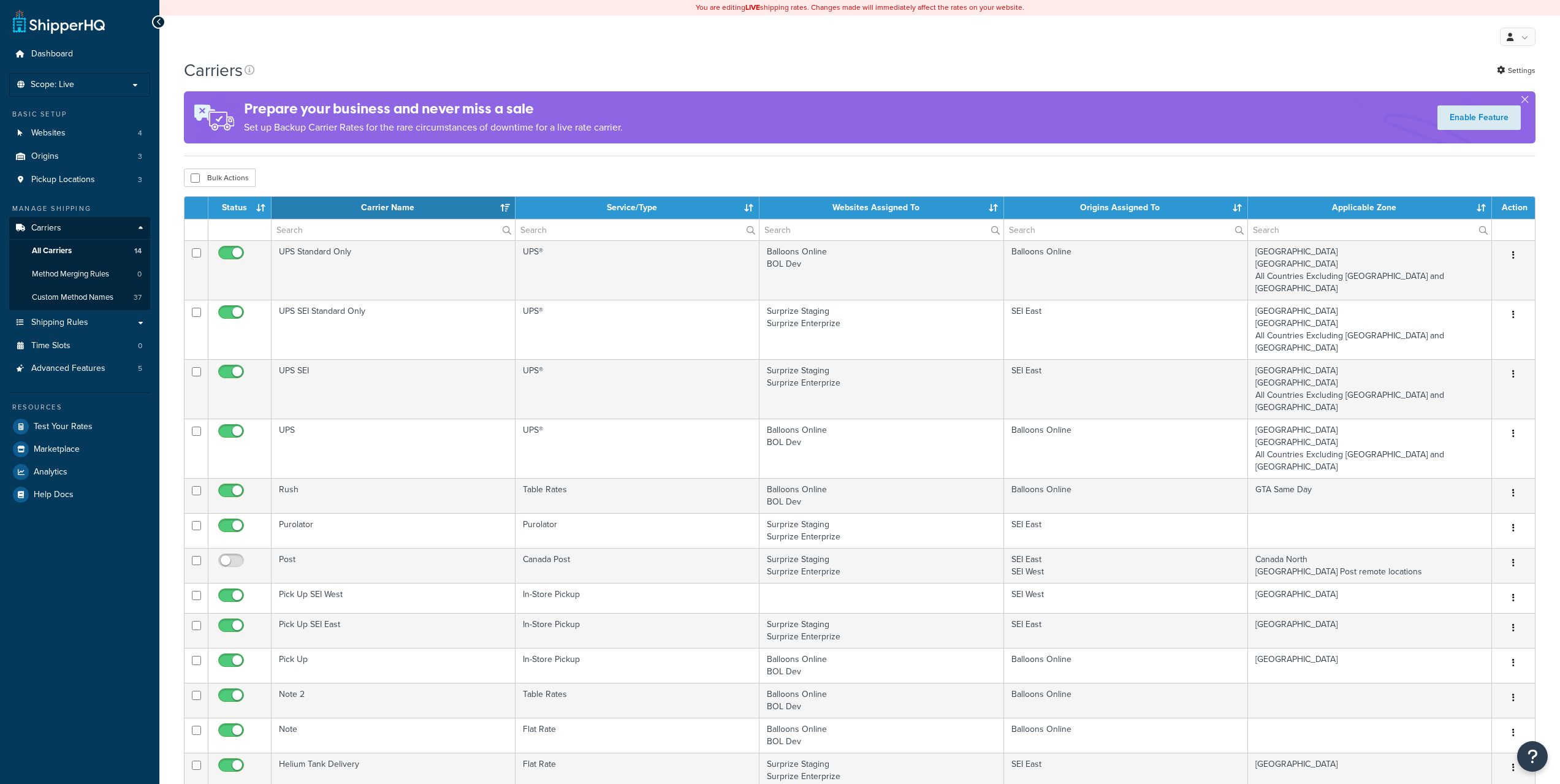
select select "15"
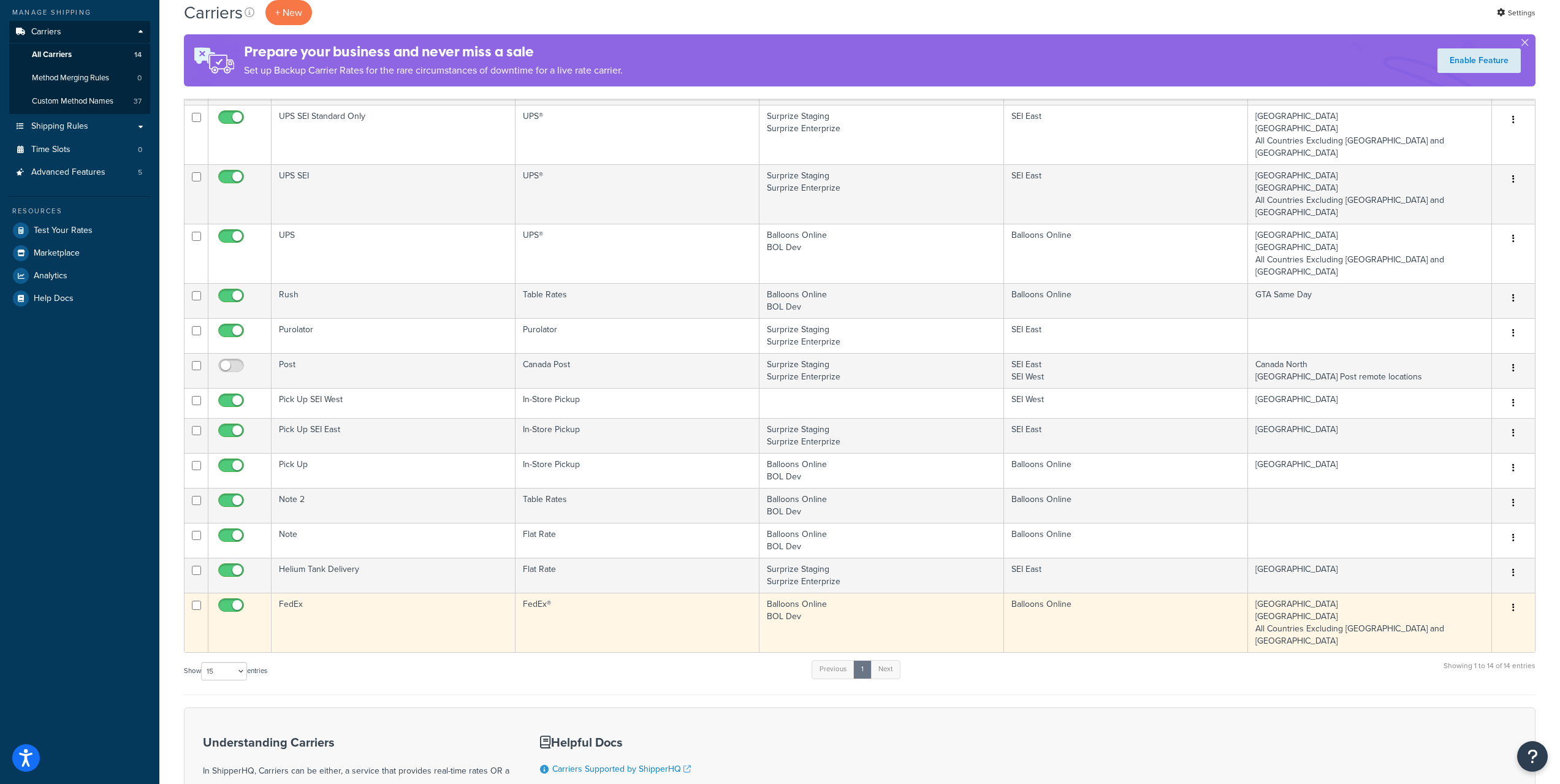
scroll to position [204, 0]
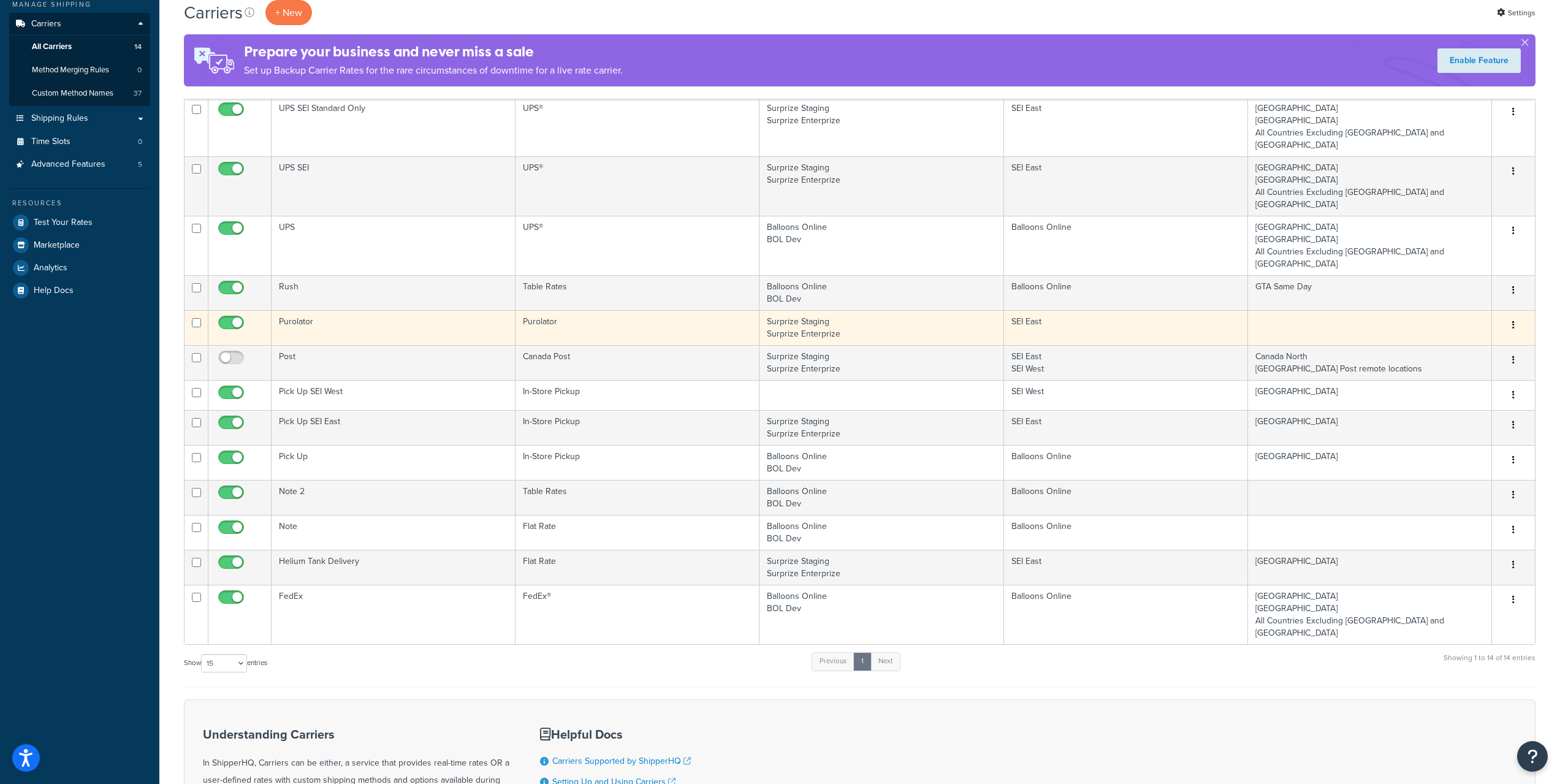
click at [1511, 316] on button "button" at bounding box center [1513, 325] width 17 height 20
click at [1462, 294] on link "Edit" at bounding box center [1464, 300] width 97 height 25
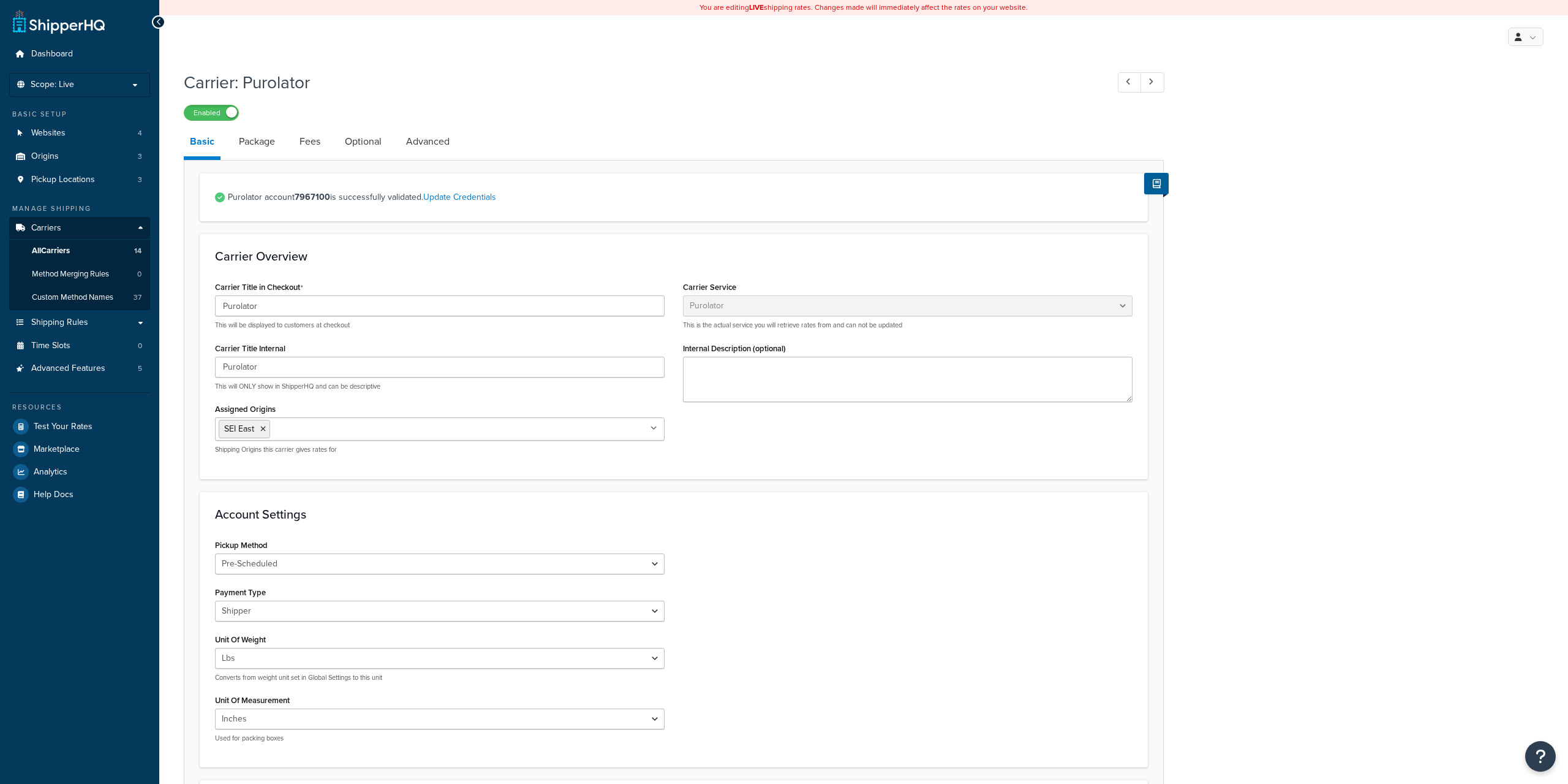
select select "purolator"
select select "PRE_SCHEDULED"
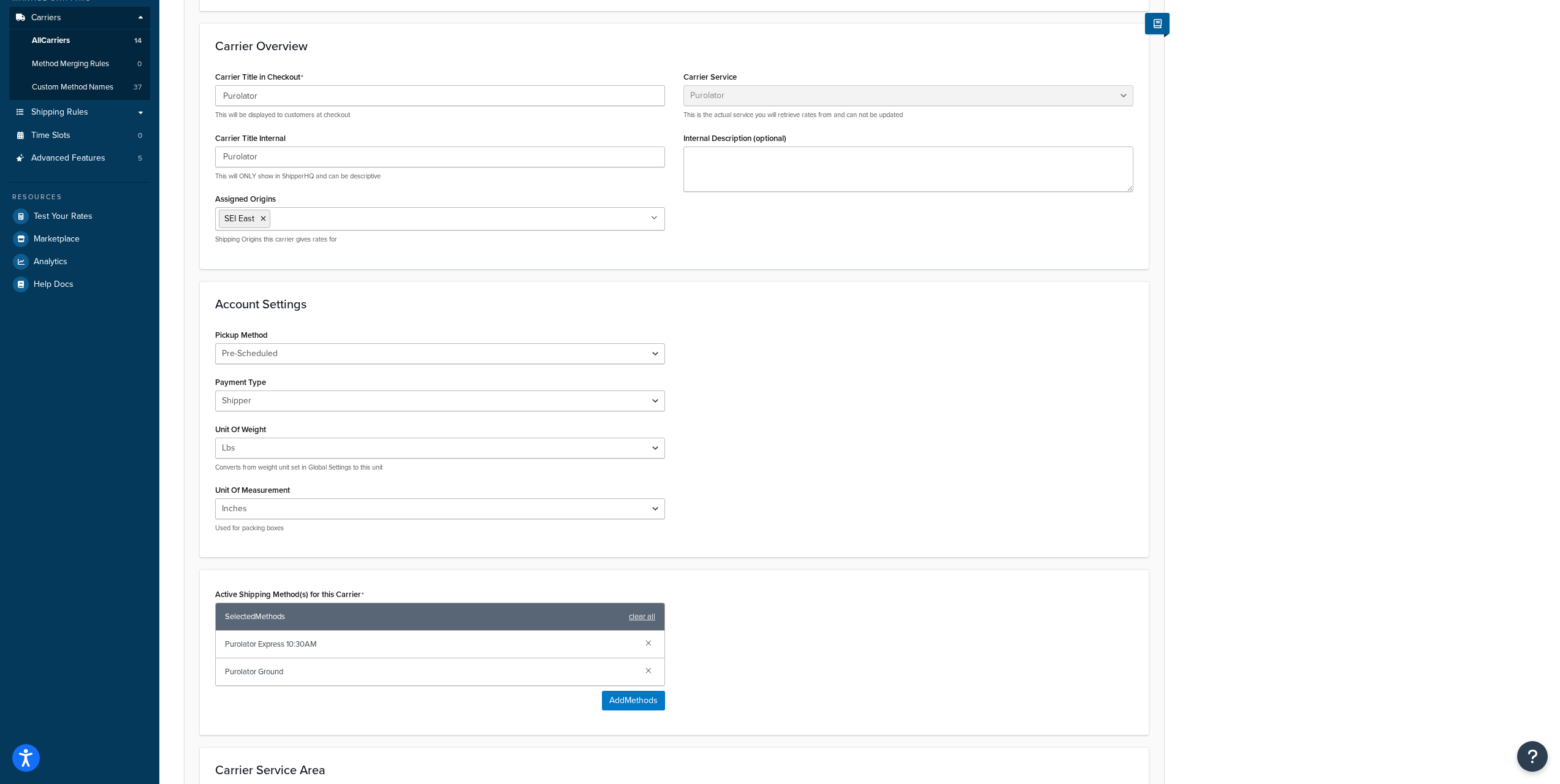
scroll to position [415, 0]
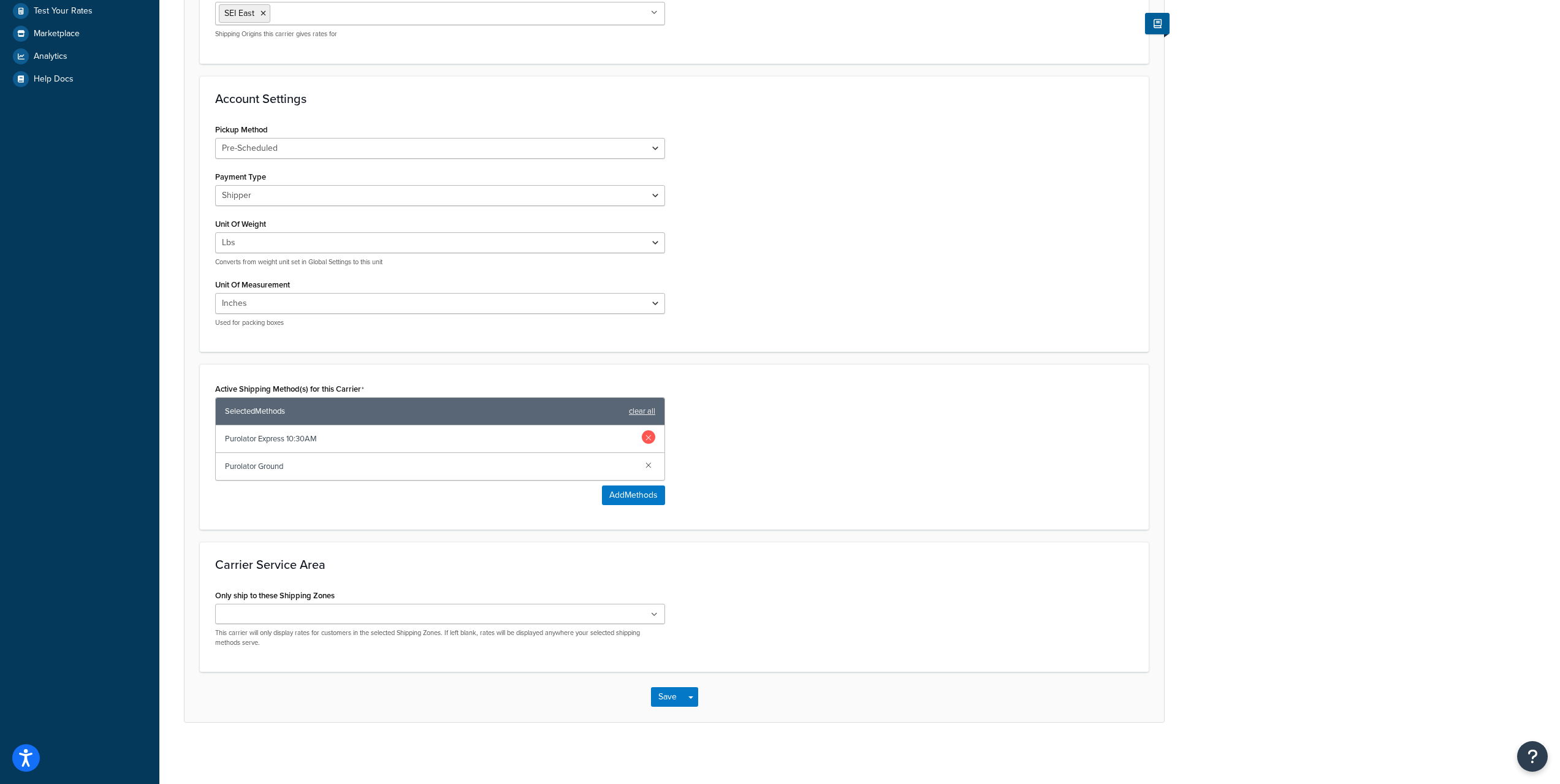
click at [643, 439] on link at bounding box center [649, 437] width 14 height 14
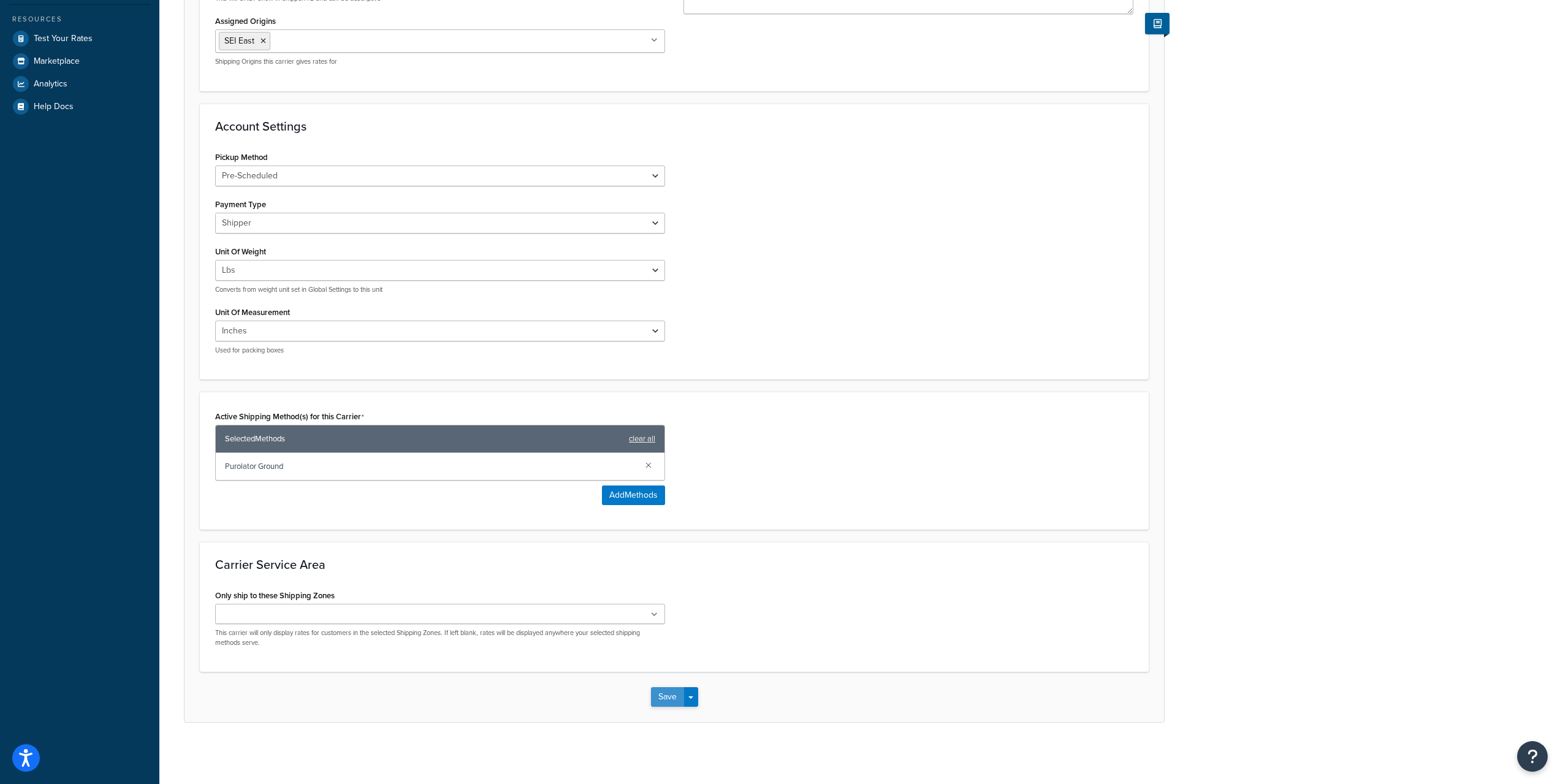
click at [655, 692] on button "Save" at bounding box center [668, 697] width 33 height 20
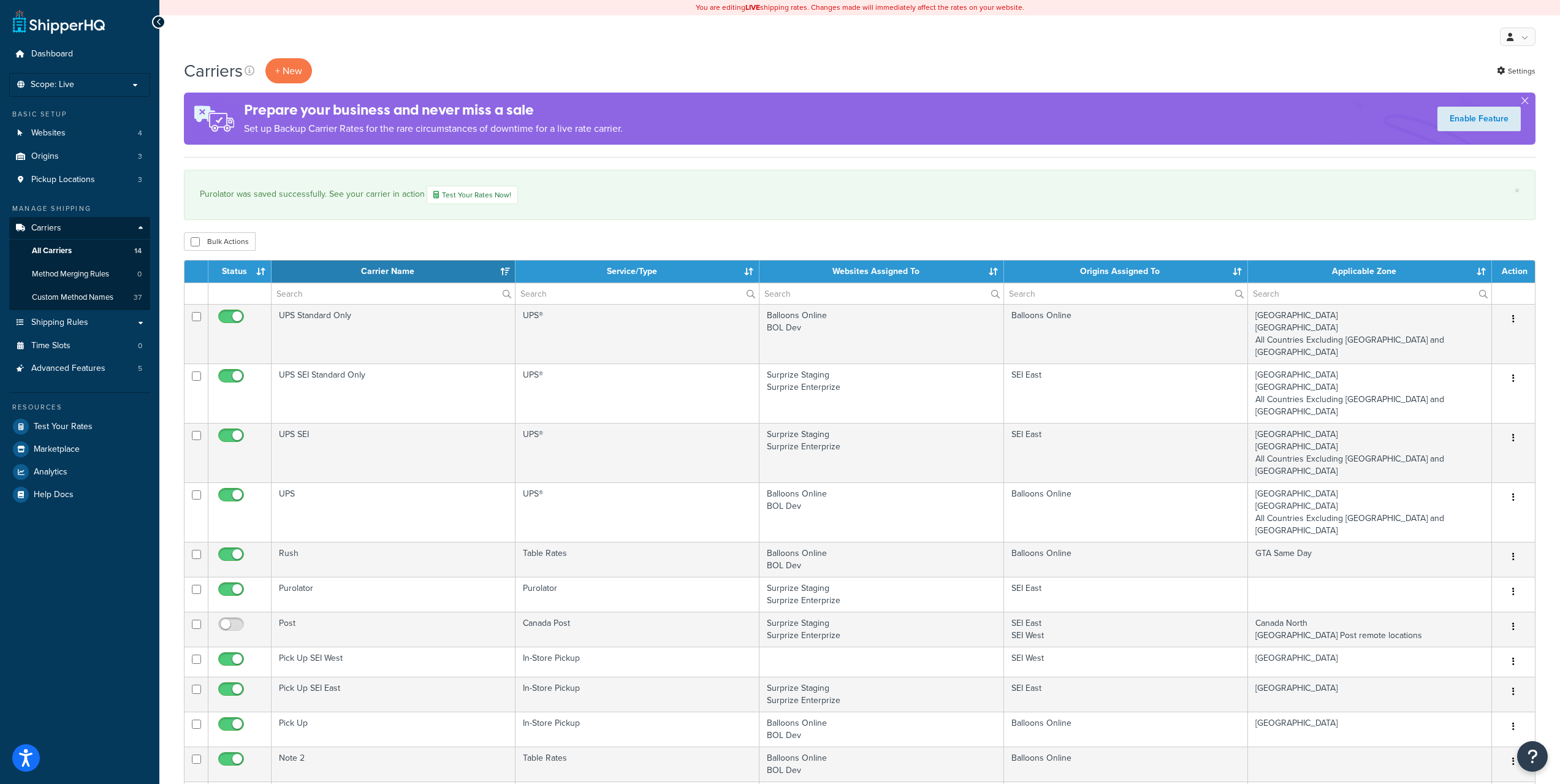
select select "15"
